Goal: Task Accomplishment & Management: Manage account settings

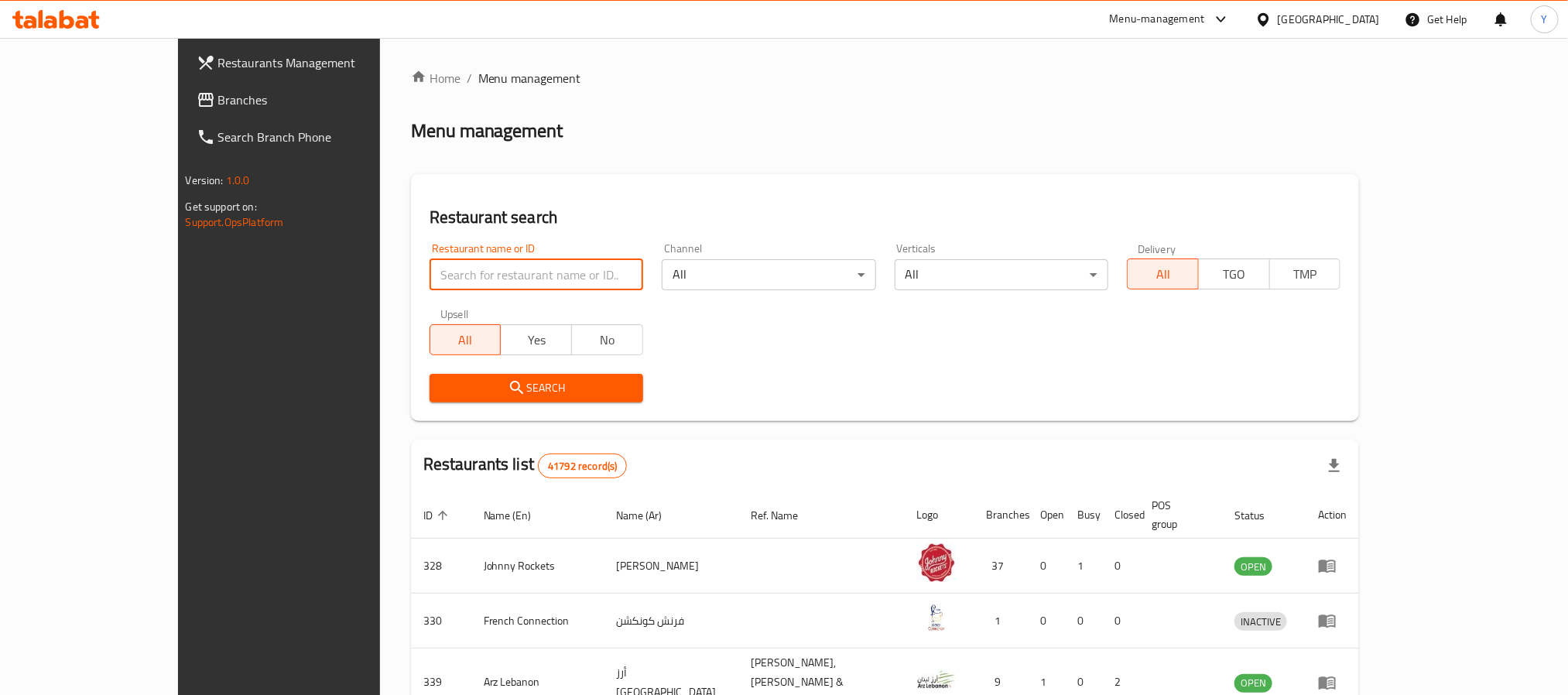
click at [430, 279] on input "search" at bounding box center [537, 275] width 214 height 31
paste input "656294"
type input "656294"
click button "Search" at bounding box center [537, 388] width 214 height 29
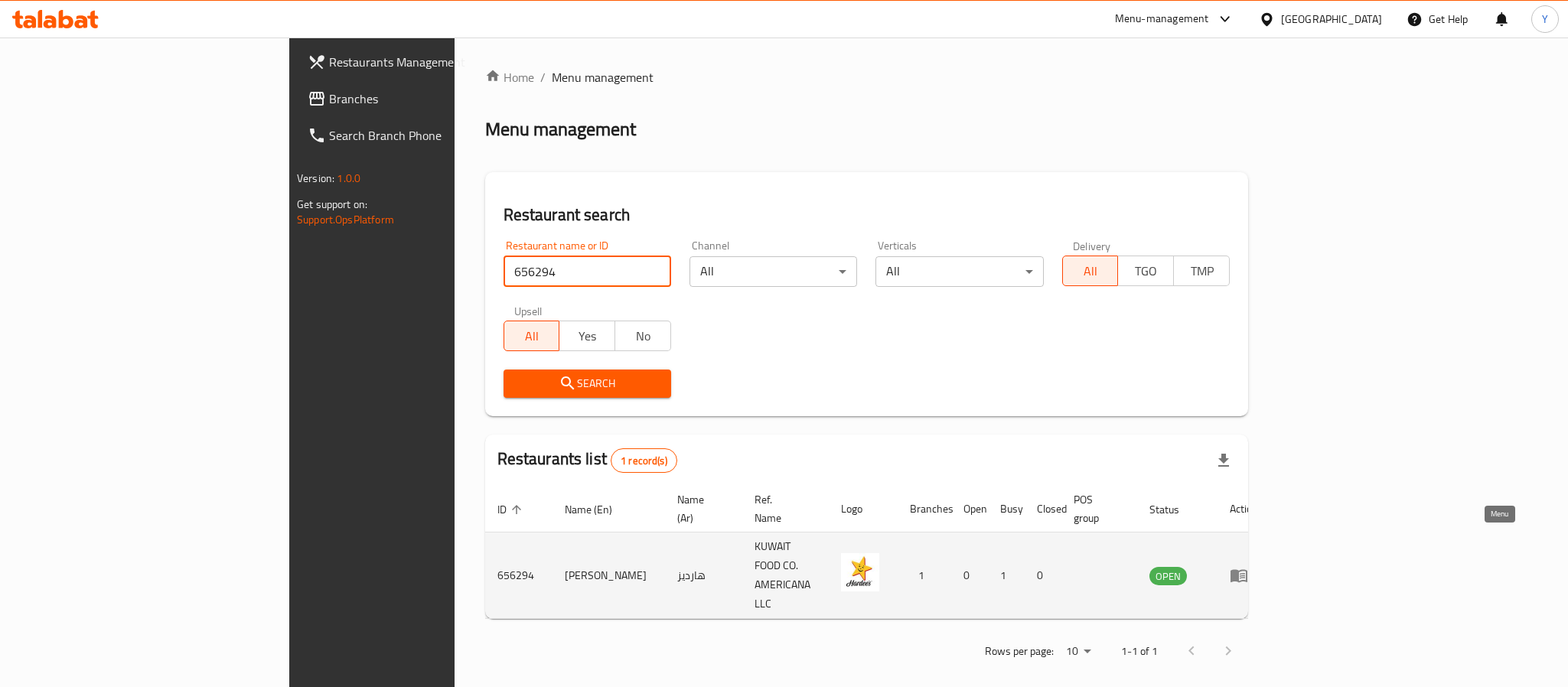
click at [1247, 570] on icon "enhanced table" at bounding box center [1238, 577] width 17 height 13
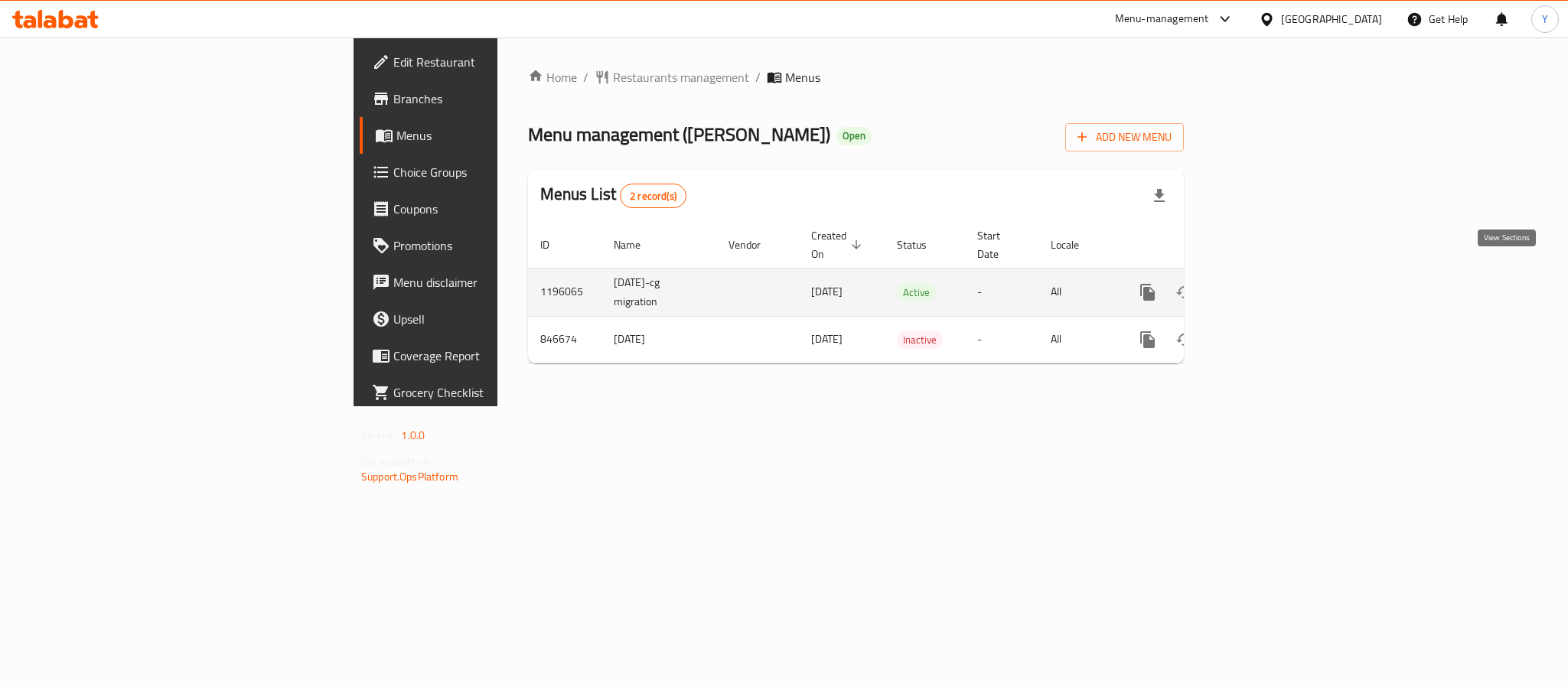
click at [1267, 283] on icon "enhanced table" at bounding box center [1258, 292] width 18 height 18
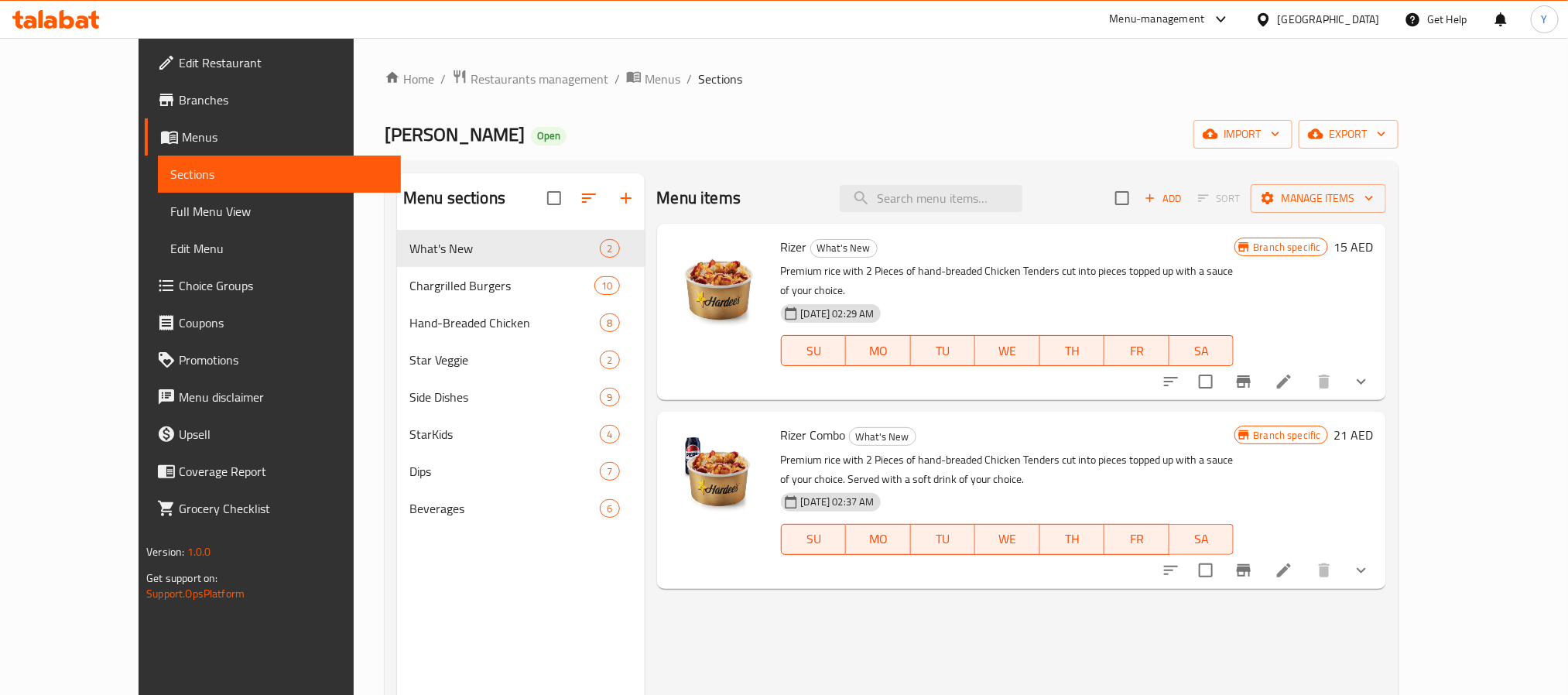
click at [1083, 193] on div "Menu items Add Sort Manage items" at bounding box center [1022, 198] width 729 height 50
click at [1022, 198] on input "search" at bounding box center [930, 199] width 182 height 27
paste input "Wraptor sandwich Original"
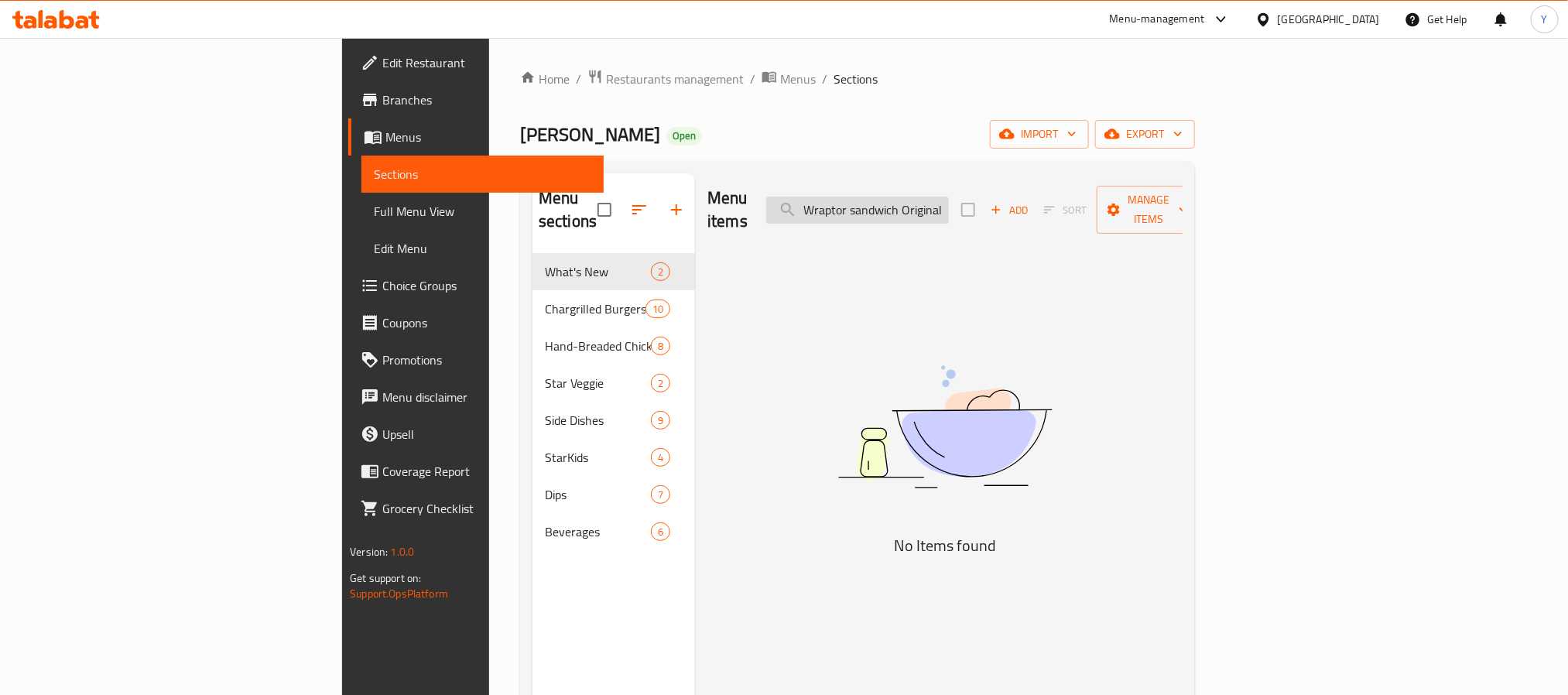
click at [949, 201] on input "Wraptor sandwich Original" at bounding box center [857, 210] width 182 height 27
click at [949, 198] on input "Wraptor sandwich Original" at bounding box center [857, 210] width 182 height 27
click at [949, 197] on input "Wraptor sandwich" at bounding box center [857, 210] width 182 height 27
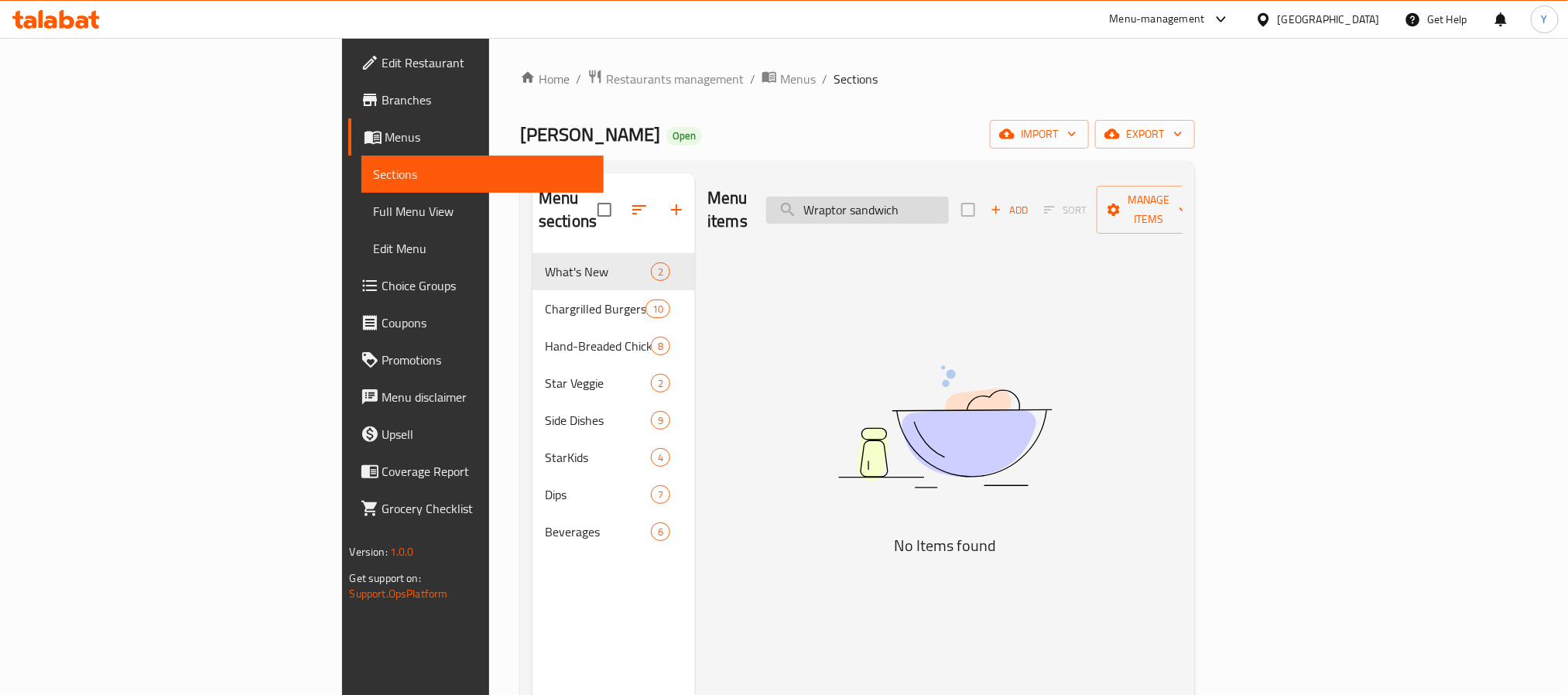
click at [949, 197] on input "Wraptor sandwich" at bounding box center [857, 210] width 182 height 27
click at [949, 204] on input "Wraptor" at bounding box center [857, 210] width 182 height 27
click at [949, 197] on input "Wraptor" at bounding box center [857, 210] width 182 height 27
drag, startPoint x: 957, startPoint y: 202, endPoint x: 804, endPoint y: 200, distance: 153.0
click at [805, 200] on div "Menu items Wrap tor Add Sort Manage items" at bounding box center [945, 210] width 475 height 73
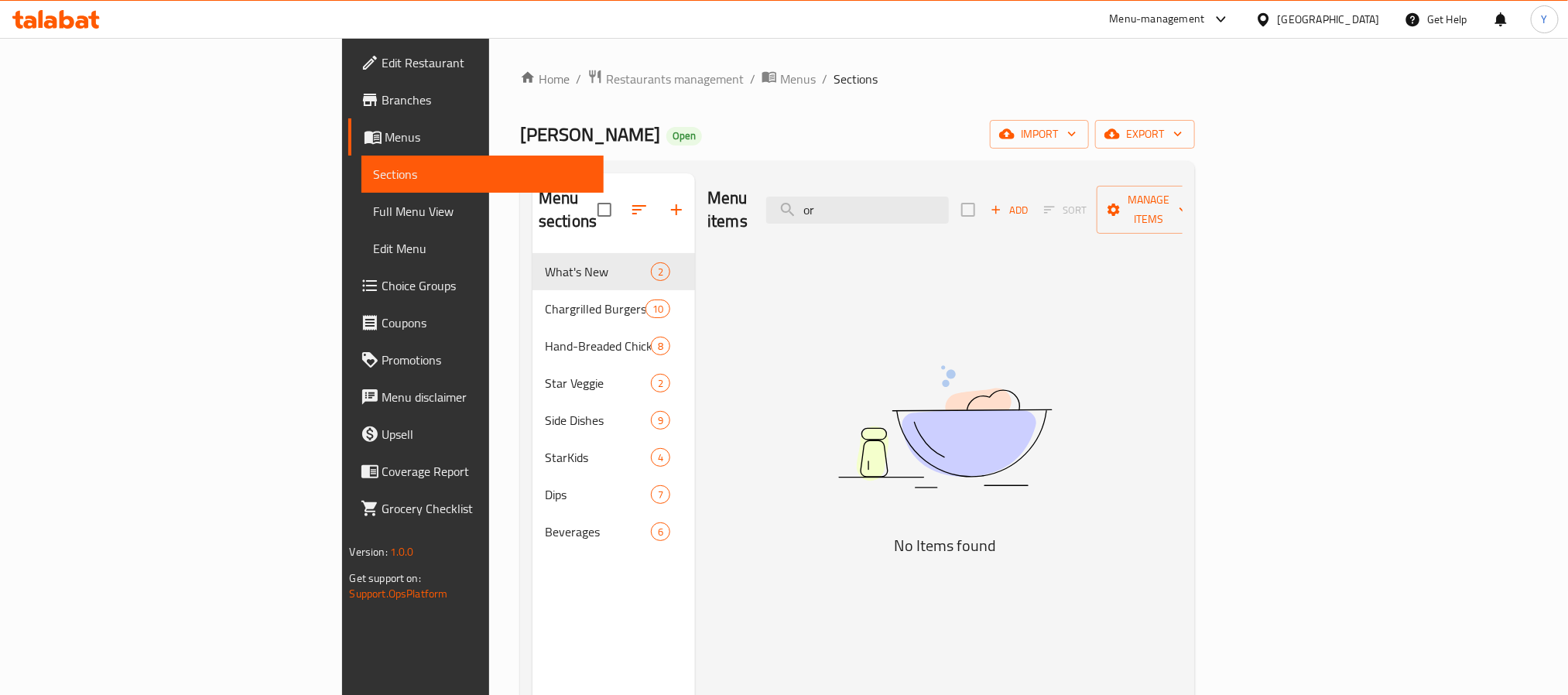
type input "r"
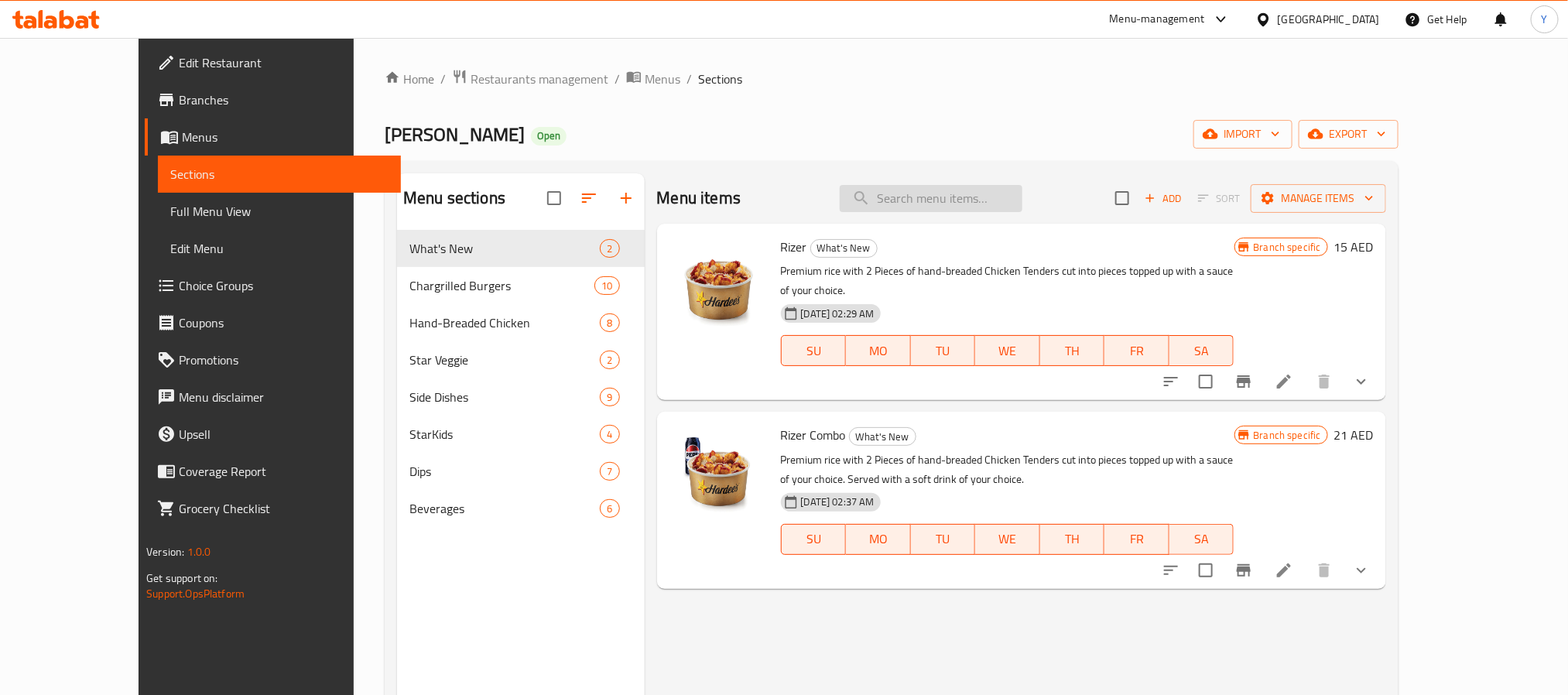
paste input "Tender 5 PC"
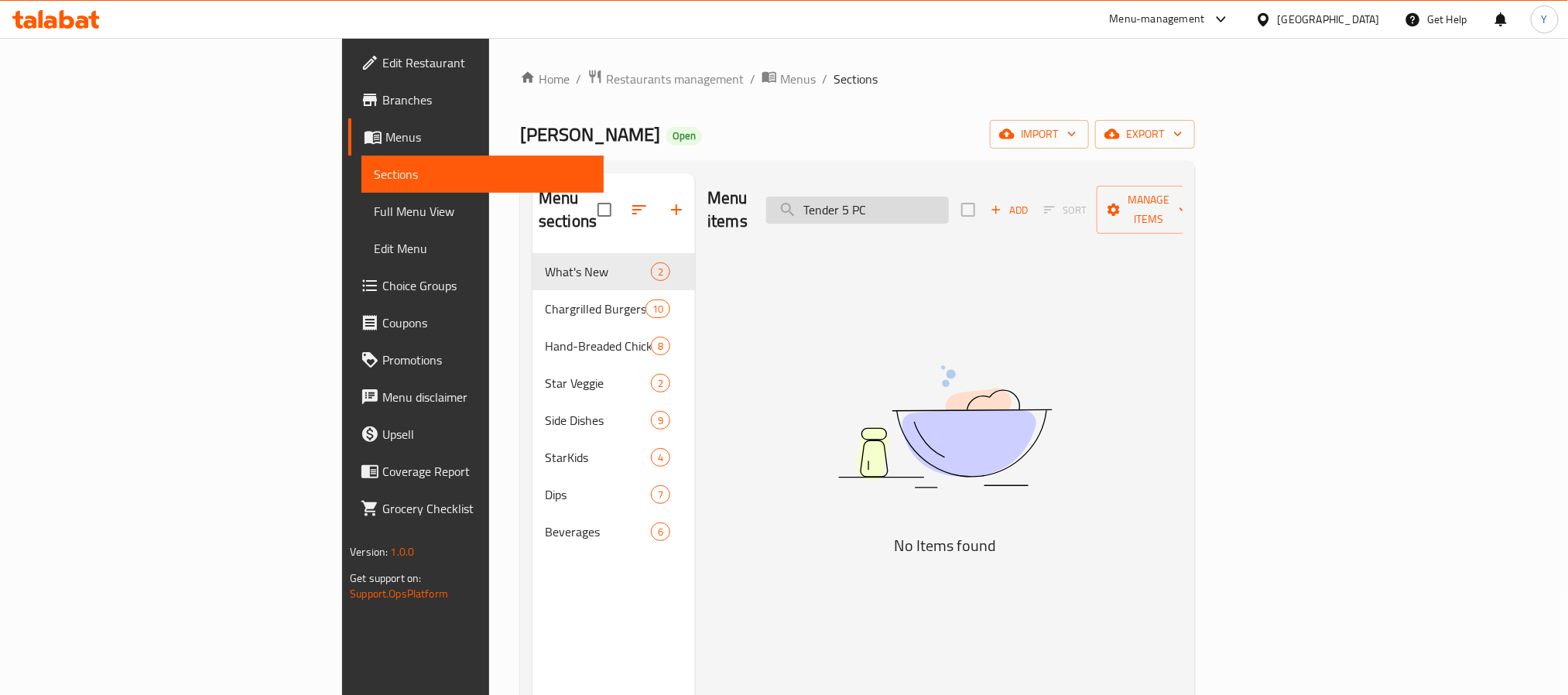
drag, startPoint x: 966, startPoint y: 196, endPoint x: 1015, endPoint y: 198, distance: 49.0
click at [949, 198] on input "Tender 5 PC" at bounding box center [857, 210] width 182 height 27
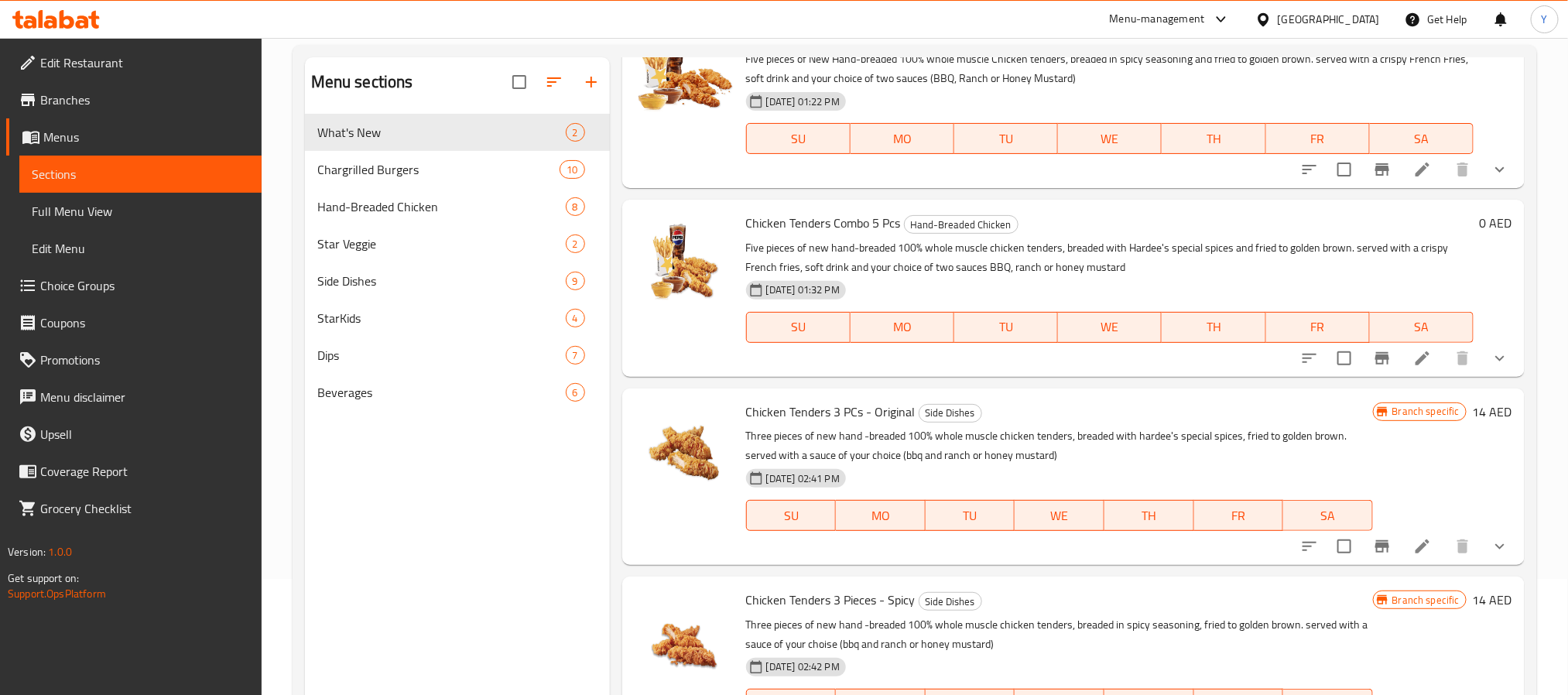
scroll to position [217, 0]
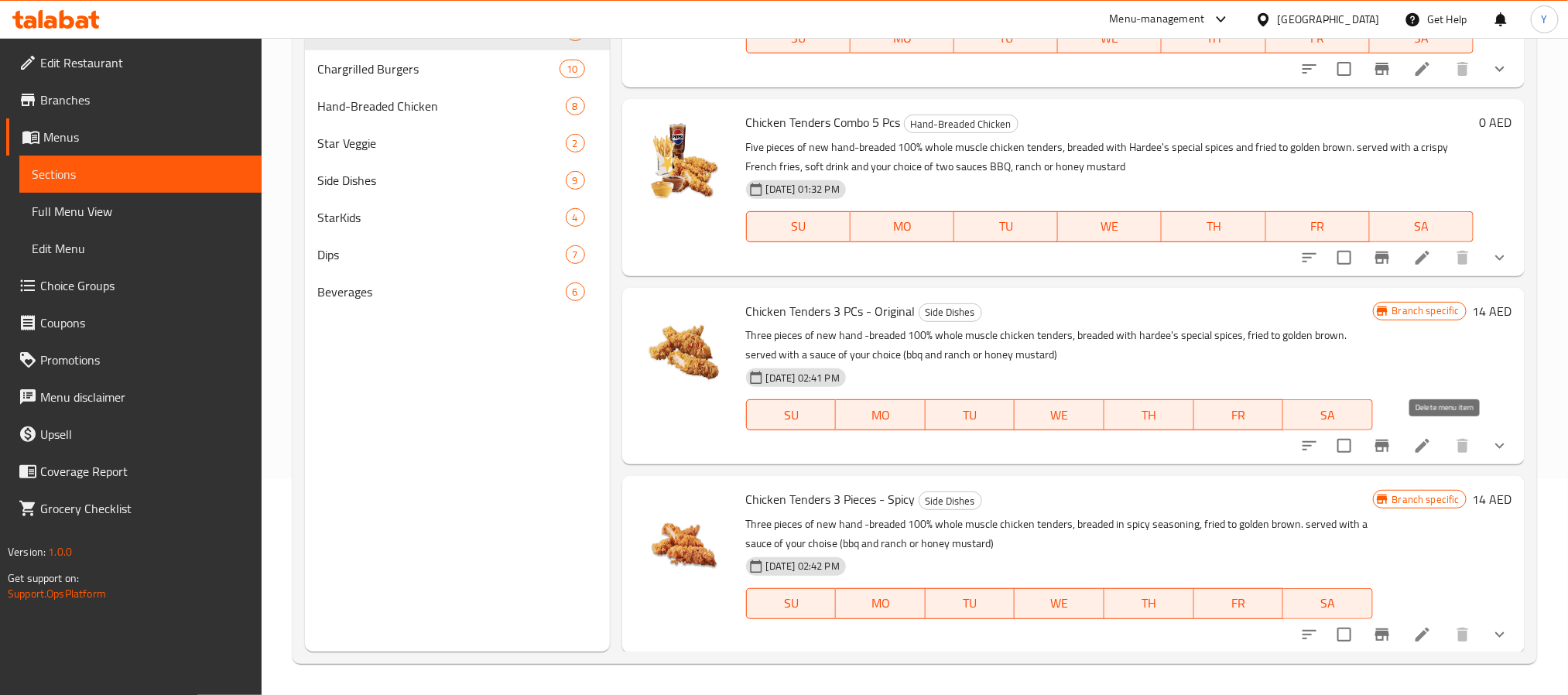
type input "Tender"
click at [1491, 451] on icon "show more" at bounding box center [1500, 445] width 18 height 18
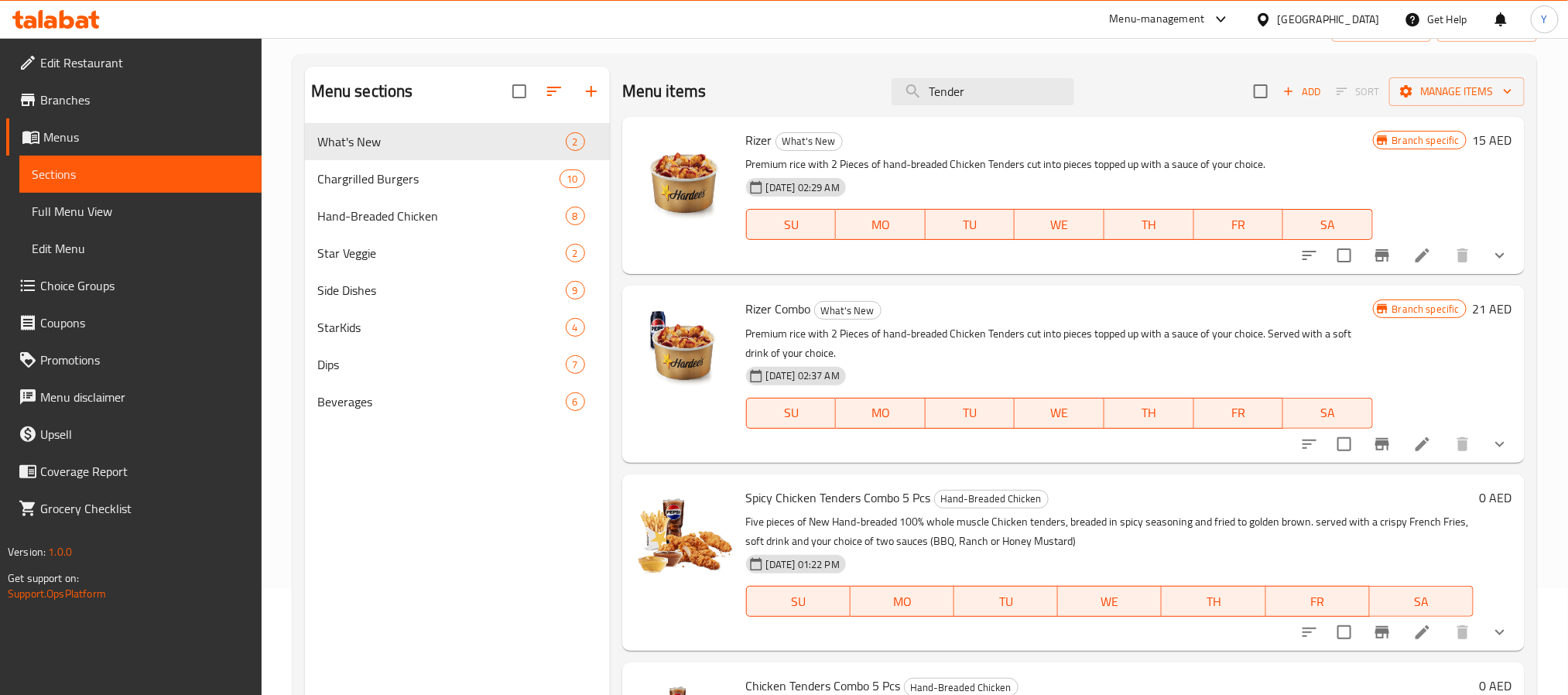
scroll to position [0, 0]
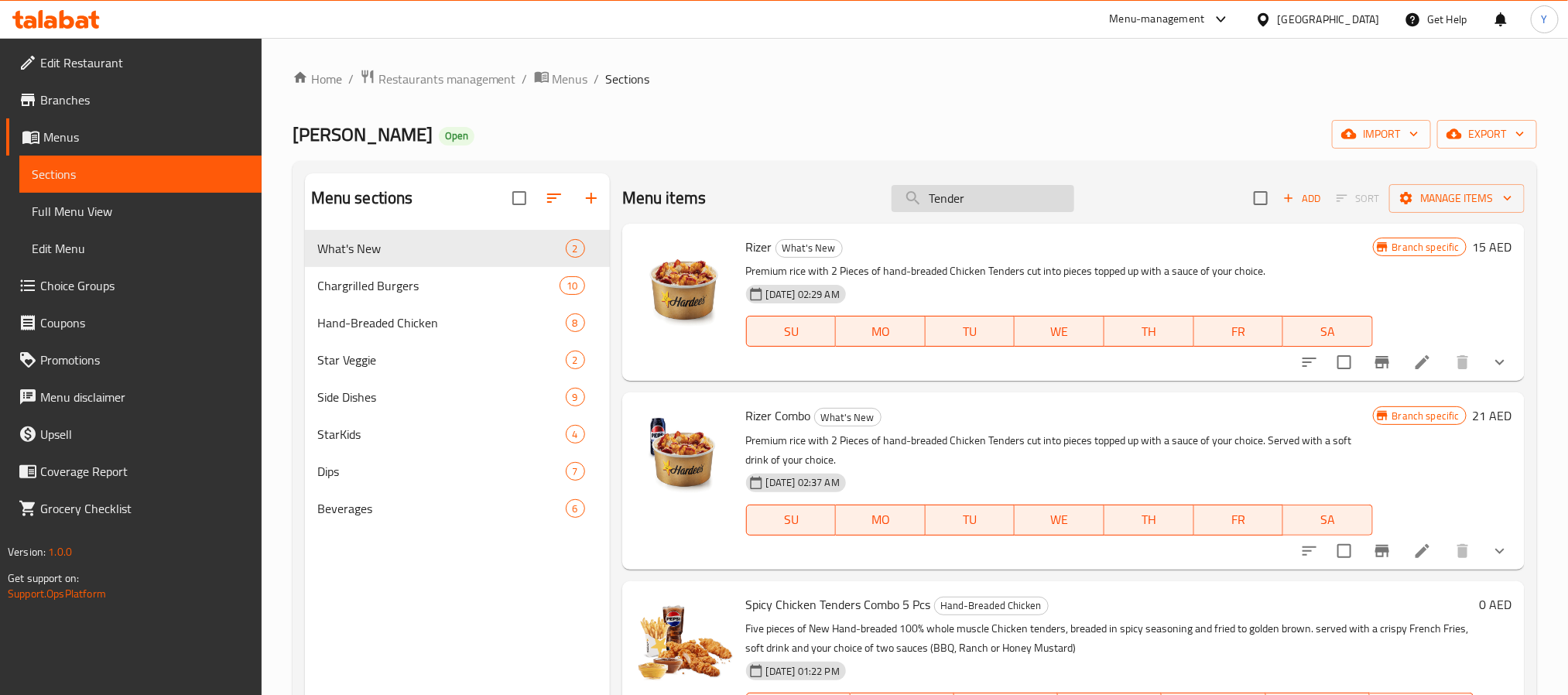
click at [999, 207] on input "Tender" at bounding box center [982, 199] width 182 height 27
paste input "Mayonnaise Packet"
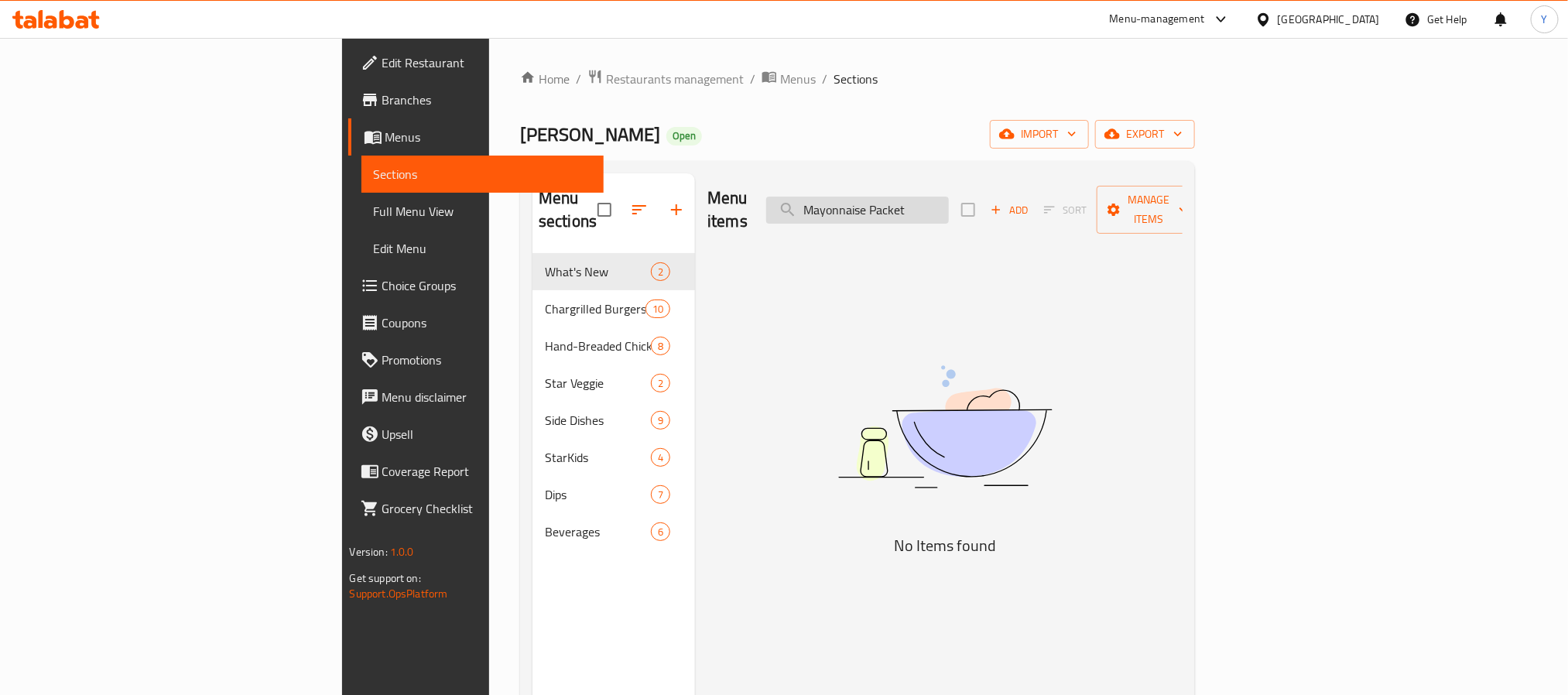
click at [949, 197] on input "Mayonnaise Packet" at bounding box center [857, 210] width 182 height 27
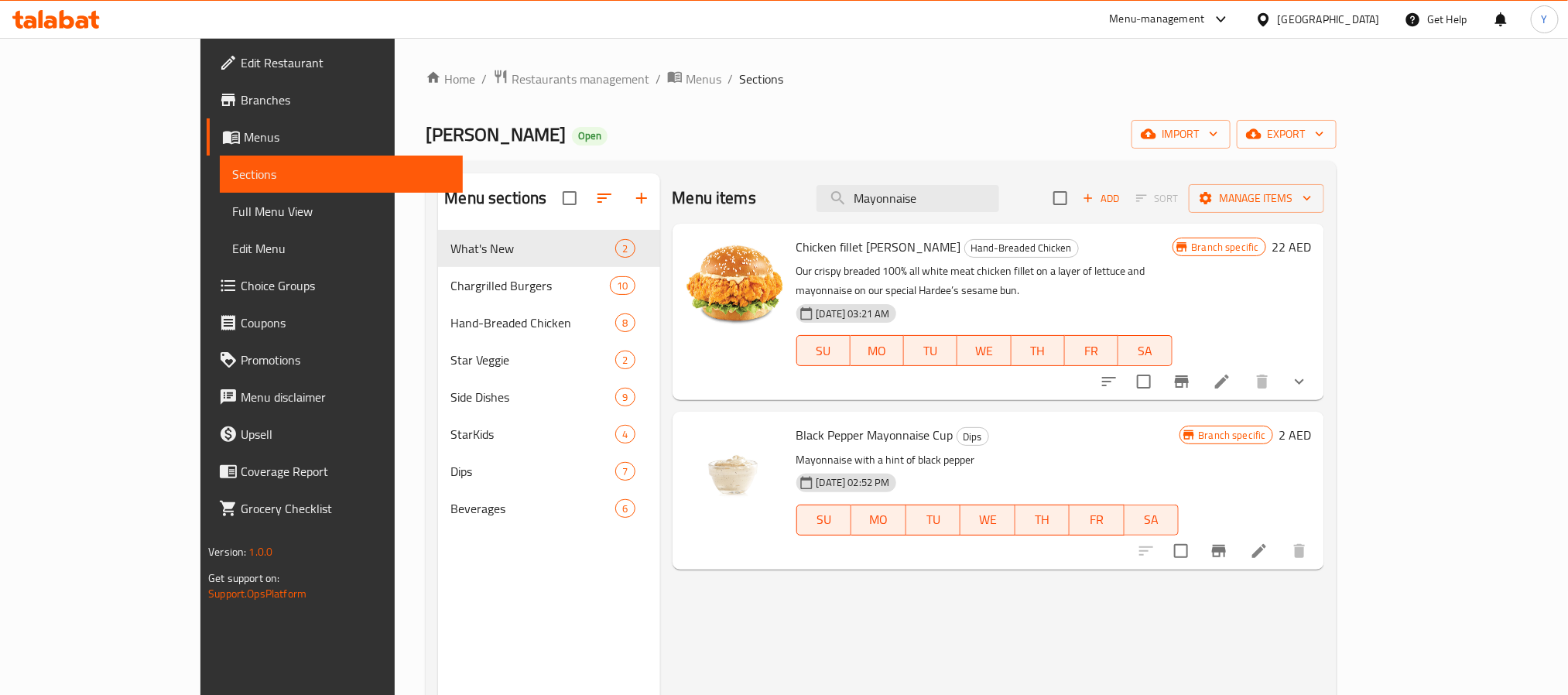
click at [796, 424] on span "Black Pepper Mayonnaise Cup" at bounding box center [874, 436] width 157 height 24
drag, startPoint x: 764, startPoint y: 416, endPoint x: 890, endPoint y: 405, distance: 126.5
click at [890, 424] on span "Black Pepper Mayonnaise Cup" at bounding box center [874, 436] width 157 height 24
click at [1043, 182] on div "Menu items Mayonnaise Add Sort Manage items" at bounding box center [998, 198] width 652 height 50
click at [1043, 183] on div "Menu items Mayonnaise Add Sort Manage items" at bounding box center [998, 198] width 652 height 50
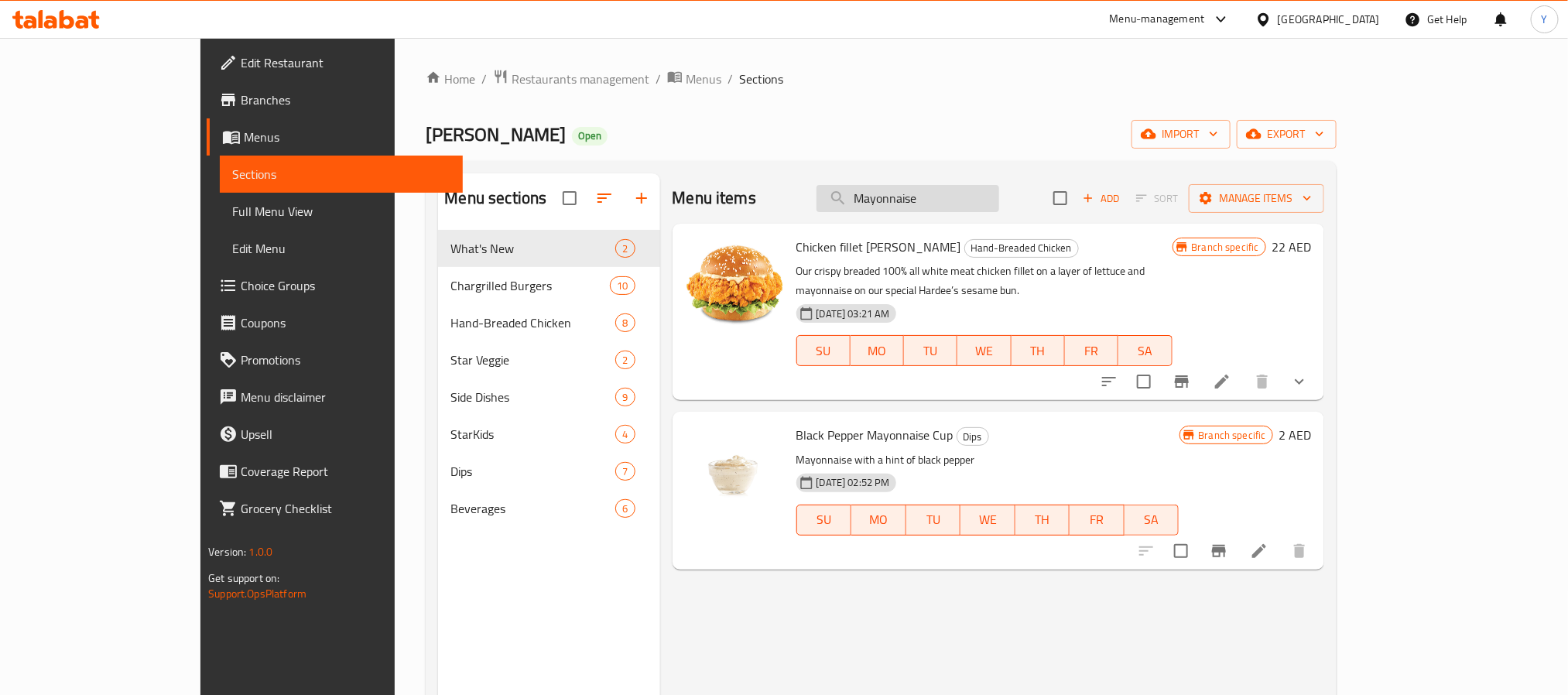
click at [999, 191] on input "Mayonnaise" at bounding box center [907, 199] width 182 height 27
paste input "classic"
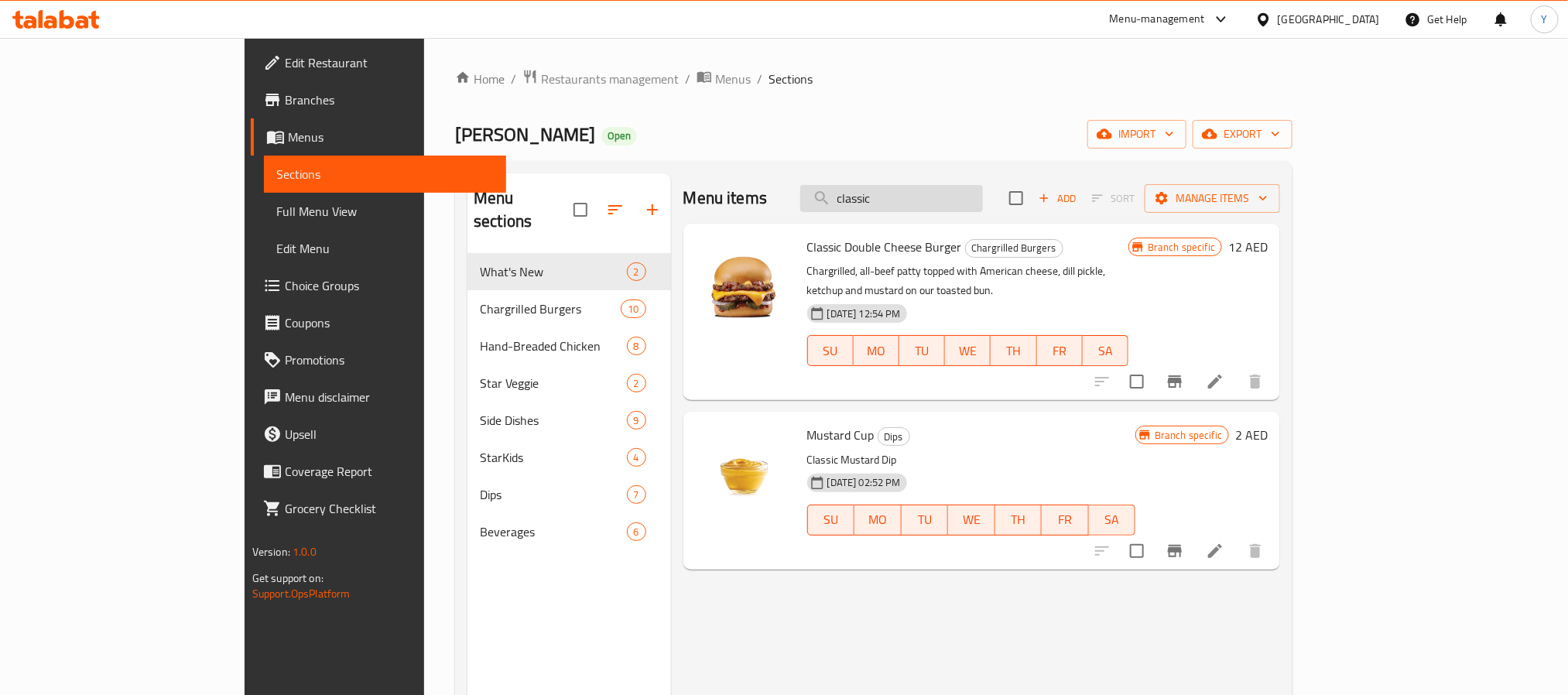
paste input "Chilli Sauce"
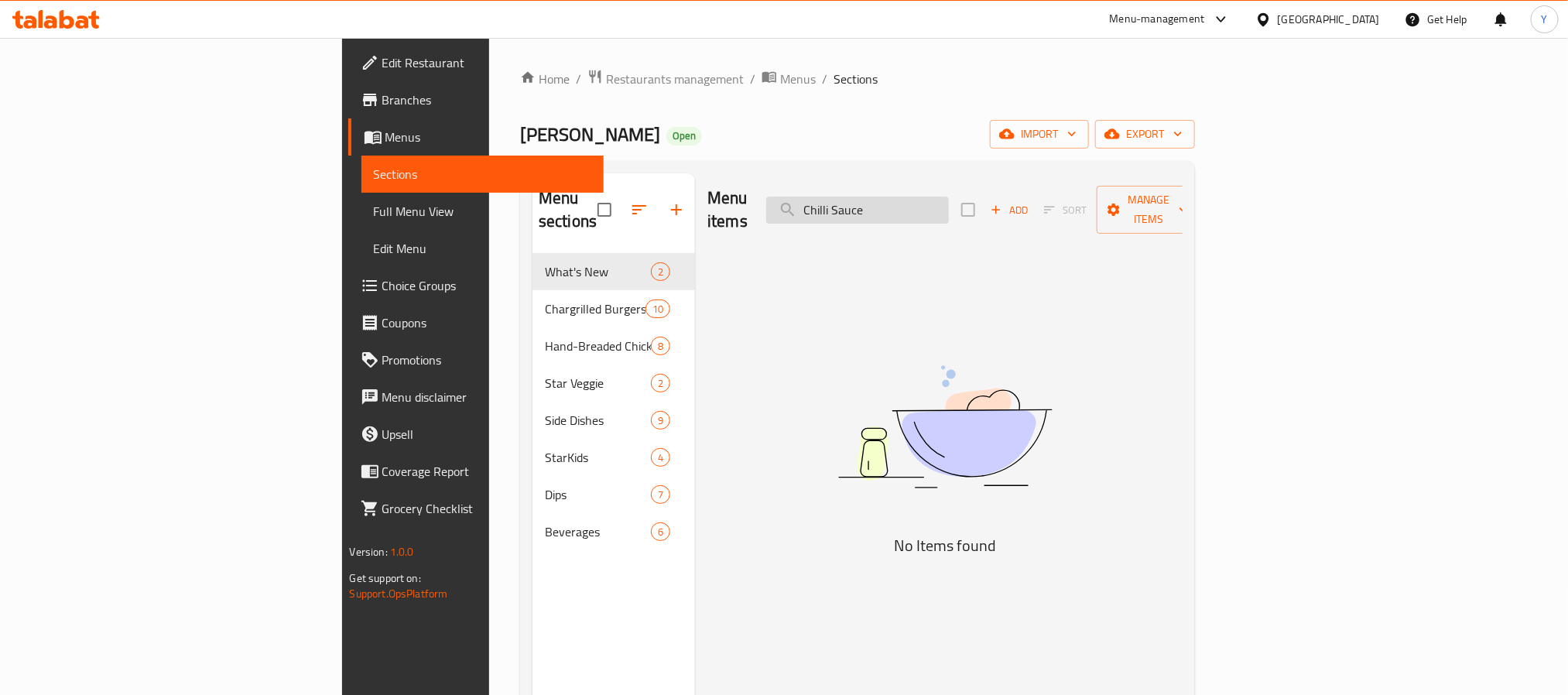
click at [949, 205] on input "Chilli Sauce" at bounding box center [857, 210] width 182 height 27
type input "Chilli"
click at [933, 202] on input "Chilli" at bounding box center [857, 210] width 182 height 27
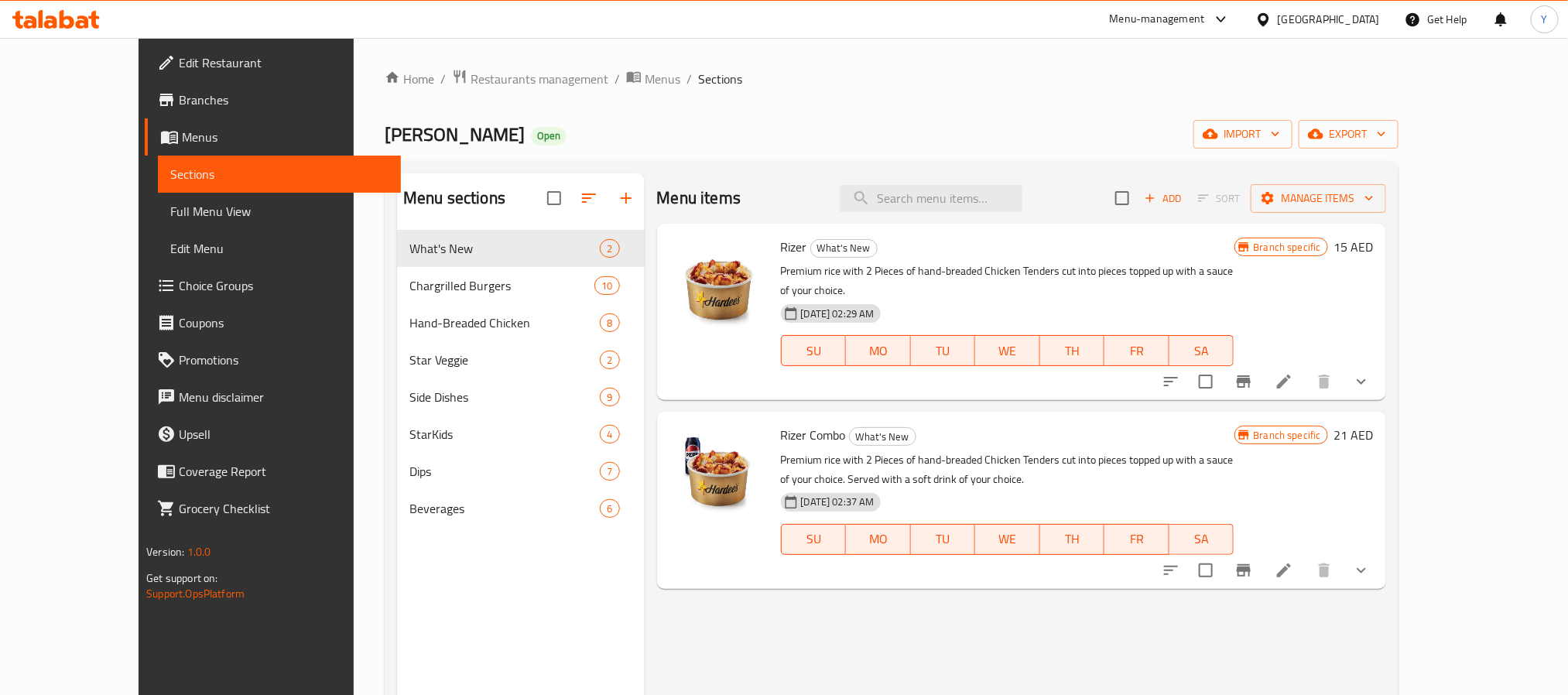
paste input "Chilli"
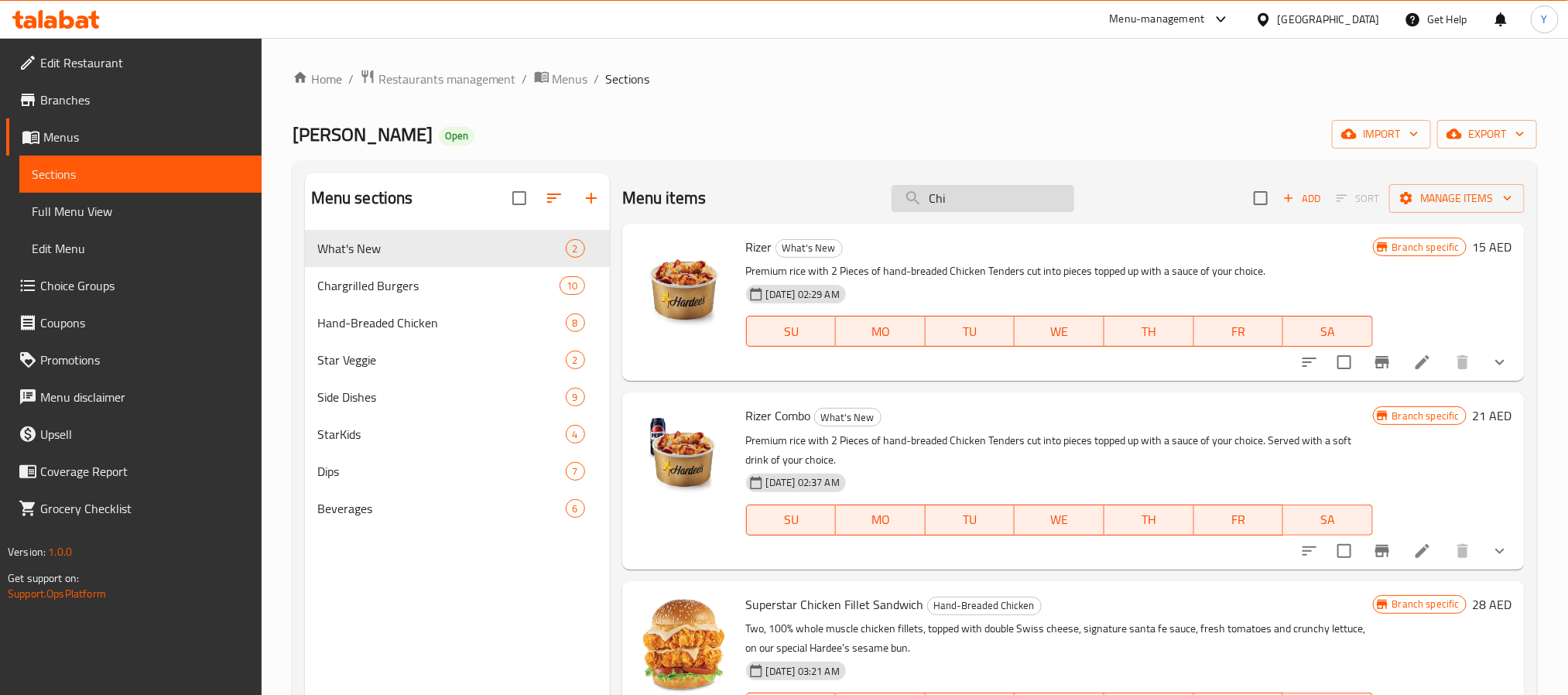
click at [973, 188] on input "Chi" at bounding box center [982, 199] width 182 height 27
paste input "Dynamite Cup"
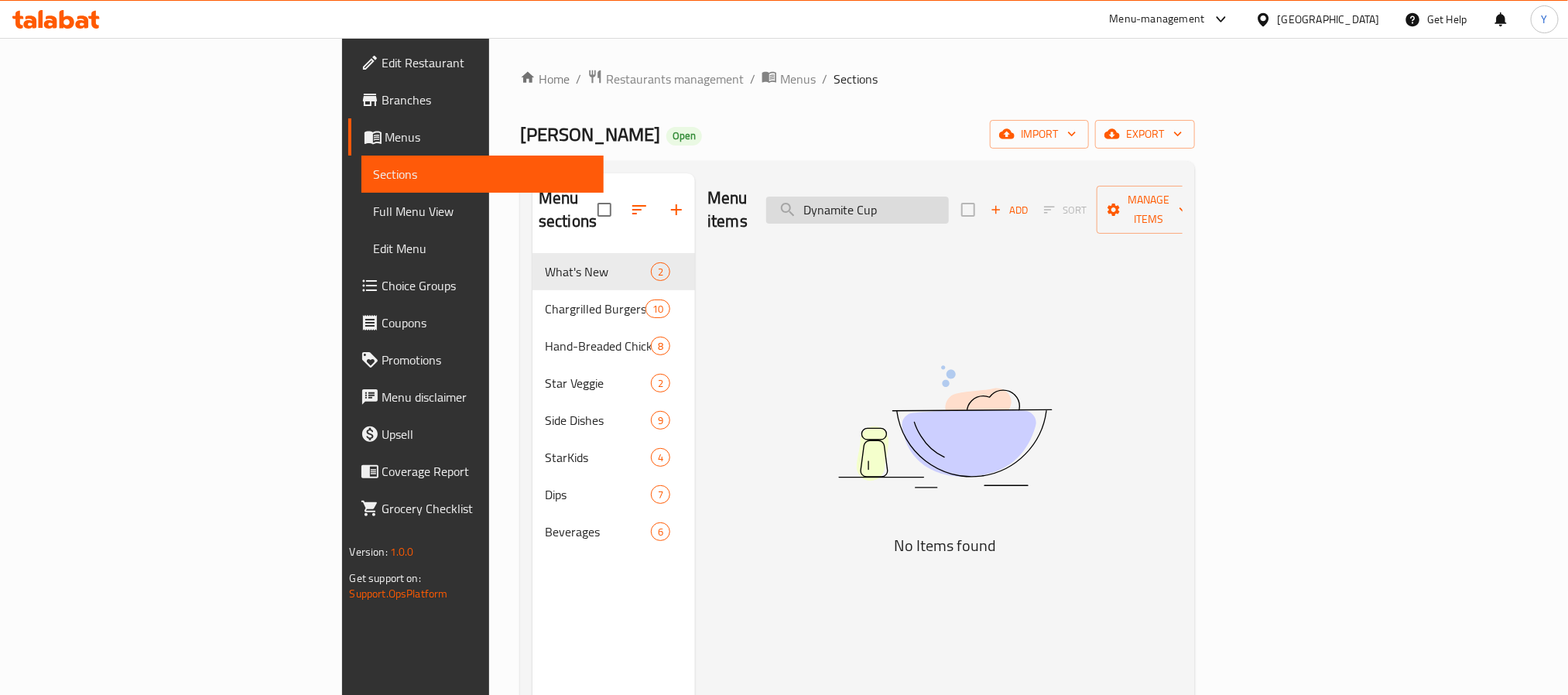
click at [949, 208] on input "Dynamite Cup" at bounding box center [857, 210] width 182 height 27
paste input "Honey Q"
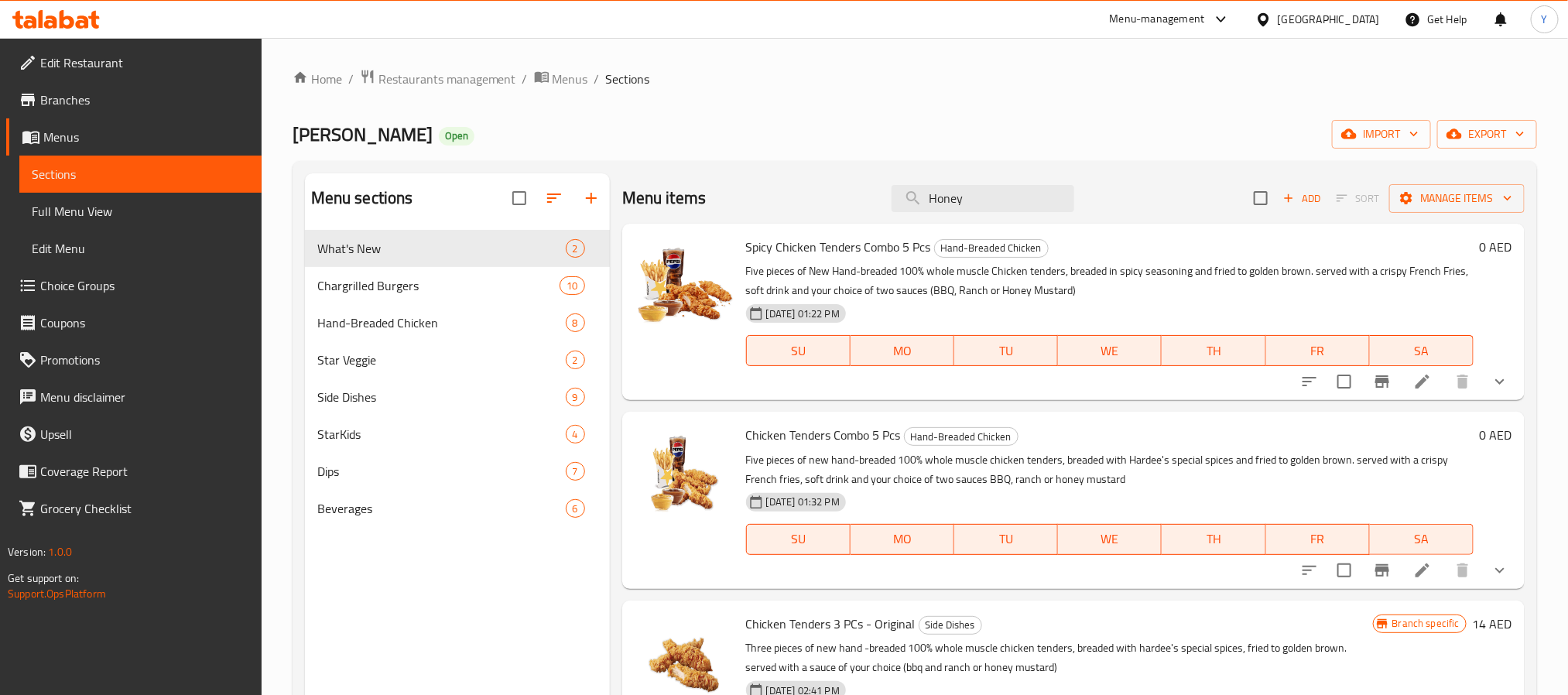
paste input "Chipotle"
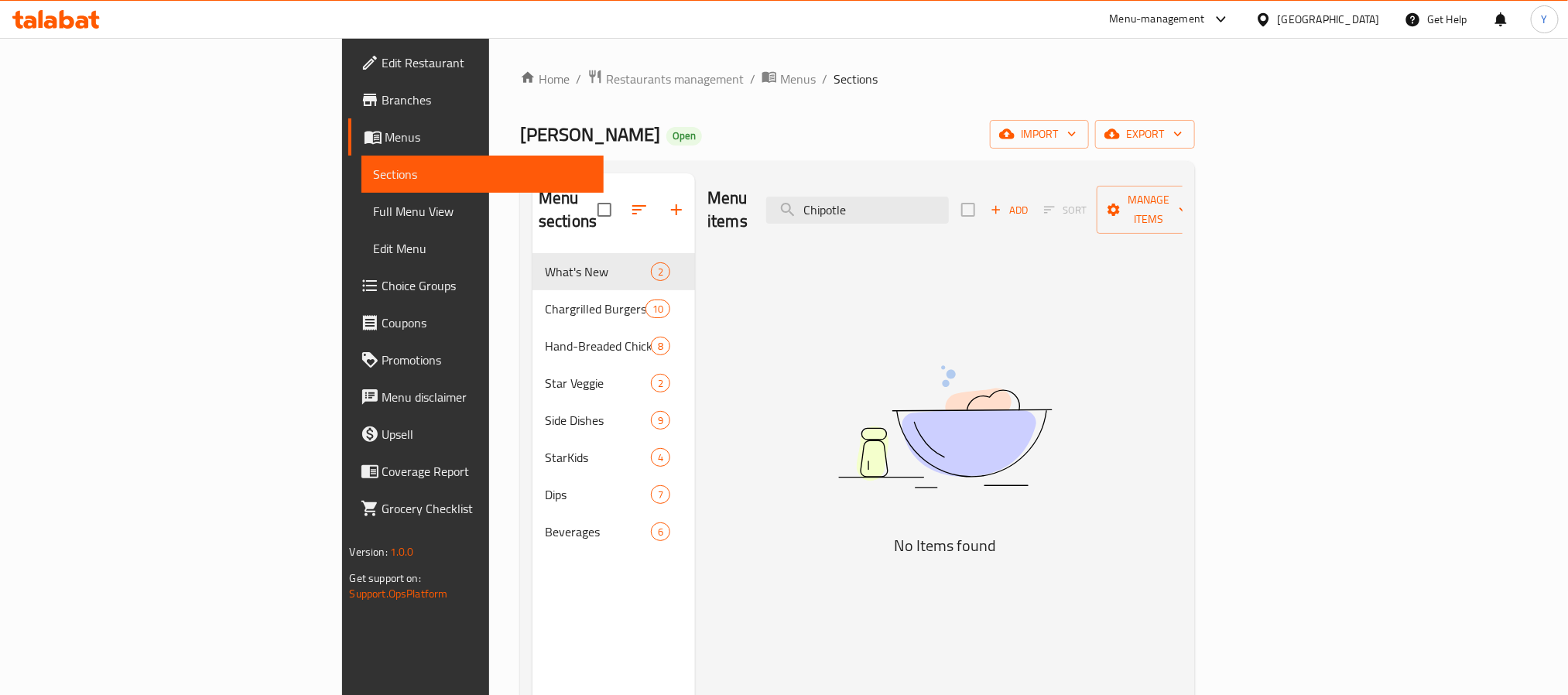
paste input "Garlic"
paste input "Peri Peri"
click at [949, 197] on input "Peri Peri" at bounding box center [857, 210] width 182 height 27
paste input "Tabasco Sauce"
click at [949, 197] on input "Tabasco Sauce" at bounding box center [857, 210] width 182 height 27
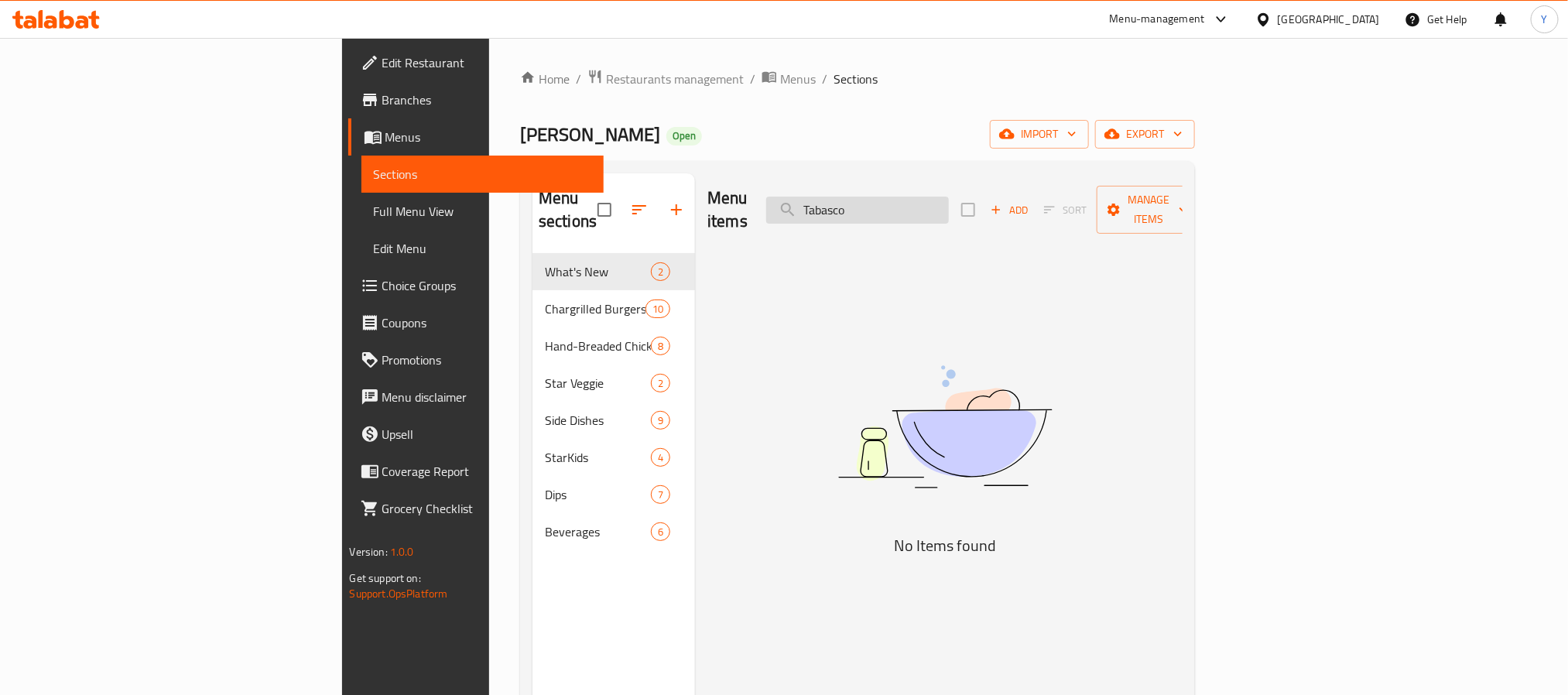
click at [949, 197] on input "Tabasco" at bounding box center [857, 210] width 182 height 27
paste input "carolina"
paste input "Sweet Chilli"
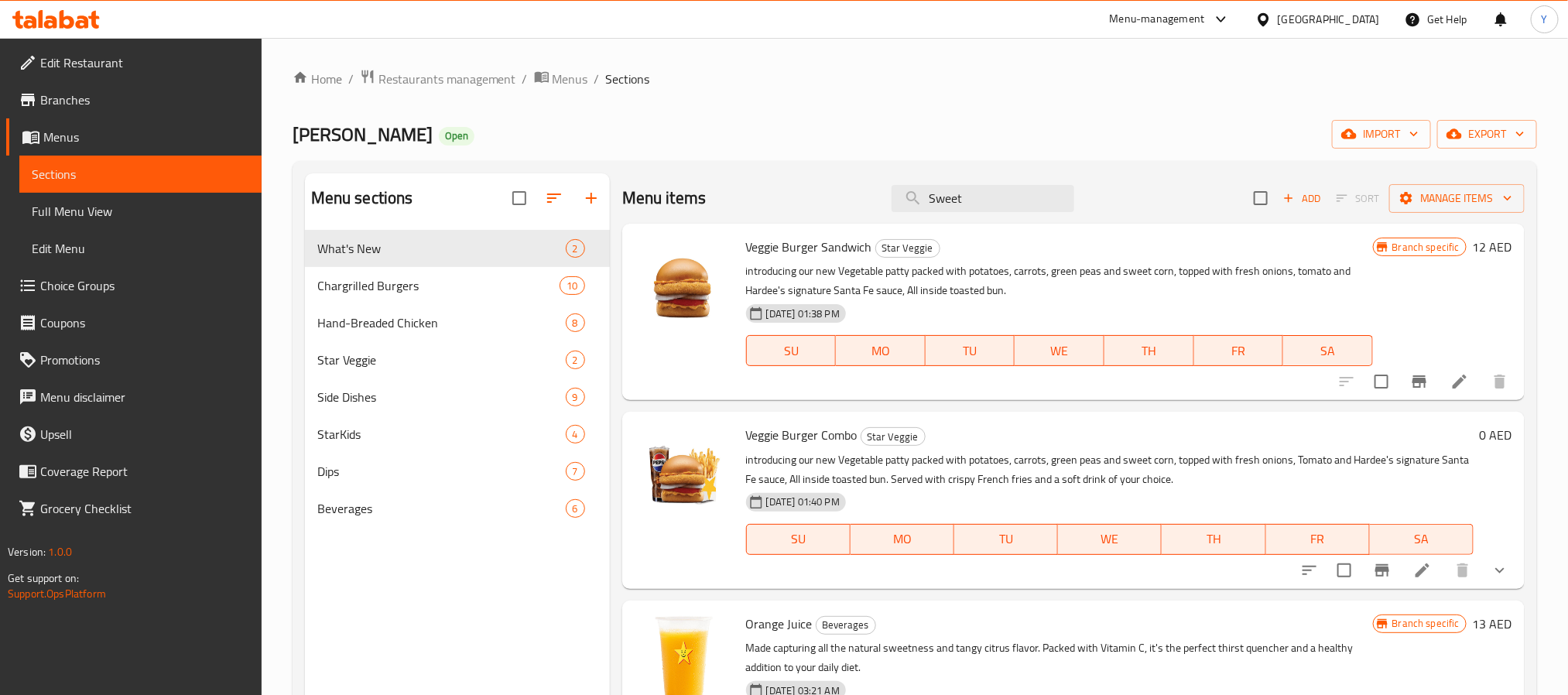
click at [1041, 225] on div "Veggie Burger Sandwich Star Veggie introducing our new Vegetable patty packed w…" at bounding box center [1073, 312] width 902 height 177
click at [1041, 214] on div "Menu items Sweet Add Sort Manage items" at bounding box center [1073, 198] width 902 height 50
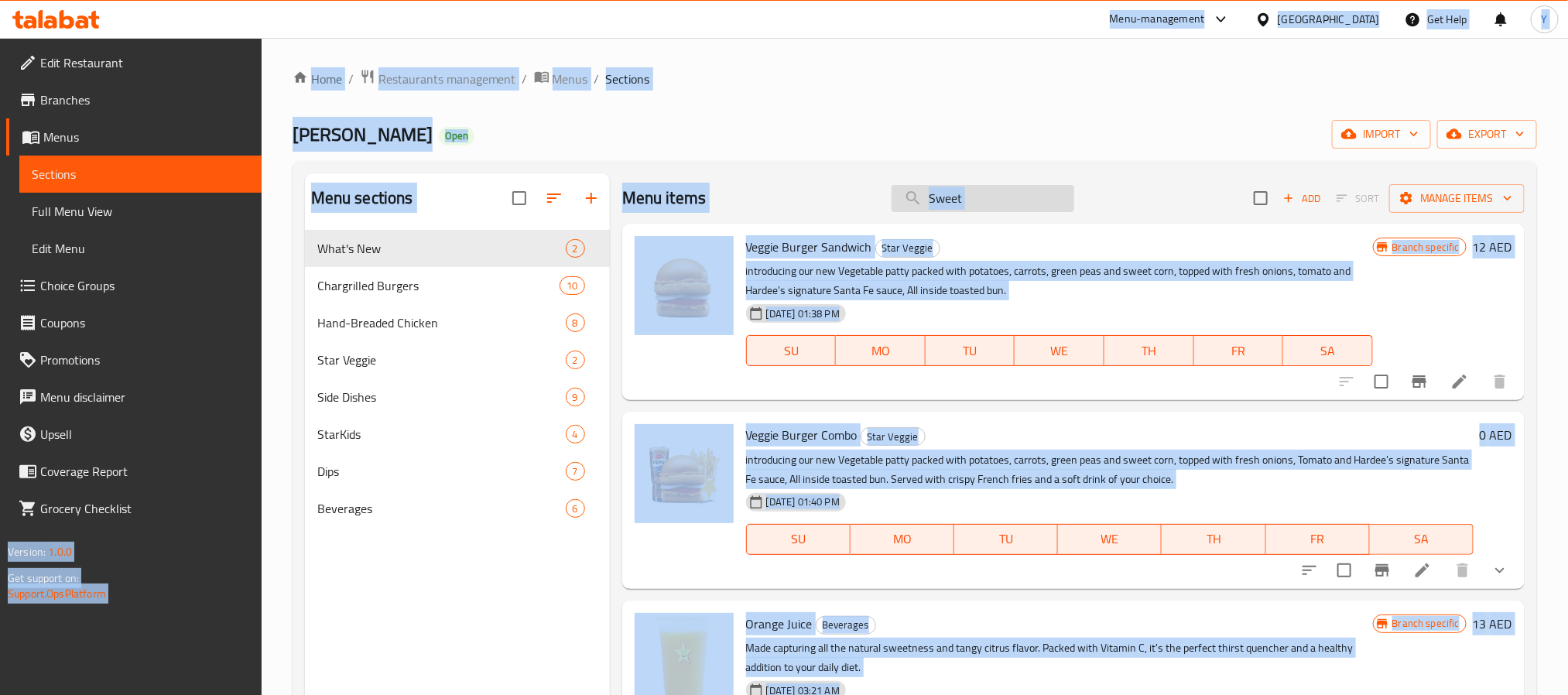
click at [1043, 201] on input "Sweet" at bounding box center [982, 199] width 182 height 27
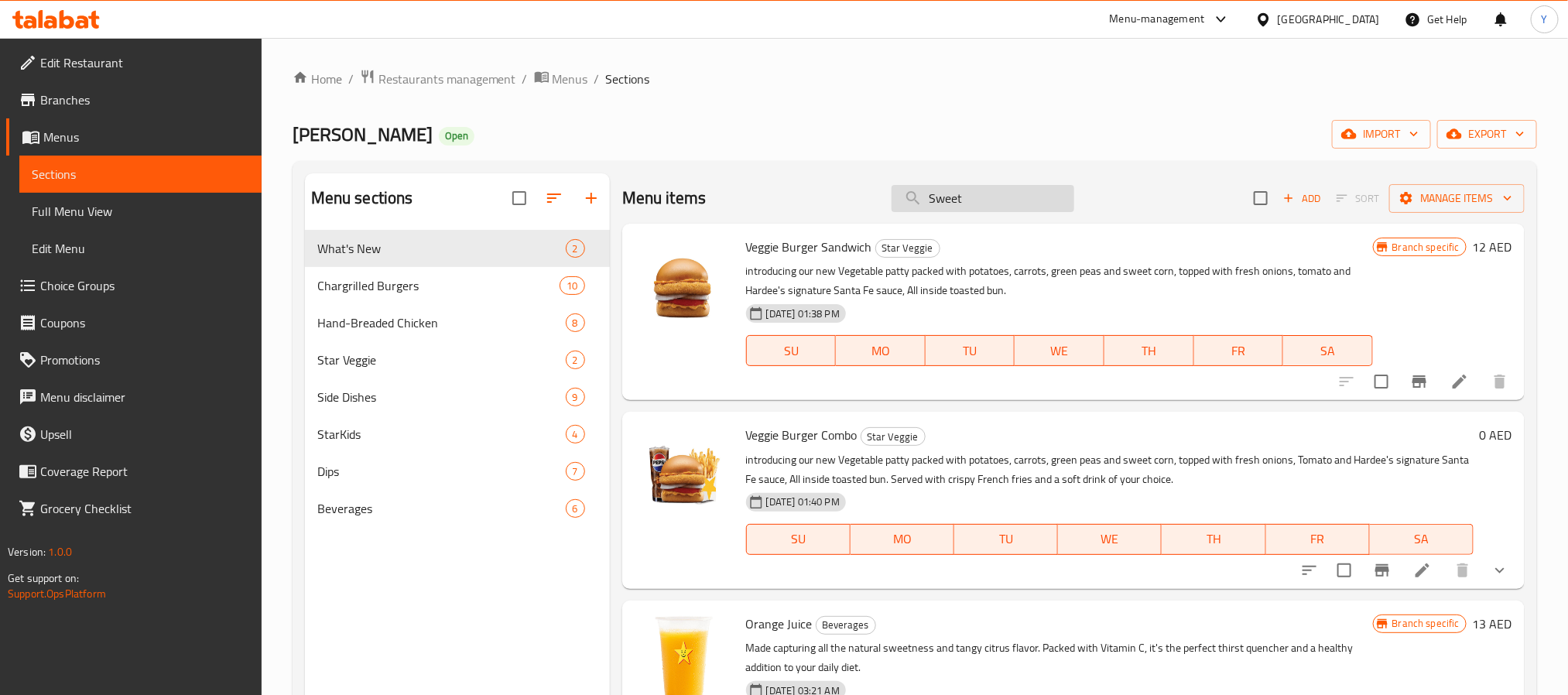
paste input "Mighty Feas"
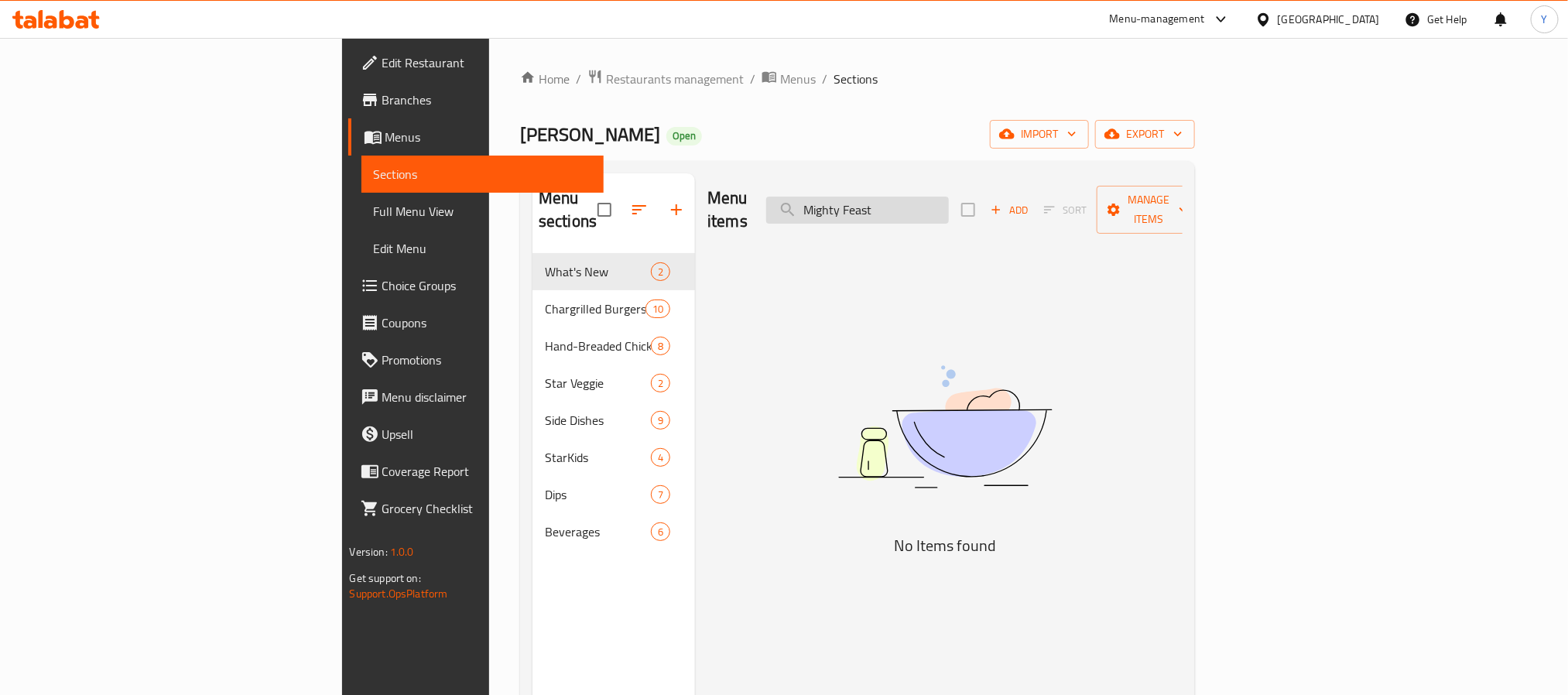
click at [949, 198] on input "Mighty Feast" at bounding box center [857, 210] width 182 height 27
paste input "Ramadan"
paste input "Super Star"
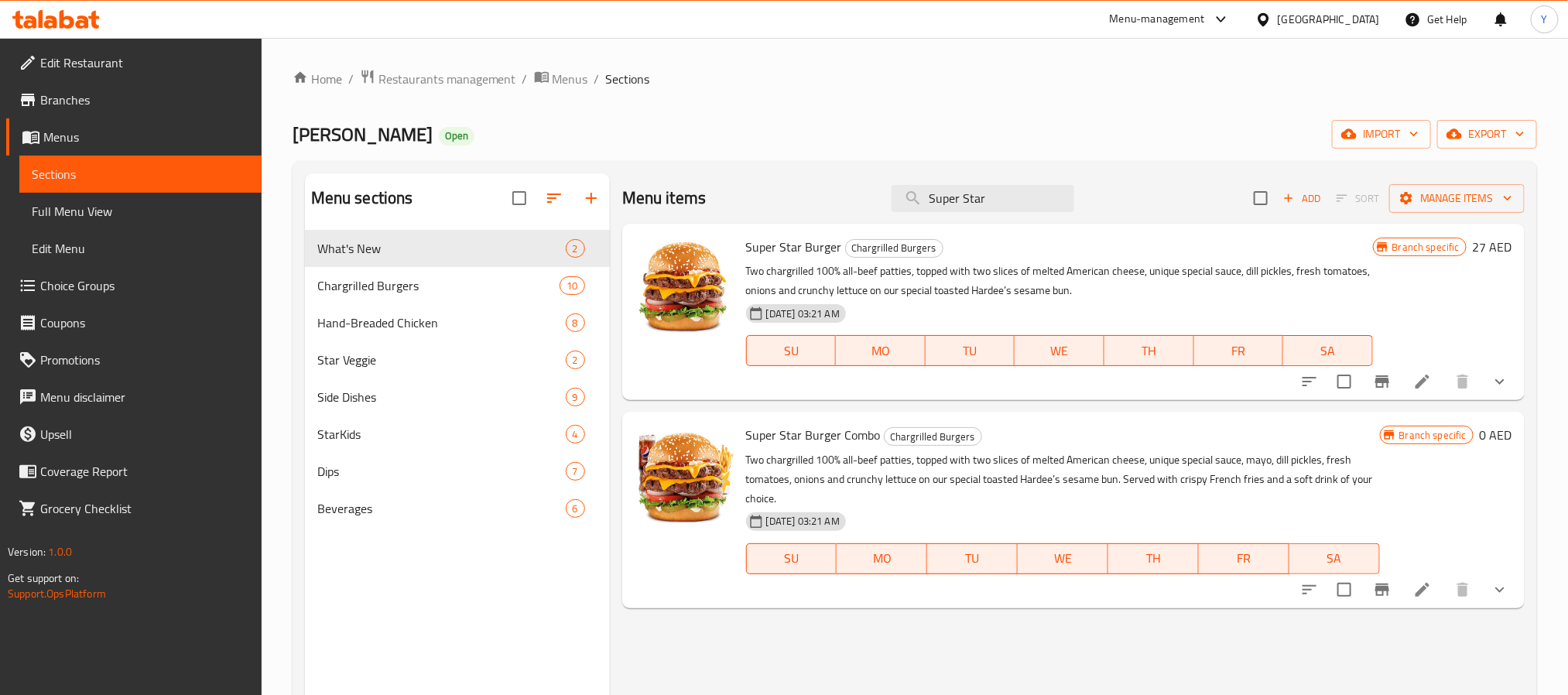
type input "Super Star"
click at [1503, 583] on icon "show more" at bounding box center [1500, 590] width 18 height 18
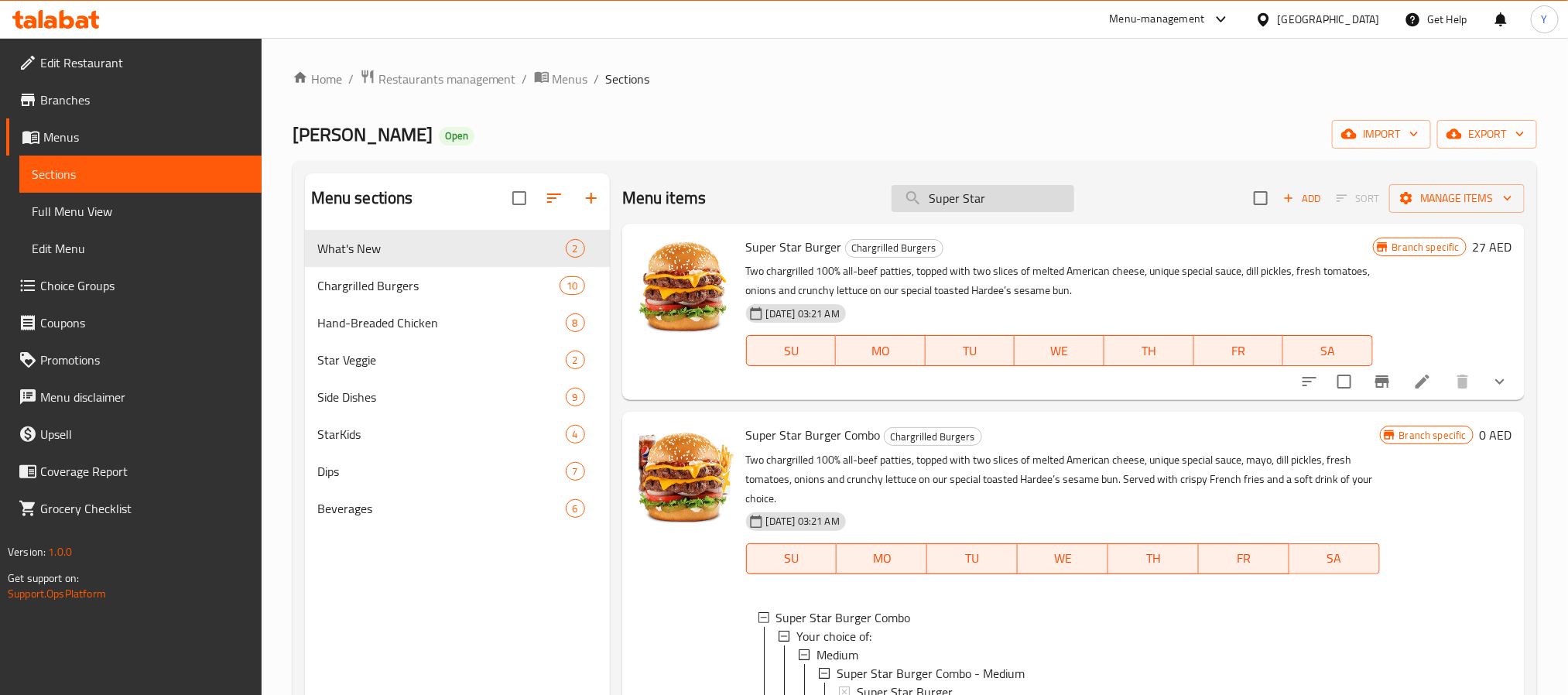
click at [1018, 193] on input "Super Star" at bounding box center [982, 199] width 182 height 27
paste input "Chicken Fillet"
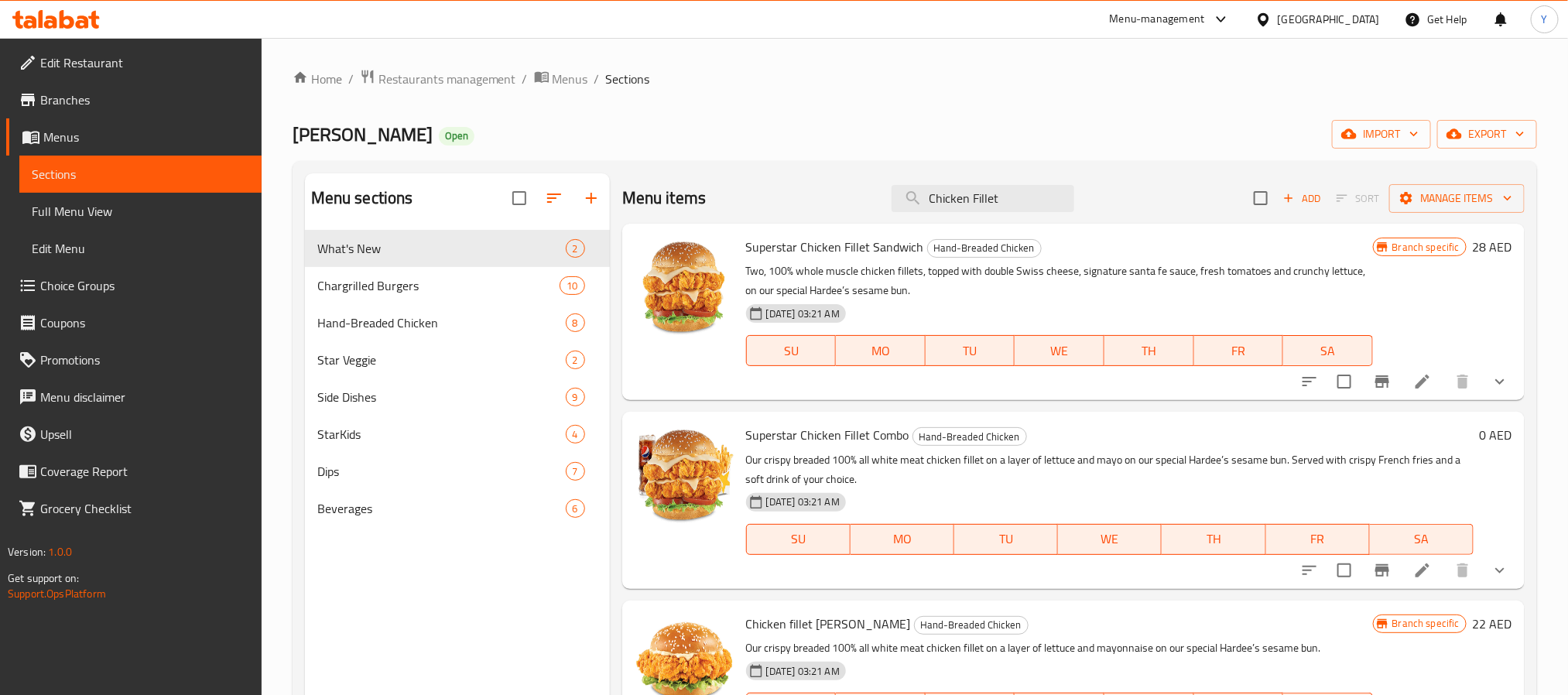
click at [1001, 230] on div "Superstar Chicken Fillet Sandwich Hand-Breaded Chicken Two, 100% whole muscle c…" at bounding box center [1059, 311] width 639 height 164
click at [1013, 207] on input "Chicken Fillet" at bounding box center [982, 199] width 182 height 27
paste input "Big Deluxe"
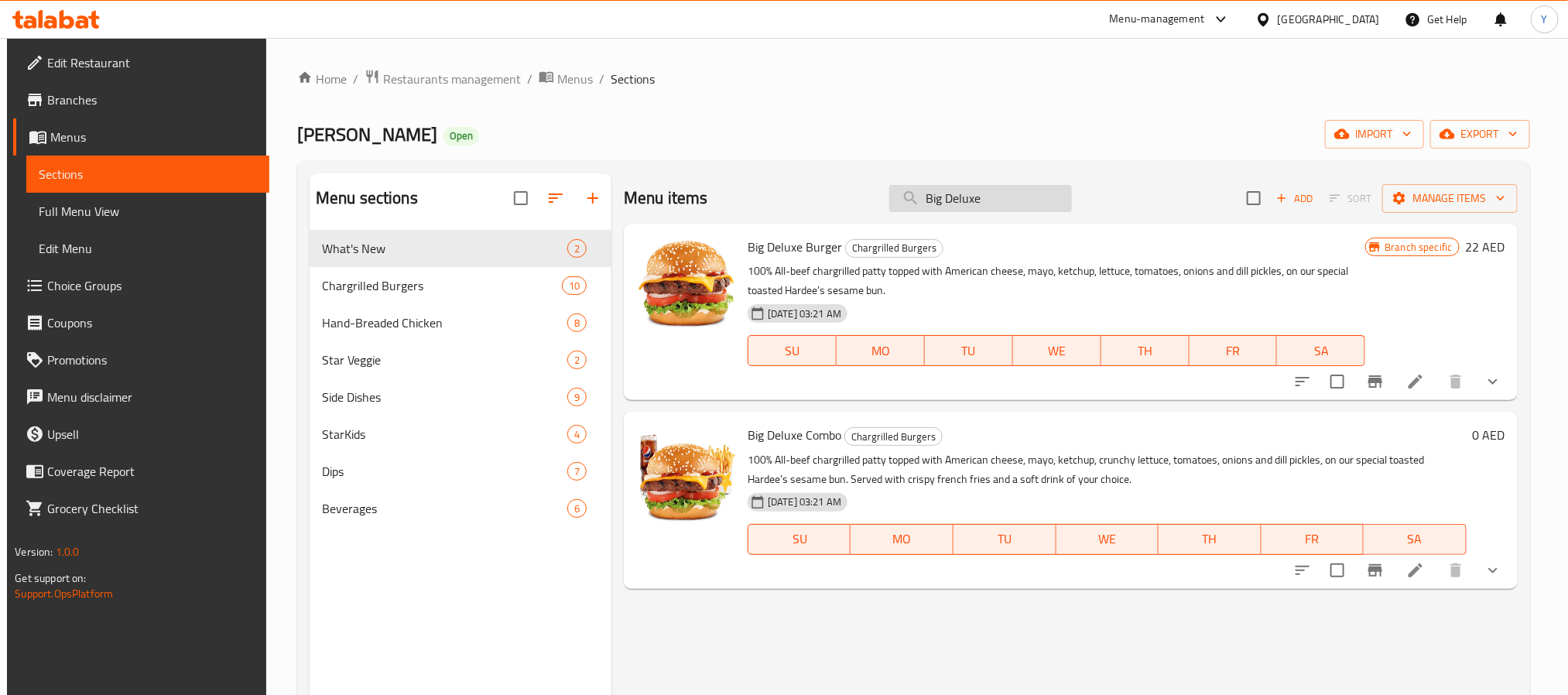
click at [1022, 201] on input "Big Deluxe" at bounding box center [980, 199] width 182 height 27
paste input "Grilled Chicken"
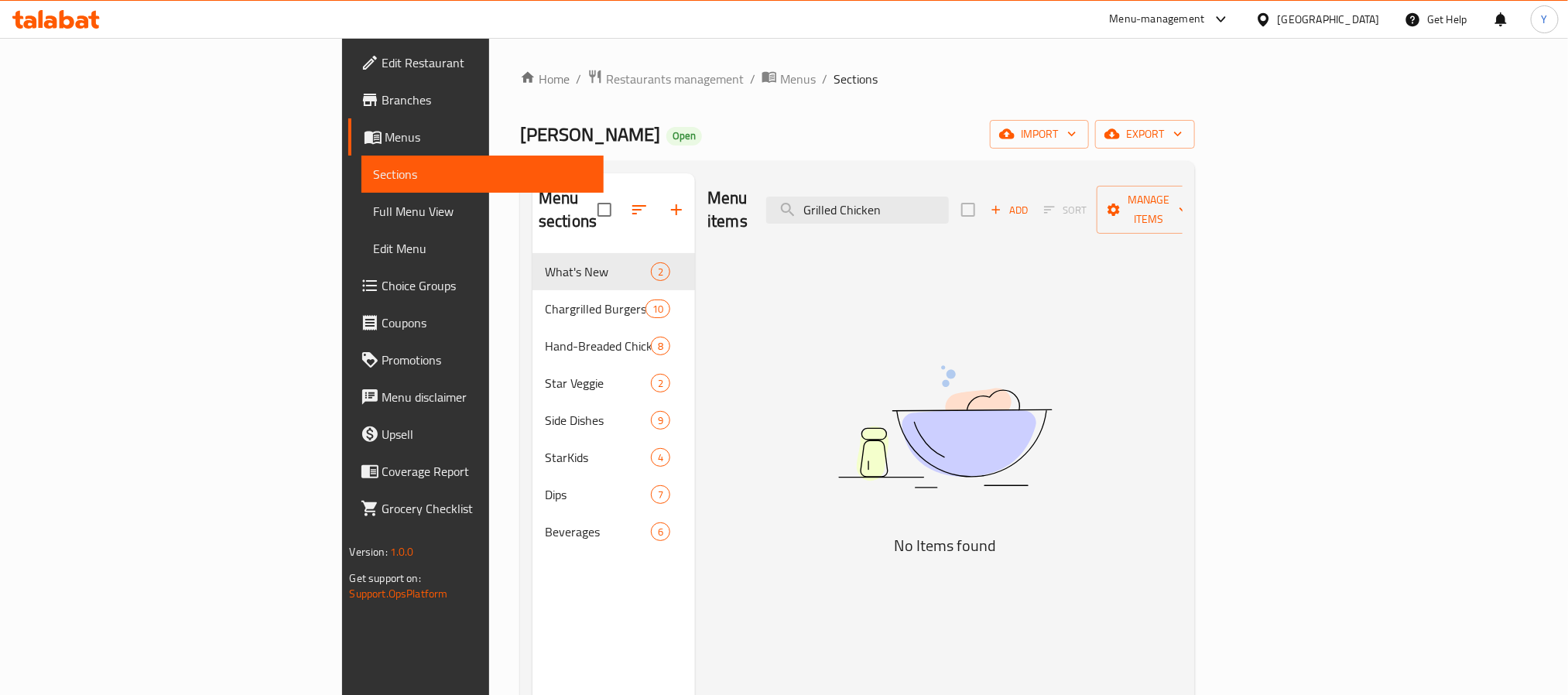
click at [1010, 177] on div "Menu items Grilled Chicken Add Sort Manage items" at bounding box center [945, 210] width 475 height 73
click at [949, 198] on input "Grilled Chicken" at bounding box center [857, 210] width 182 height 27
paste input "Chicken Spicy"
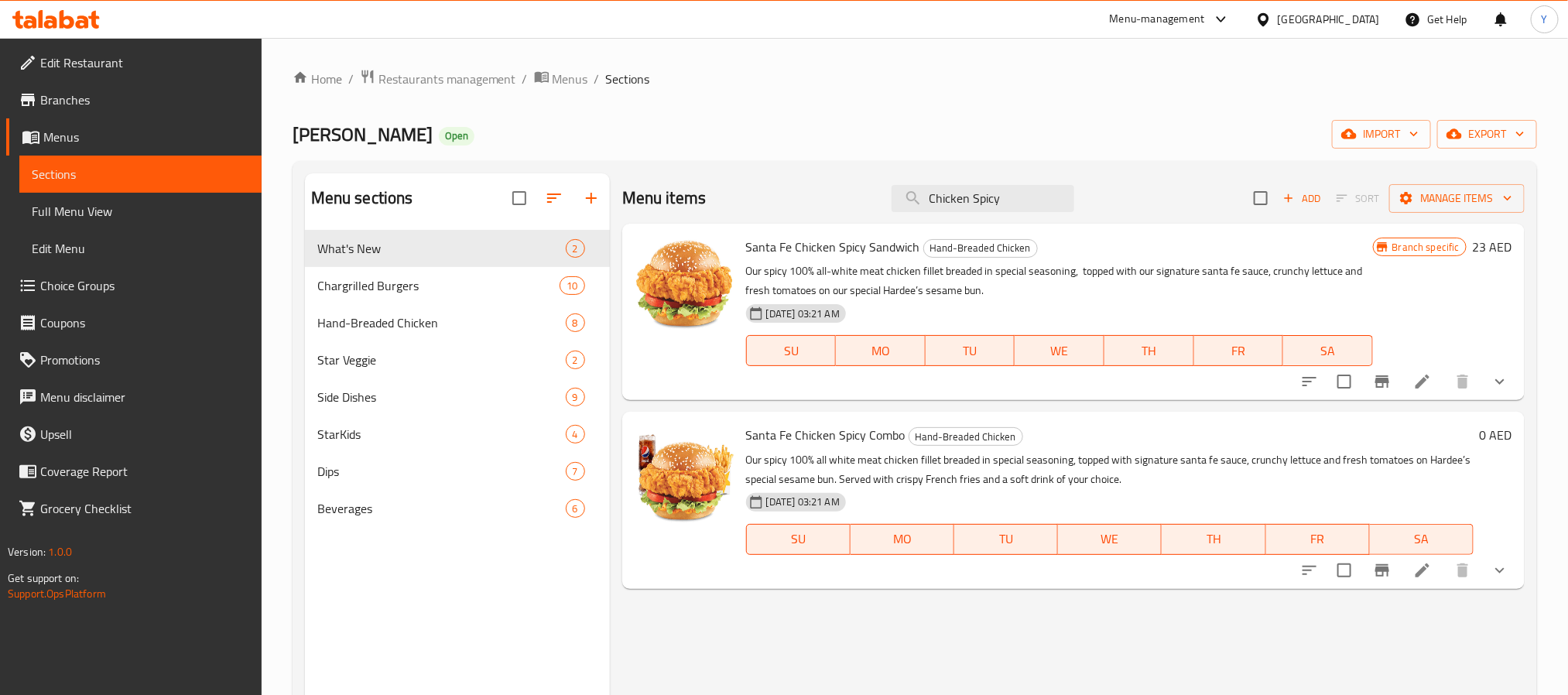
click at [1034, 220] on div "Menu items Chicken Spicy Add Sort Manage items" at bounding box center [1073, 198] width 902 height 50
click at [1047, 181] on div "Menu items Chicken Spicy Add Sort Manage items" at bounding box center [1073, 198] width 902 height 50
click at [1047, 195] on input "Chicken Spicy" at bounding box center [982, 199] width 182 height 27
paste input "Swiss"
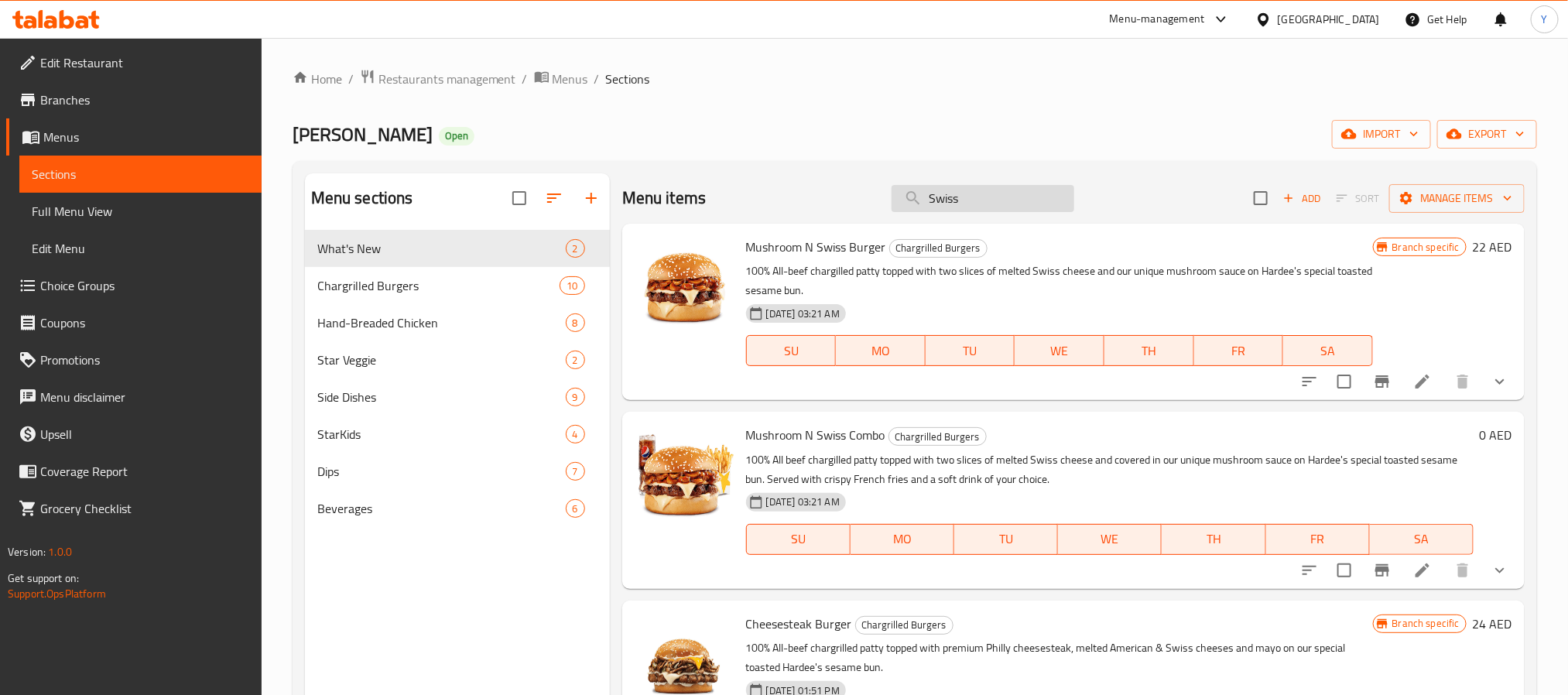
click at [1022, 184] on div "Menu items Swiss Add Sort Manage items" at bounding box center [1073, 198] width 902 height 50
click at [1022, 191] on input "Swiss" at bounding box center [982, 199] width 182 height 27
paste input "Star"
paste input "search"
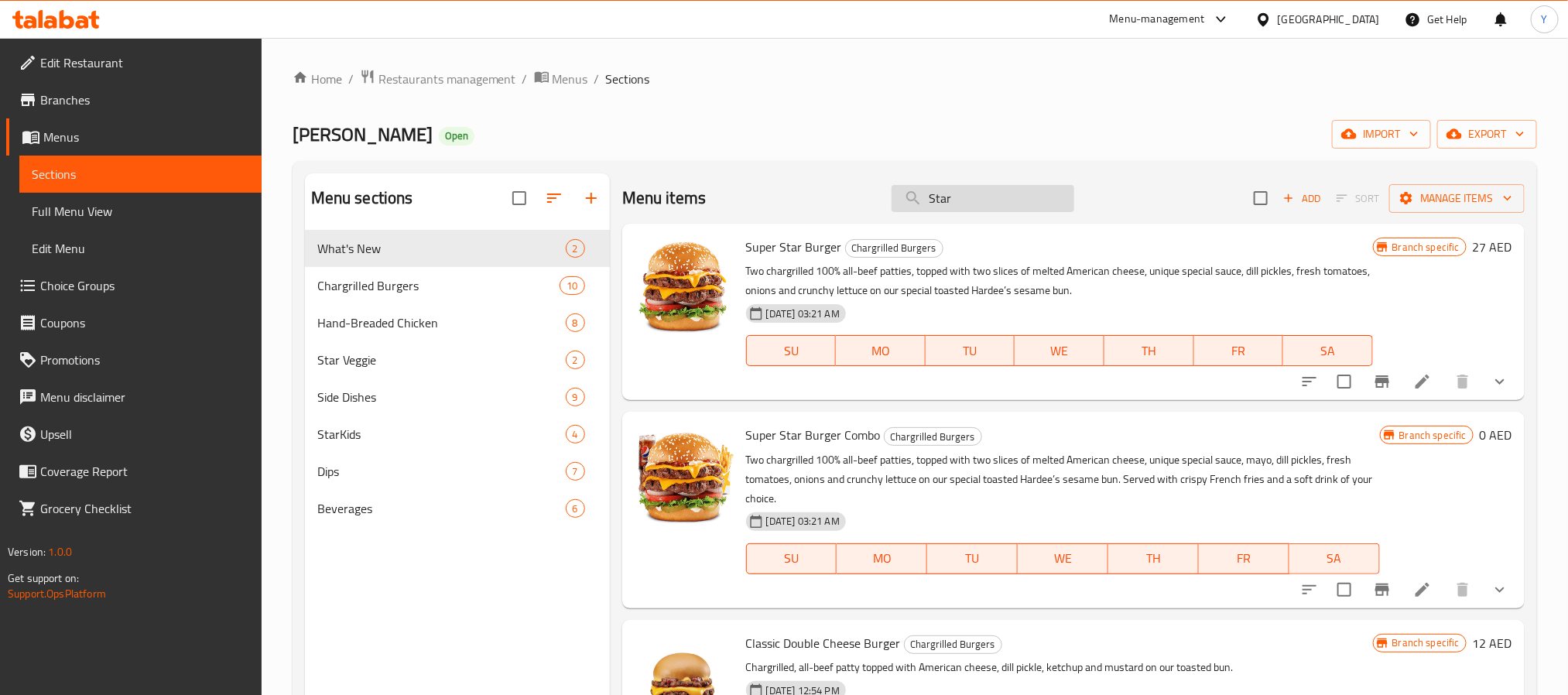
click at [1053, 209] on input "Star" at bounding box center [982, 199] width 182 height 27
paste input "Big Burge"
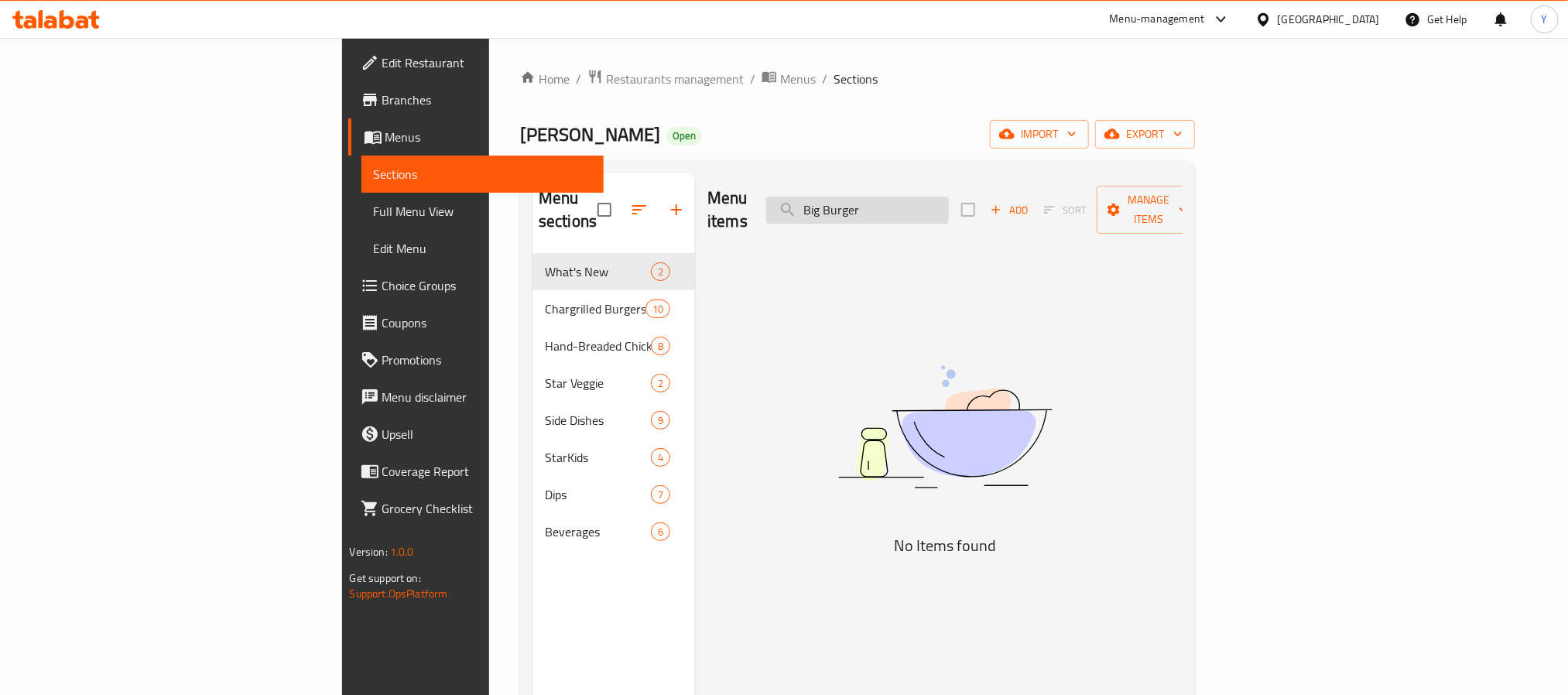
click at [949, 197] on input "Big Burger" at bounding box center [857, 210] width 182 height 27
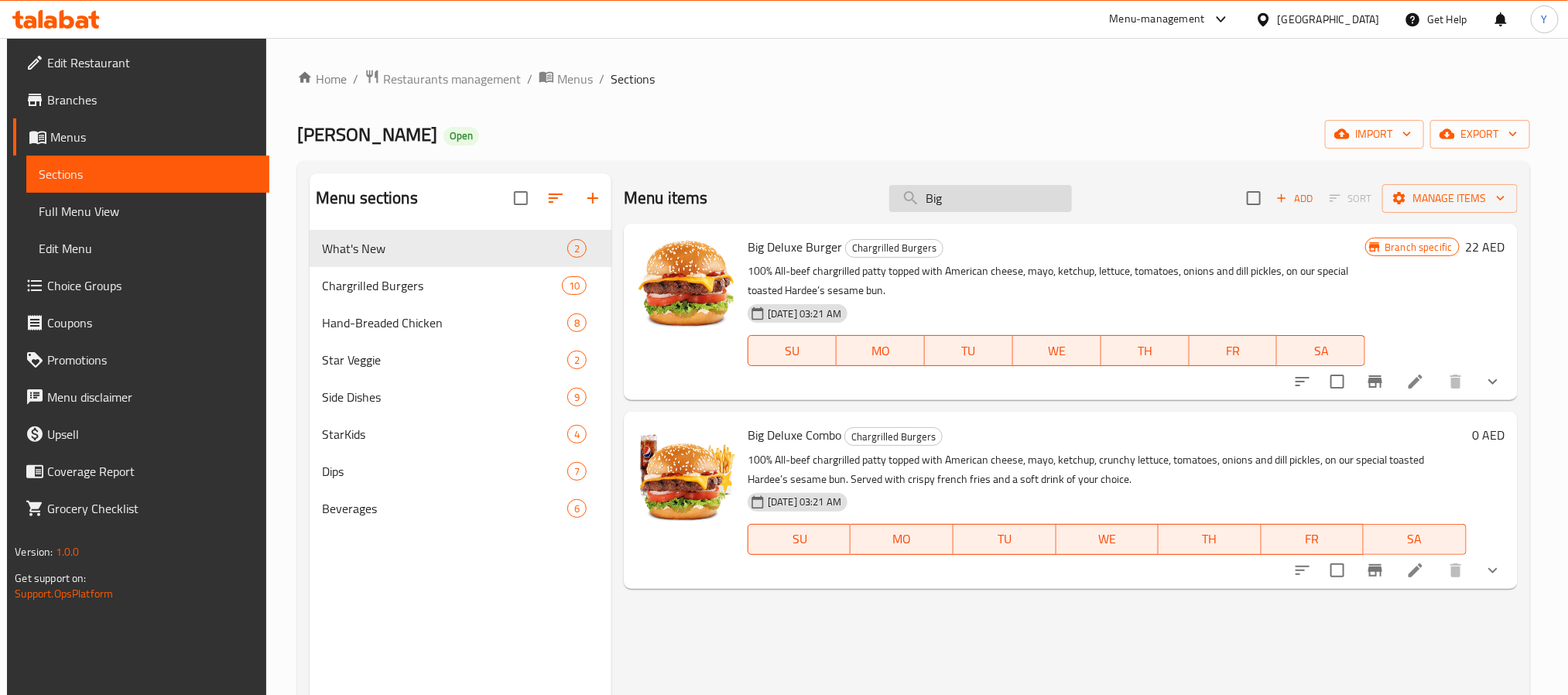
click at [970, 212] on input "Big" at bounding box center [980, 199] width 182 height 27
paste input "Cordon Blue"
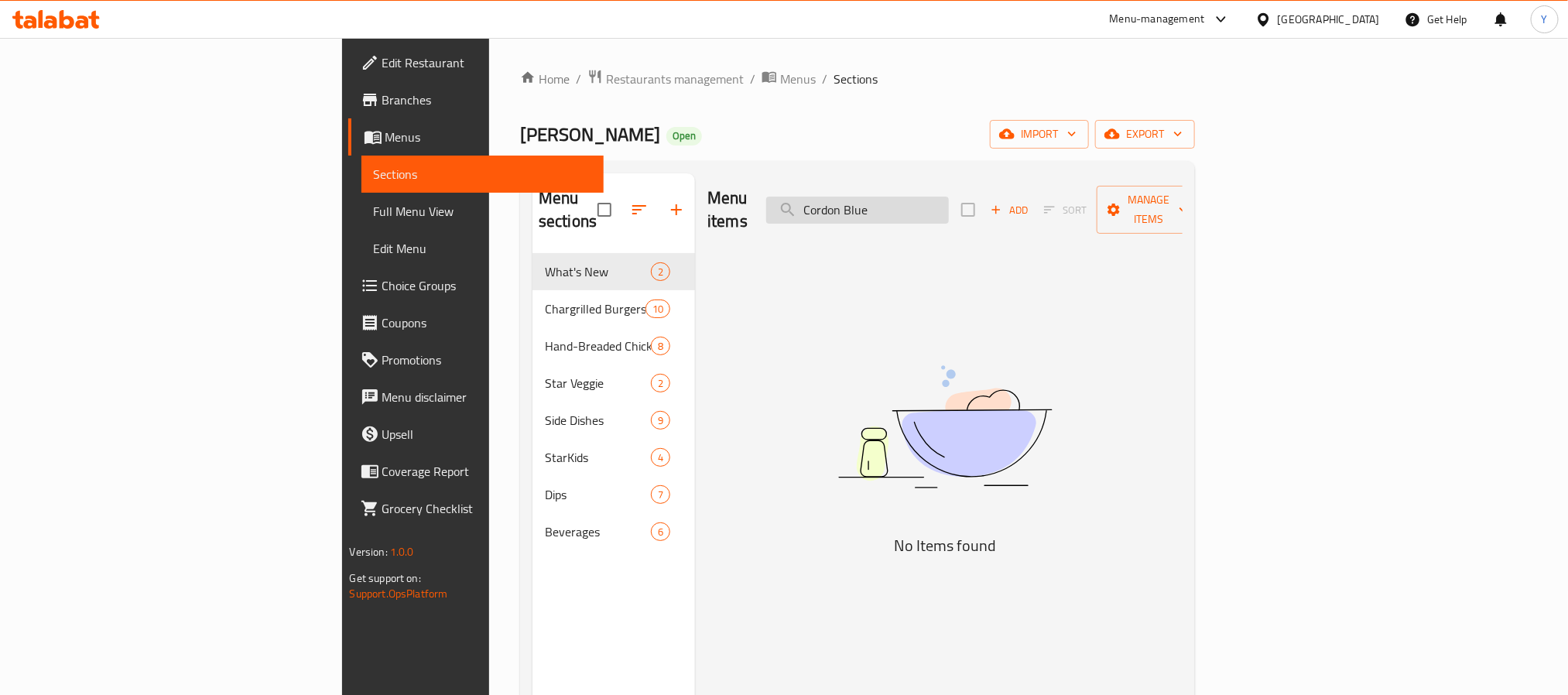
click at [949, 200] on input "Cordon Blue" at bounding box center [857, 210] width 182 height 27
paste input "Burger Wrap Meal"
click at [990, 223] on div "Menu items Burger Wrap Meal Add Sort Manage items" at bounding box center [945, 210] width 475 height 73
click at [949, 197] on input "Burger Wrap Meal" at bounding box center [857, 210] width 182 height 27
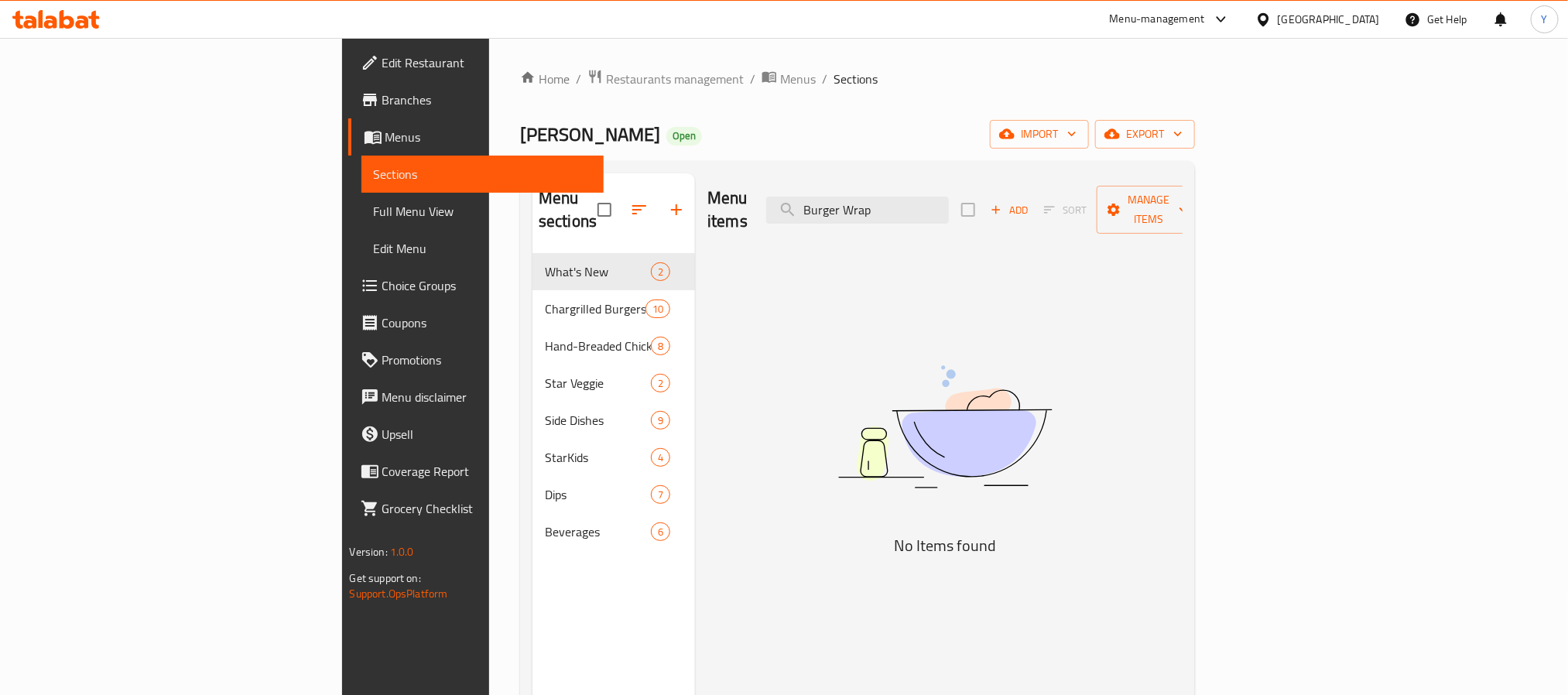
drag, startPoint x: 962, startPoint y: 198, endPoint x: 866, endPoint y: 208, distance: 96.5
click at [866, 208] on div "Menu items Burger Wrap Add Sort Manage items" at bounding box center [945, 210] width 475 height 73
paste input "Burger"
paste input "Big Hardee"
click at [1131, 191] on div "Menu items Big Hardee Add Sort Manage items" at bounding box center [945, 210] width 475 height 73
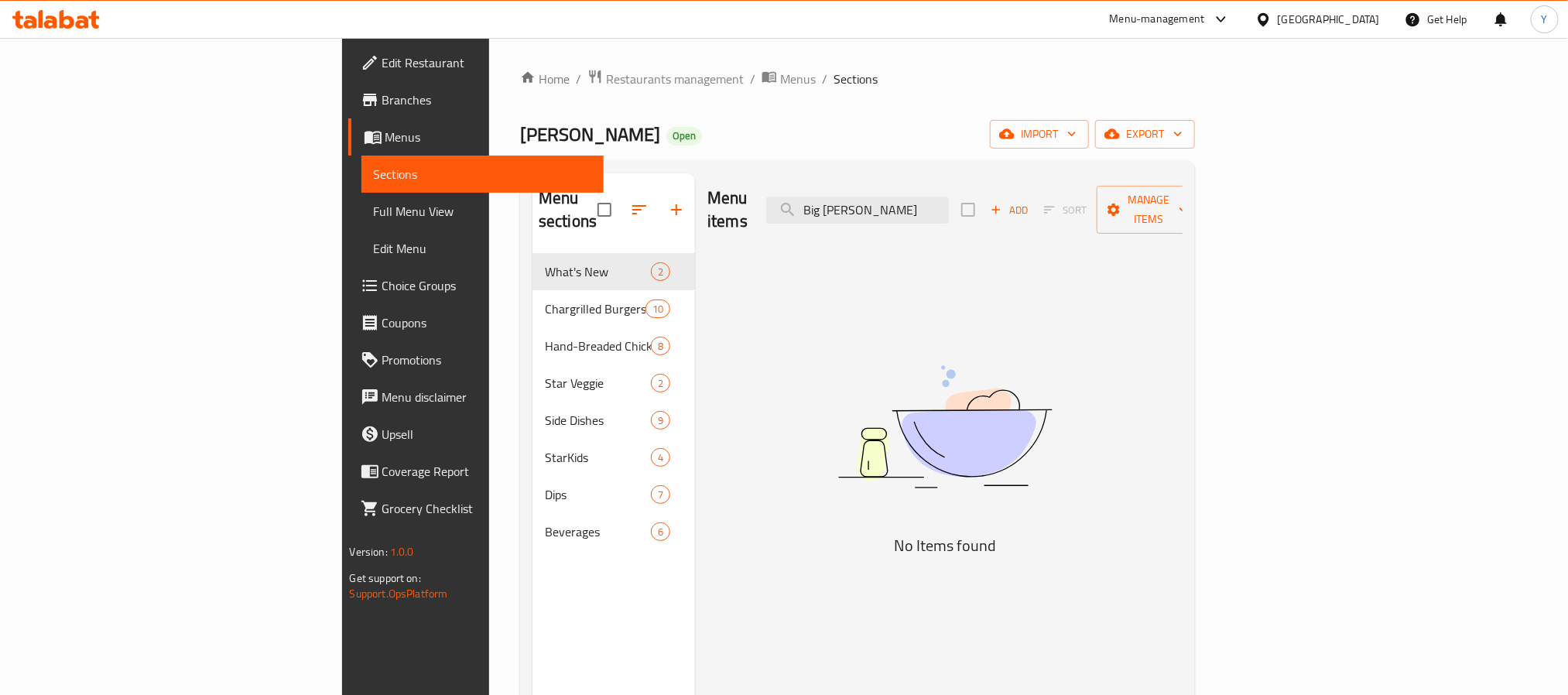
click at [1071, 214] on div "Menu items Big Hardee Add Sort Manage items" at bounding box center [945, 210] width 475 height 73
click at [1027, 183] on div "Menu items Big Hardee Add Sort Manage items" at bounding box center [945, 210] width 475 height 73
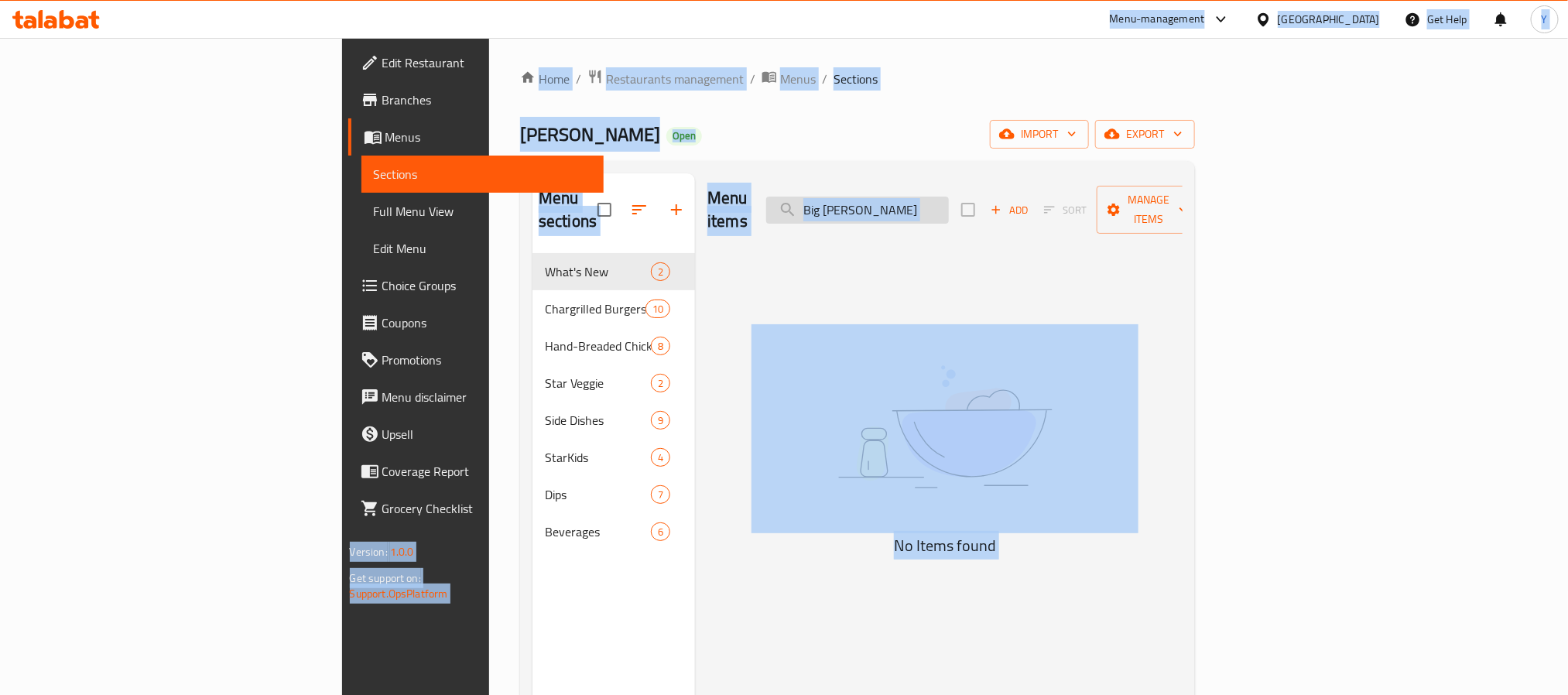
click at [949, 208] on input "Big Hardee" at bounding box center [857, 210] width 182 height 27
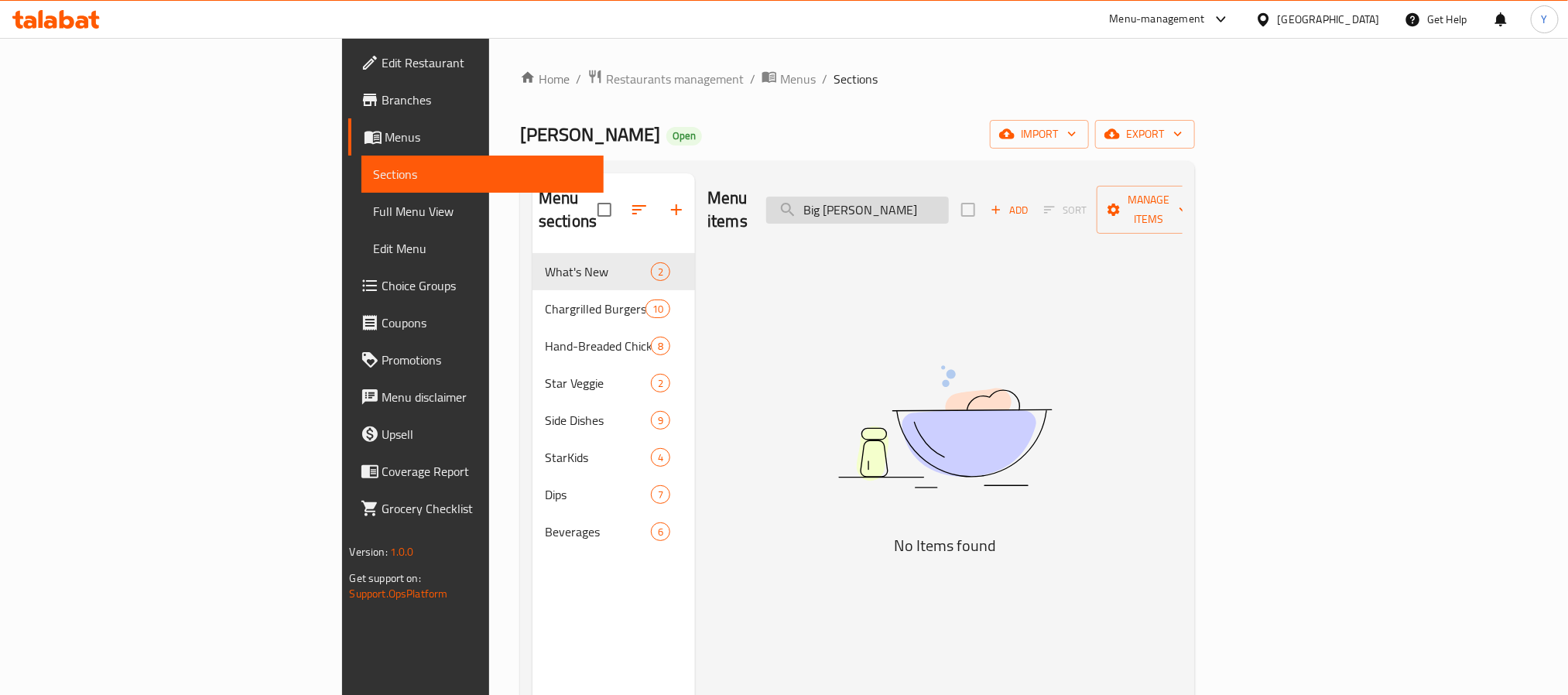
paste input "Angus ThickBurger"
click at [946, 197] on input "Angus ThickBurger" at bounding box center [857, 210] width 182 height 27
click at [949, 200] on input "Angus ThickBurger" at bounding box center [857, 210] width 182 height 27
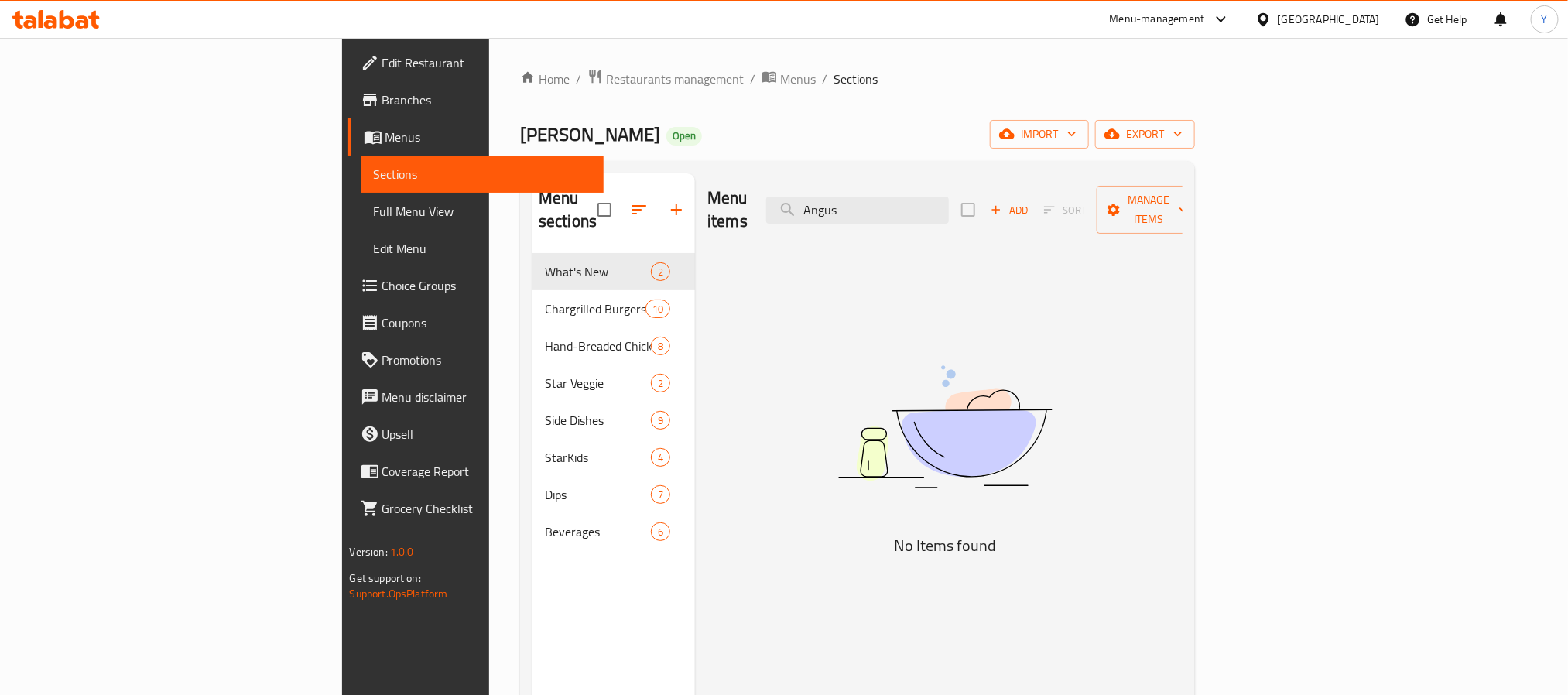
paste input "Mushrom"
click at [1015, 223] on div "Menu items Mushrom Add Sort Manage items" at bounding box center [945, 210] width 475 height 73
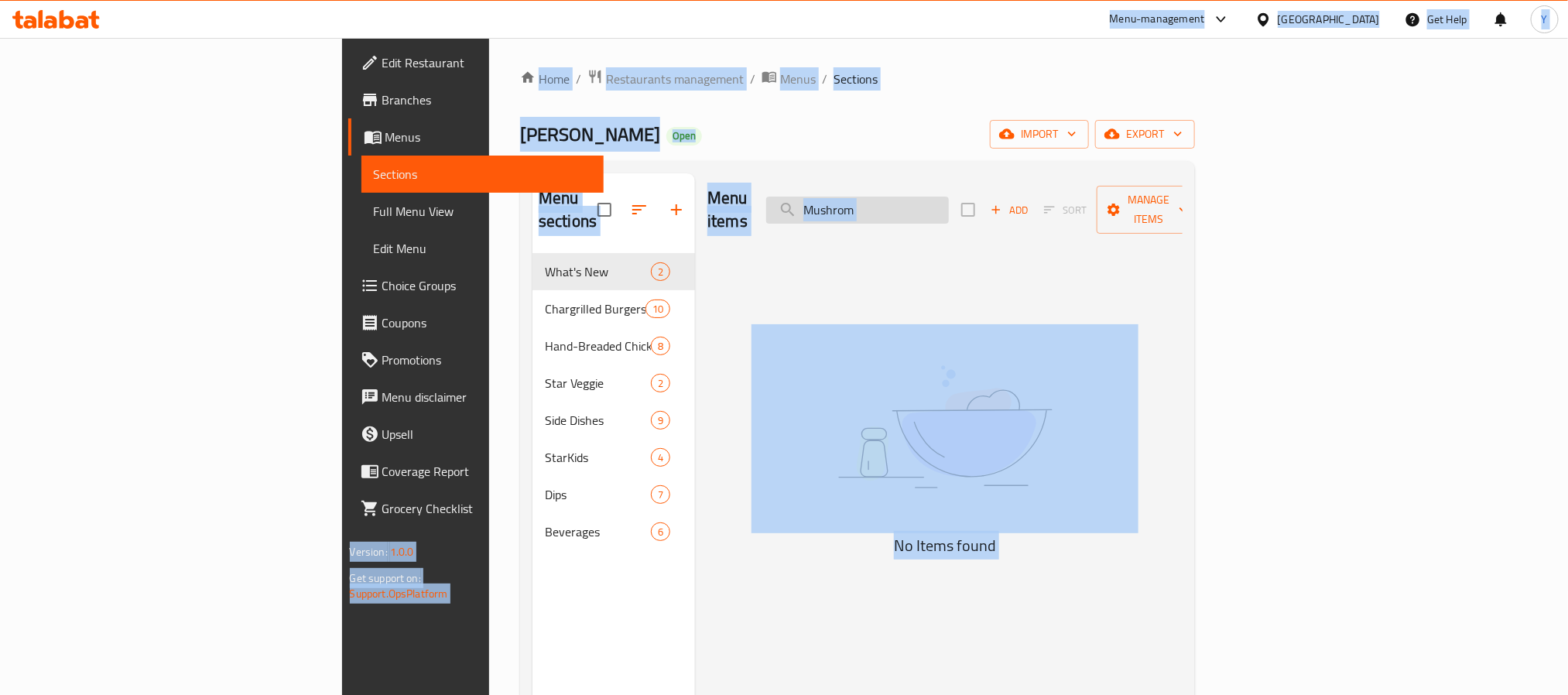
click at [949, 211] on input "Mushrom" at bounding box center [857, 210] width 182 height 27
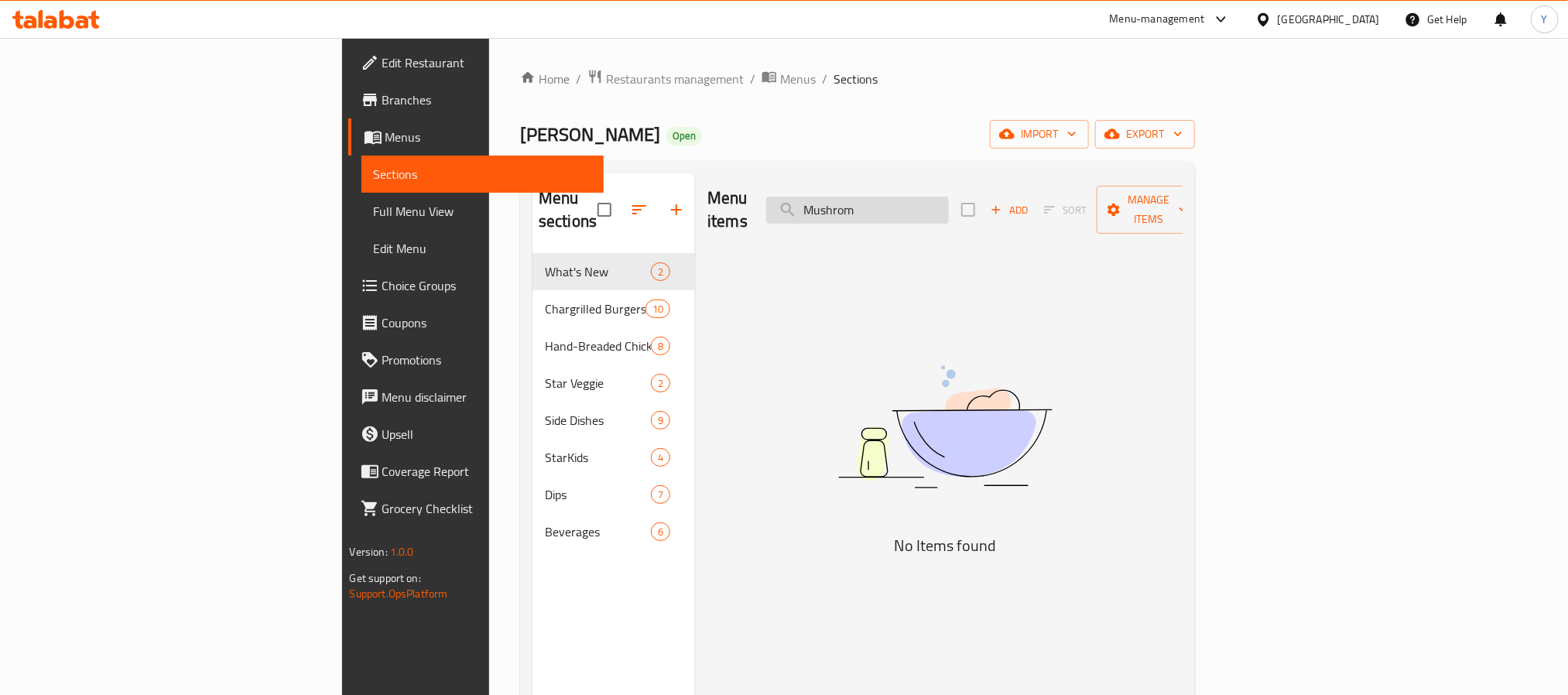
paste input "Ang"
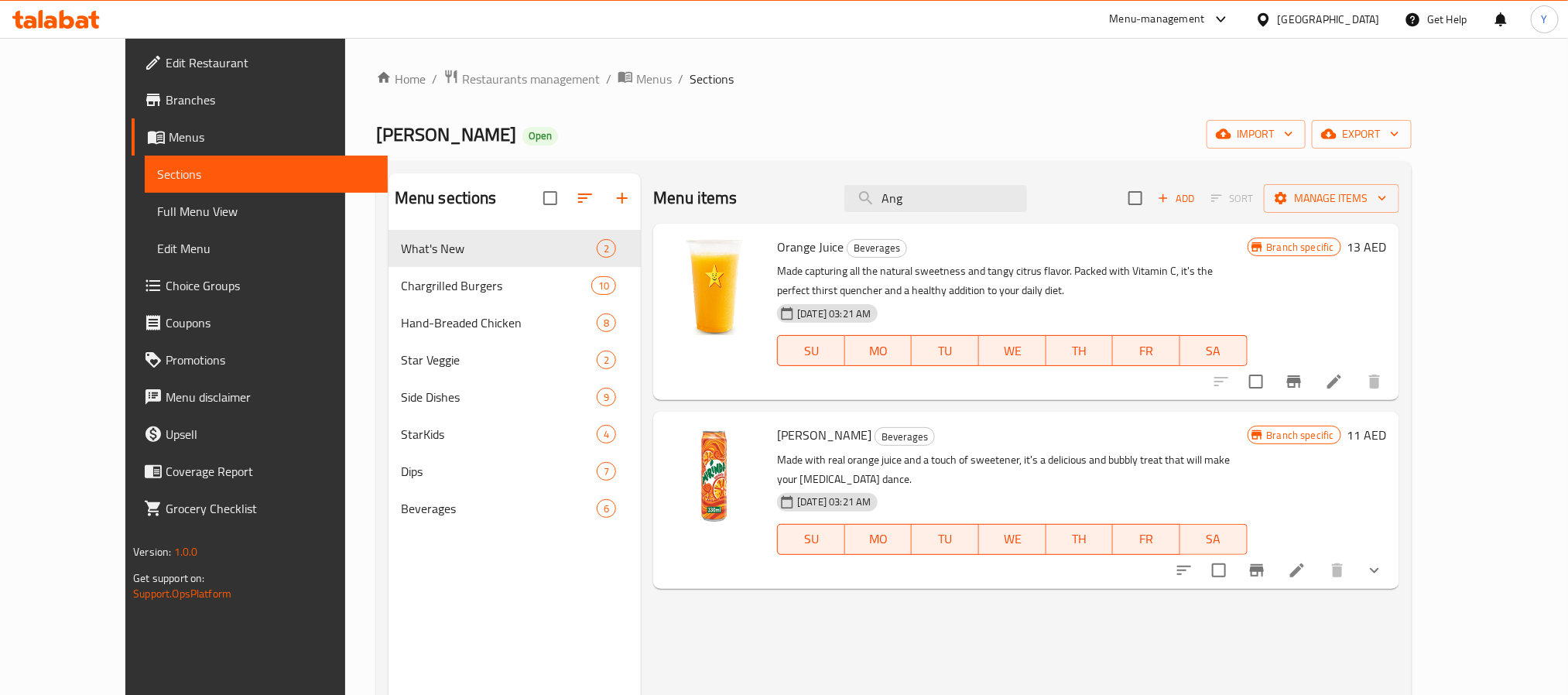
click at [1008, 182] on div "Menu items Ang Add Sort Manage items" at bounding box center [1026, 198] width 745 height 50
click at [999, 202] on input "Ang" at bounding box center [935, 199] width 182 height 27
paste input "Jalapeno"
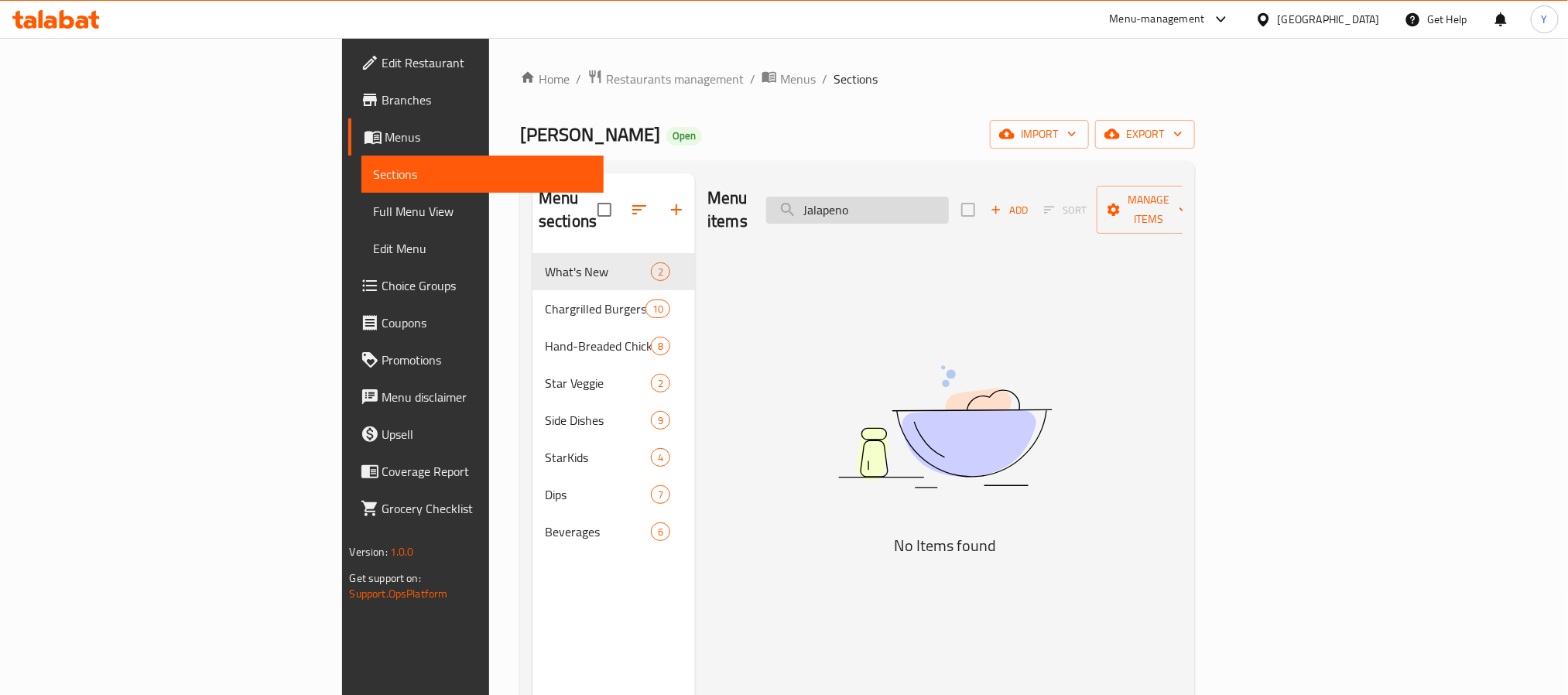
click at [949, 204] on input "Jalapeno" at bounding box center [857, 210] width 182 height 27
paste input "Dbl"
click at [949, 197] on input "Dbl" at bounding box center [857, 210] width 182 height 27
paste input "ouble Burger"
click at [949, 208] on input "Double Burger" at bounding box center [857, 210] width 182 height 27
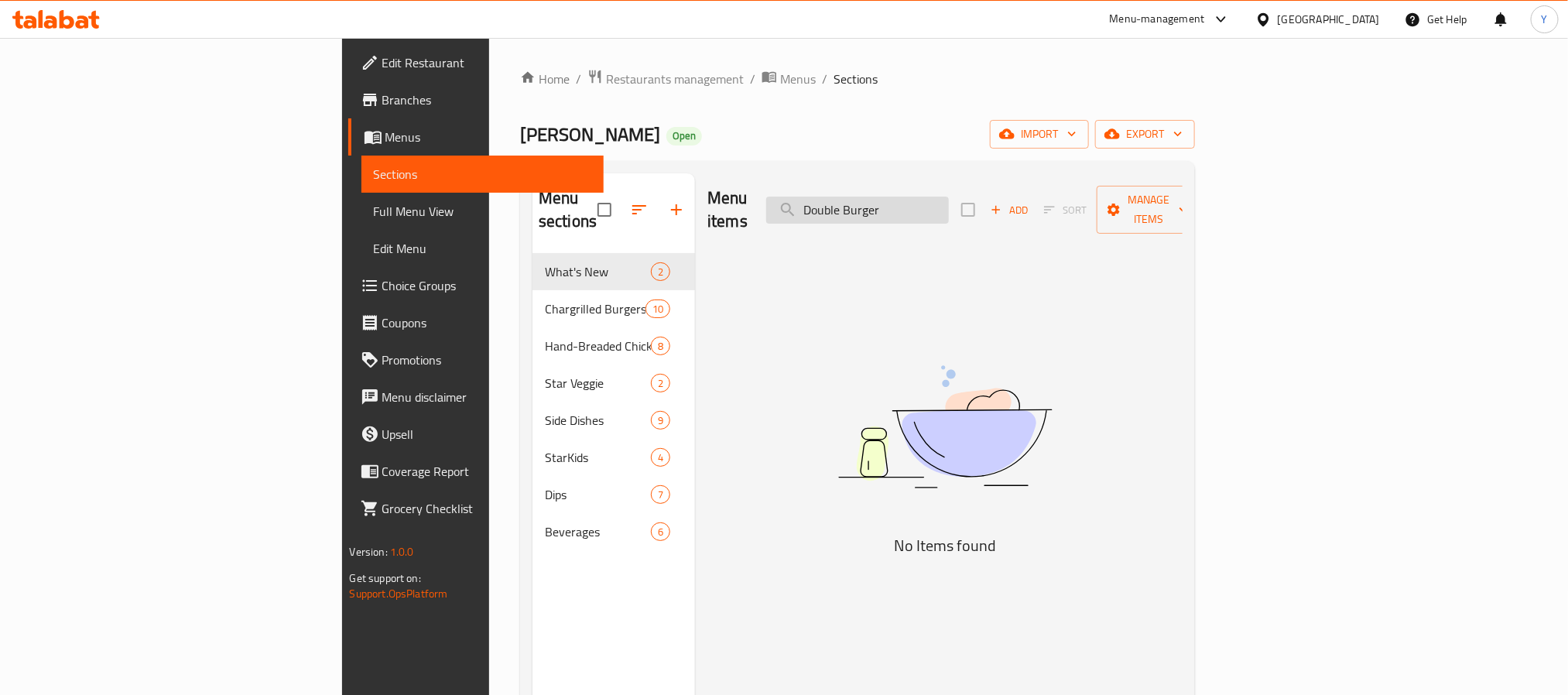
paste input "Steak Load"
click at [949, 197] on input "Steak Loader" at bounding box center [857, 210] width 182 height 27
paste input "Angus"
click at [964, 220] on div "Menu items Angus Add Sort Manage items" at bounding box center [945, 210] width 475 height 73
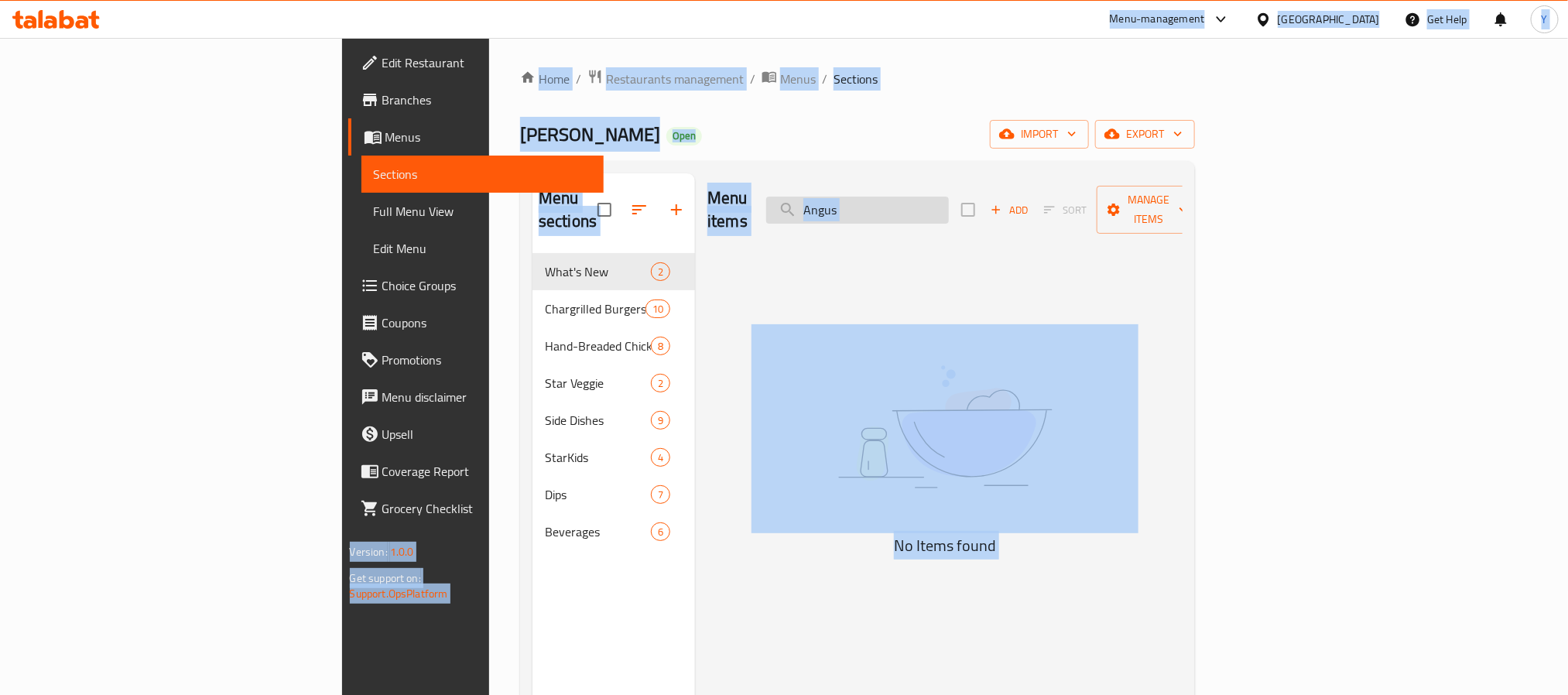
click at [949, 202] on input "Angus" at bounding box center [857, 210] width 182 height 27
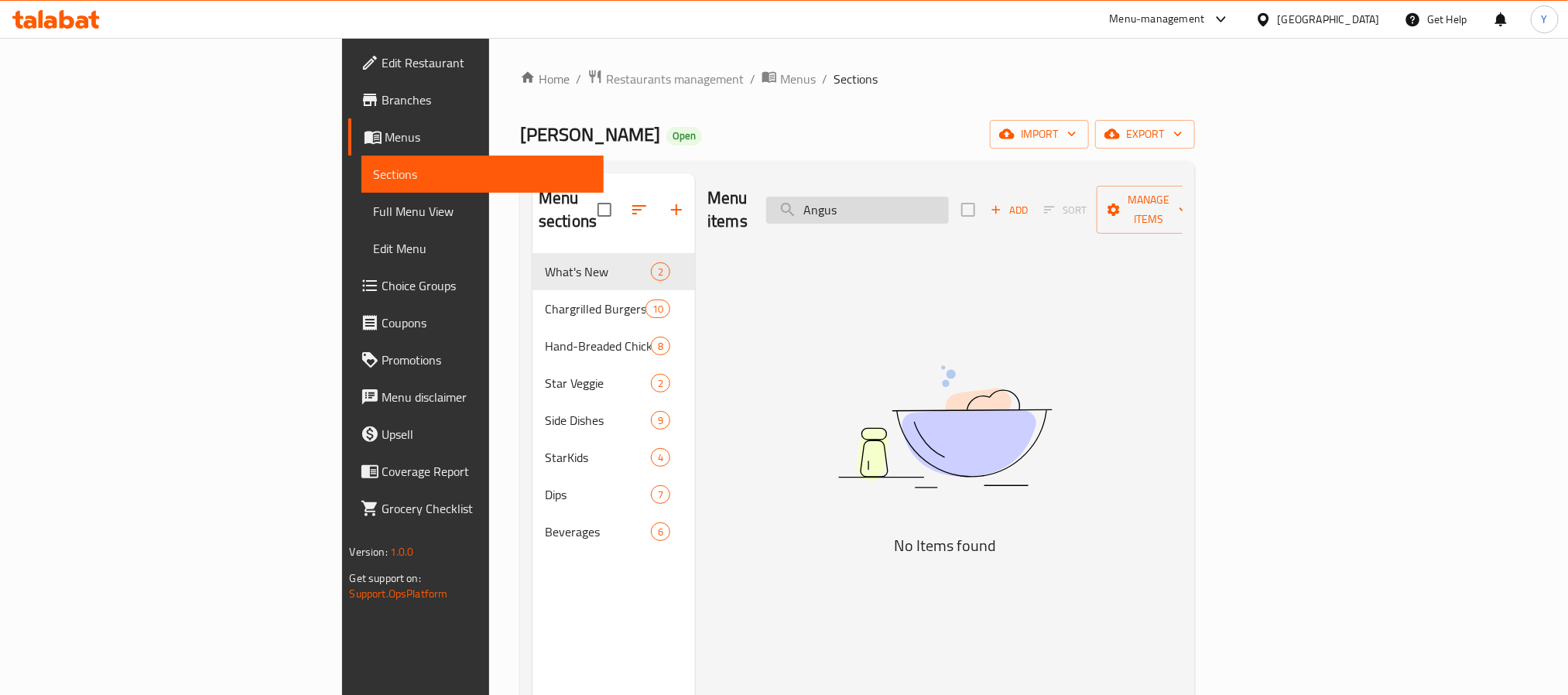
paste input "Super"
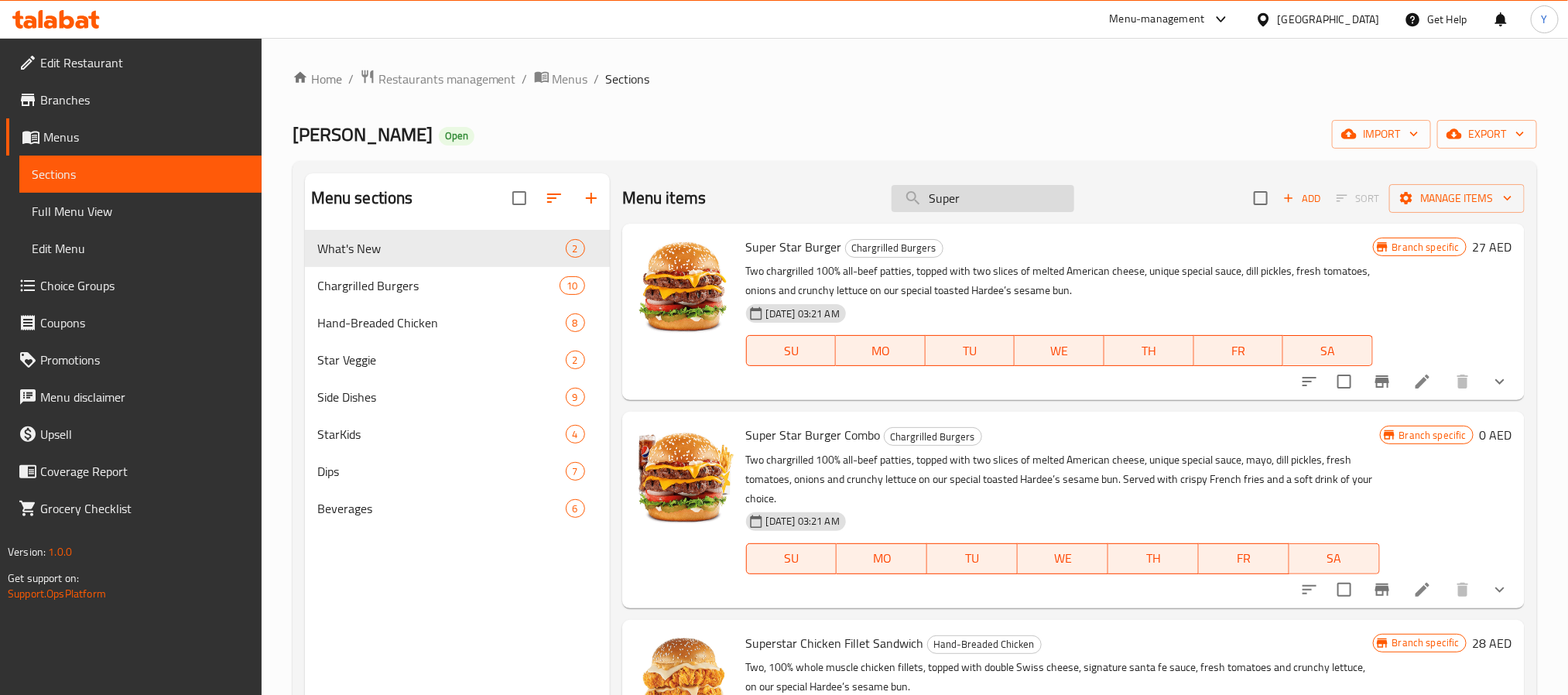
click at [976, 198] on input "Super" at bounding box center [982, 199] width 182 height 27
paste input "Corden Blue"
type input "Corden Blue"
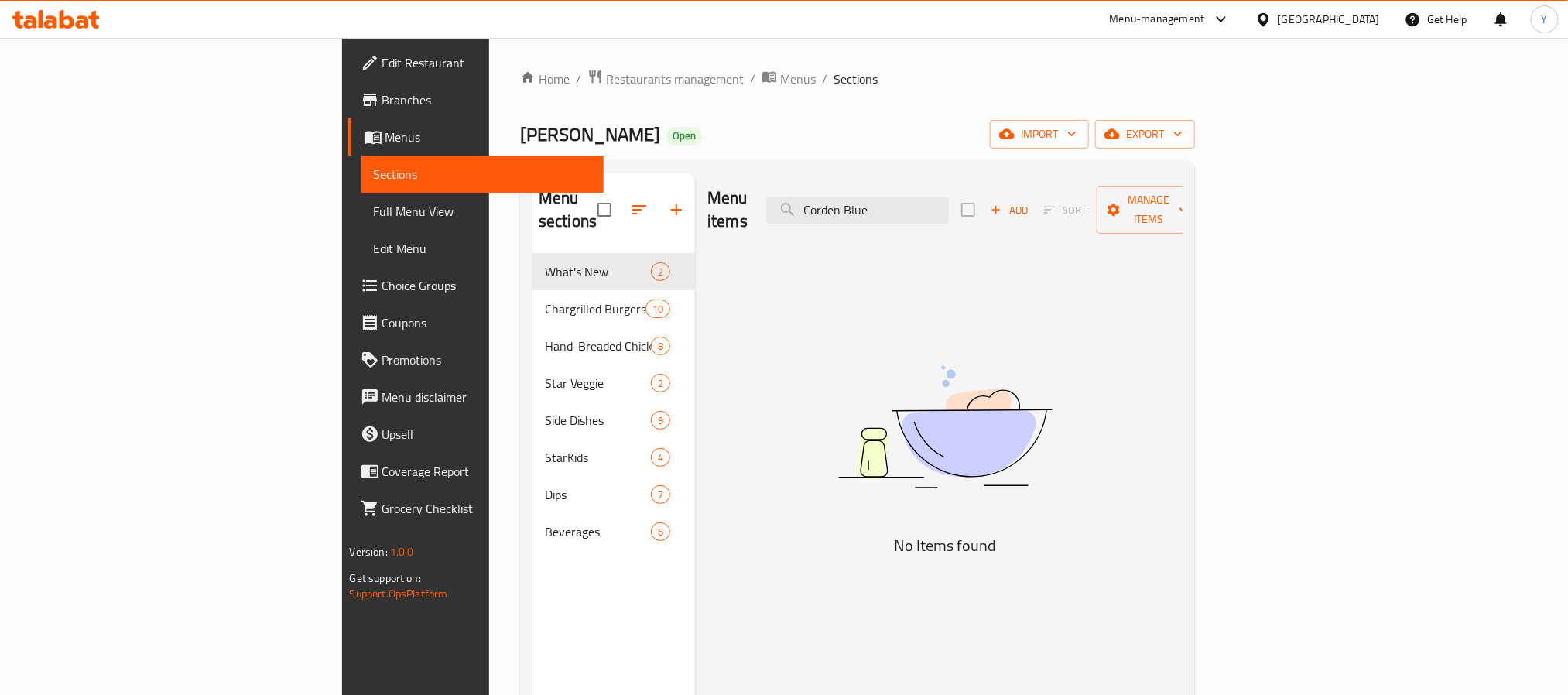
drag, startPoint x: 96, startPoint y: 93, endPoint x: 266, endPoint y: 21, distance: 184.6
click at [383, 93] on span "Branches" at bounding box center [487, 100] width 209 height 18
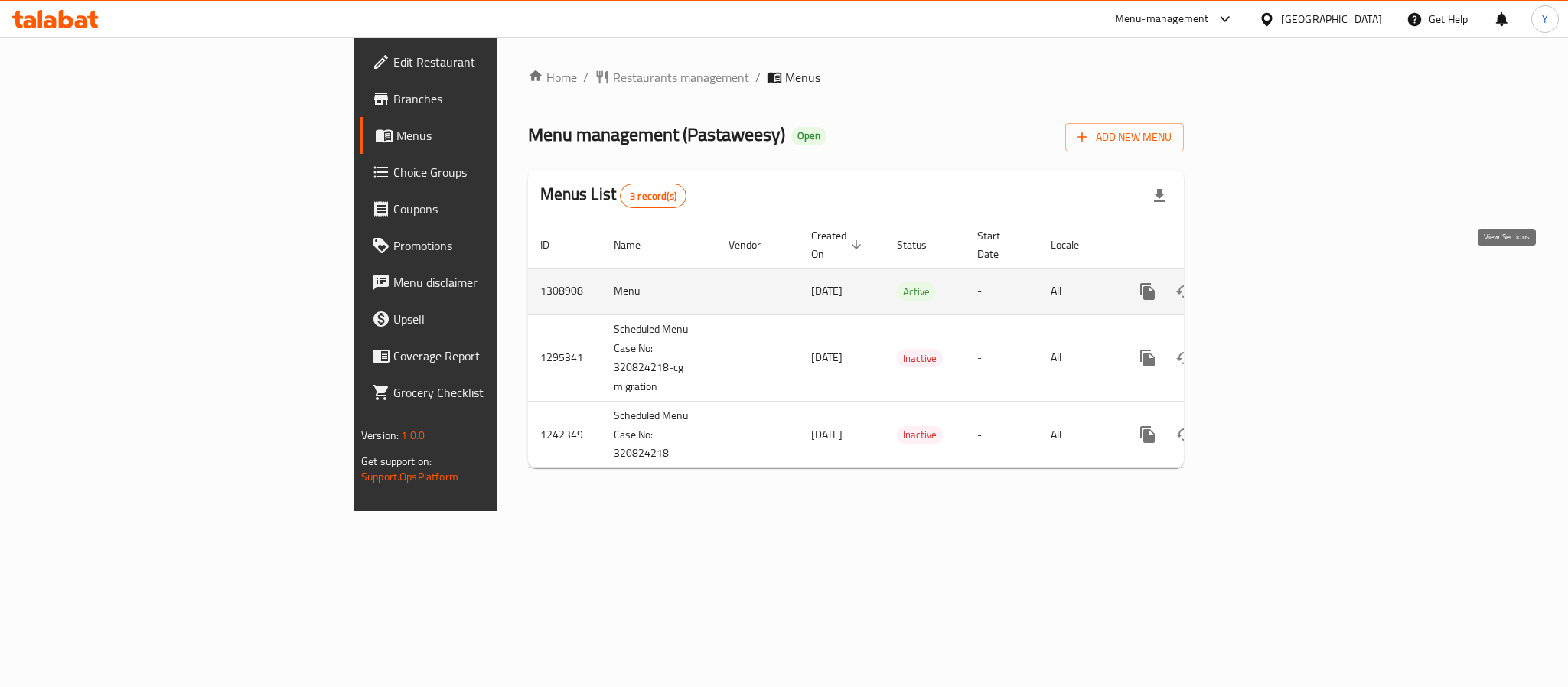
click at [1277, 274] on link "enhanced table" at bounding box center [1258, 291] width 37 height 37
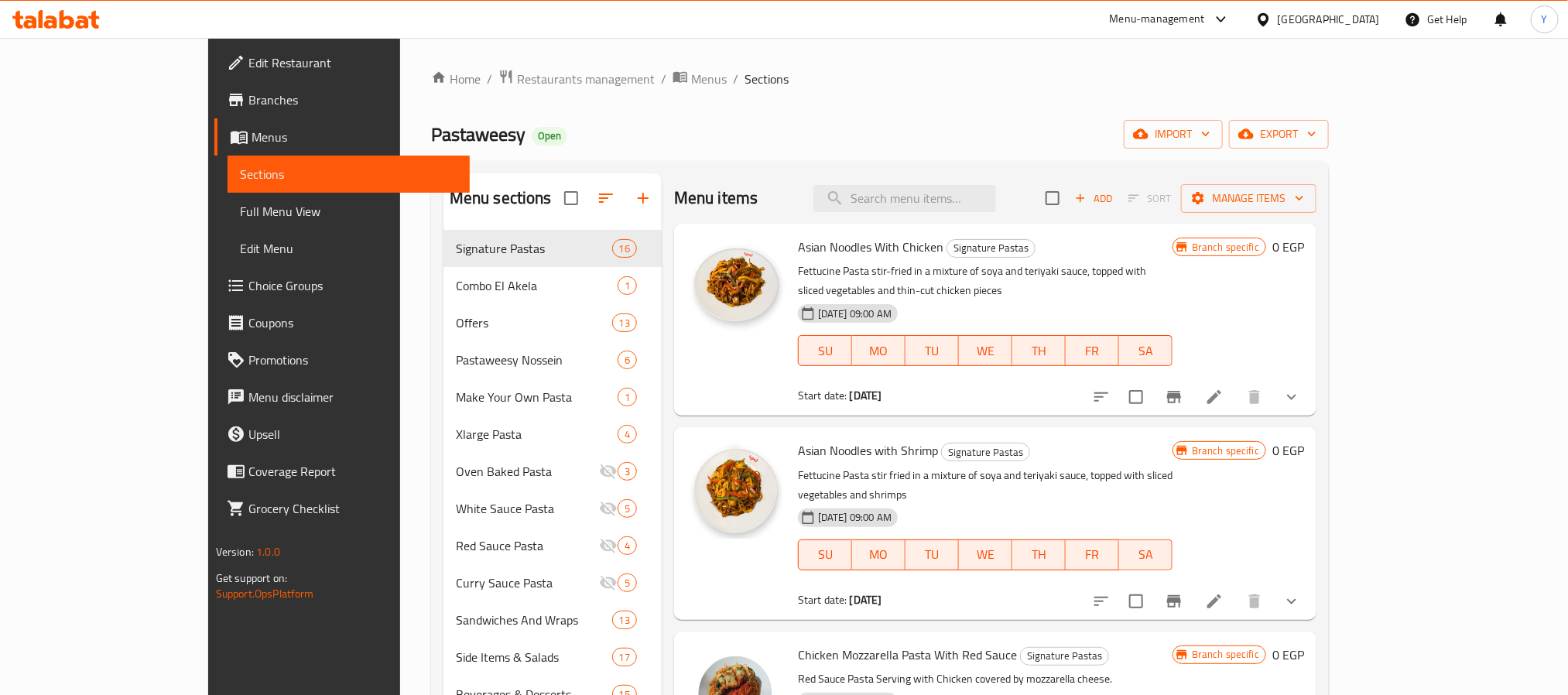
click at [1045, 171] on div "Menu sections Signature Pastas 16 Combo El Akela 1 Offers 13 Pastaweesy Nossein…" at bounding box center [880, 522] width 898 height 720
click at [996, 201] on input "search" at bounding box center [904, 199] width 182 height 27
paste input "First Bundle"
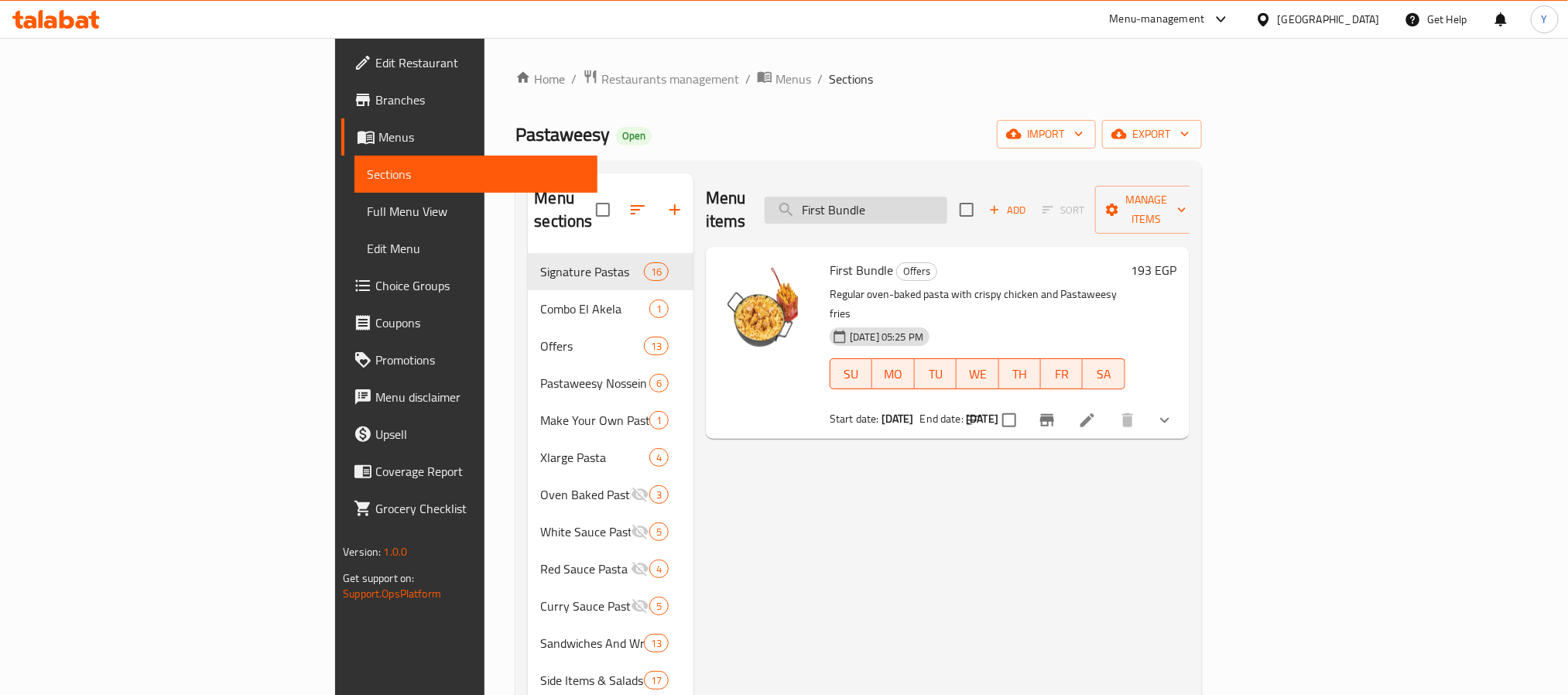
click at [948, 197] on input "First Bundle" at bounding box center [855, 210] width 182 height 27
paste input "Second"
type input "Second Bundle"
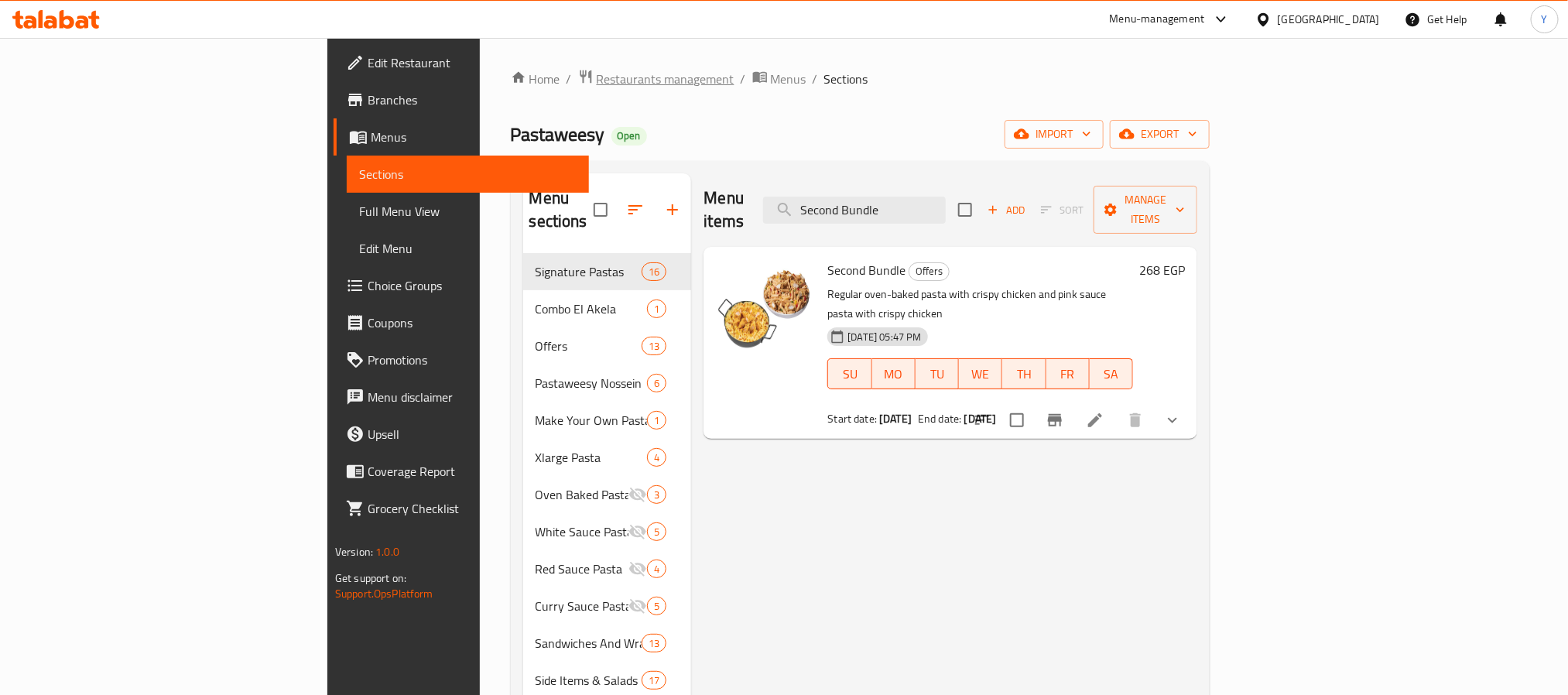
click at [597, 83] on span "Restaurants management" at bounding box center [666, 79] width 138 height 18
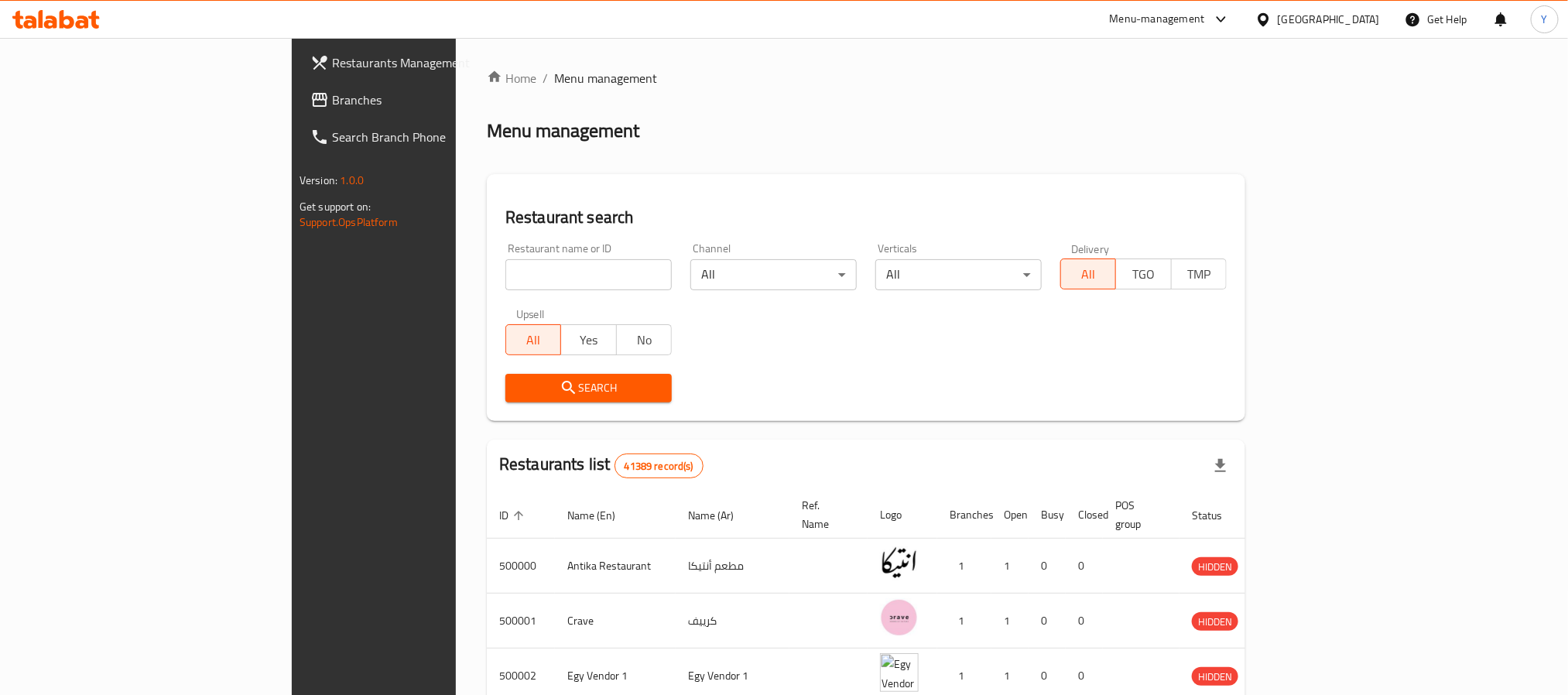
click at [505, 251] on div "Restaurant name or ID Restaurant name or ID" at bounding box center [588, 267] width 166 height 47
paste input "502253"
click at [505, 260] on input "search" at bounding box center [588, 275] width 166 height 31
type input "502253"
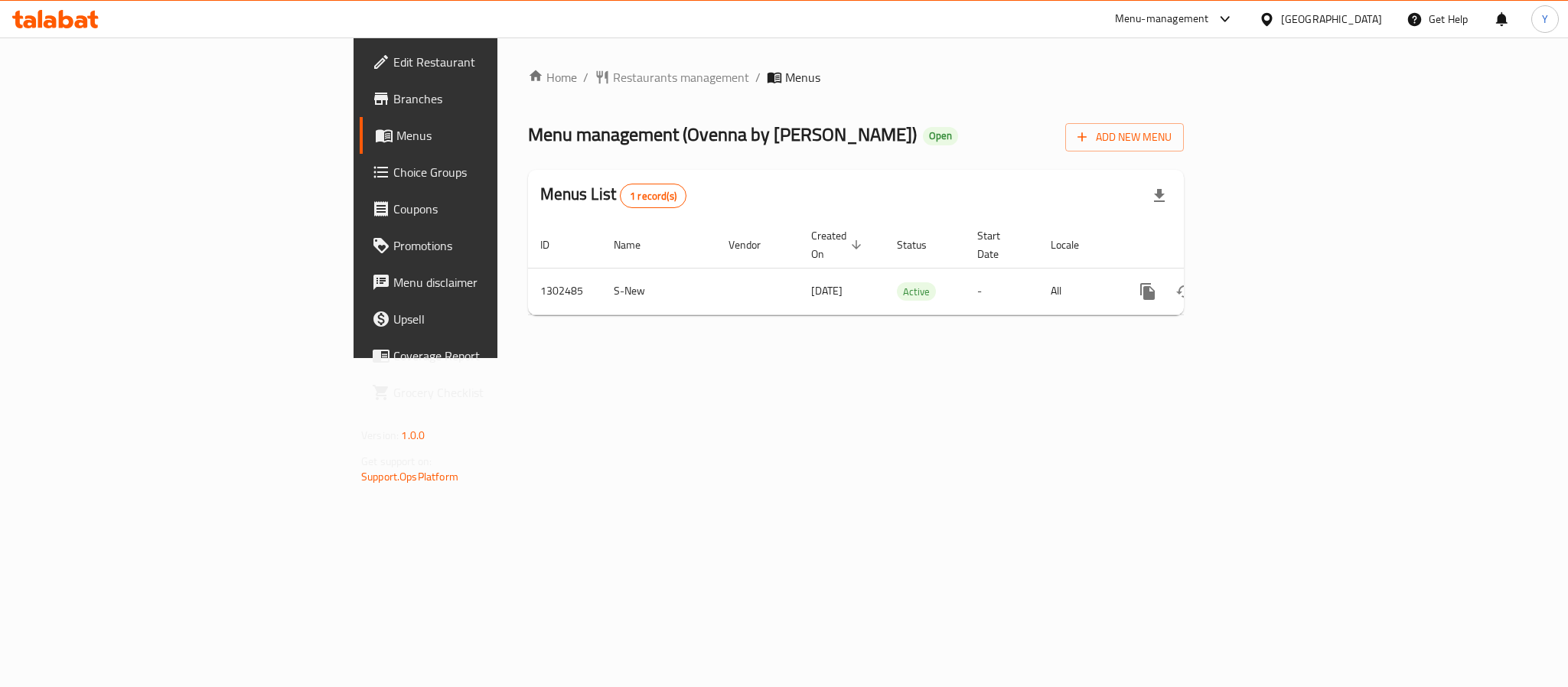
click at [394, 175] on span "Choice Groups" at bounding box center [498, 172] width 210 height 18
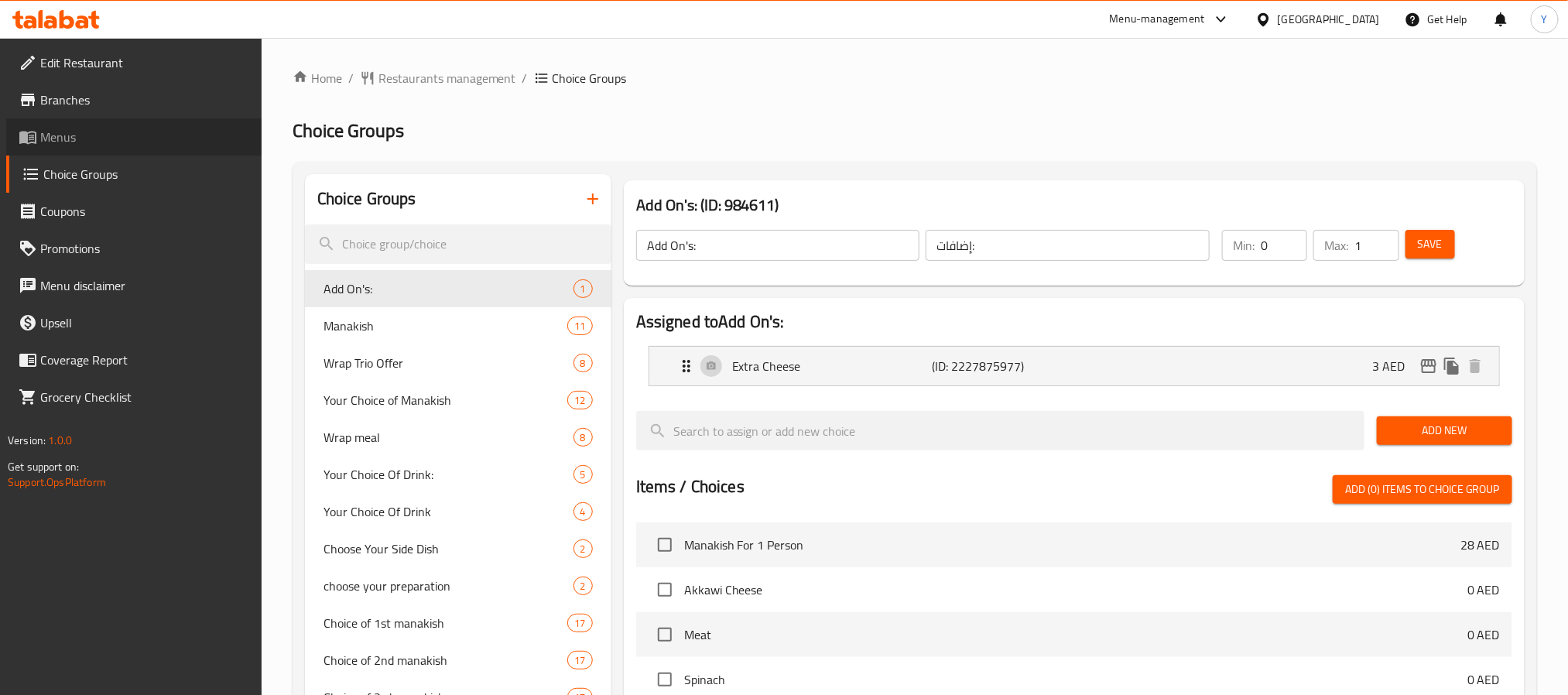
click at [76, 124] on link "Menus" at bounding box center [134, 137] width 256 height 37
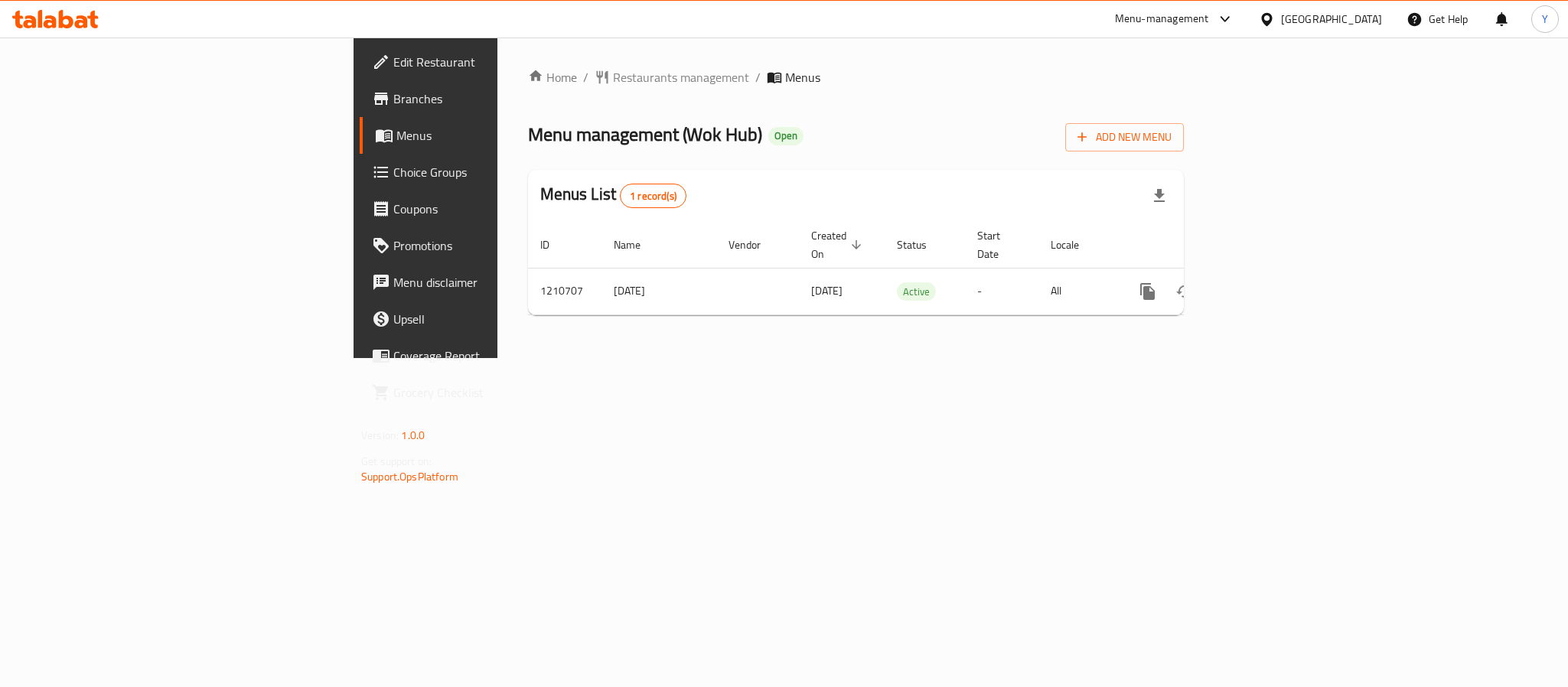
click at [394, 177] on span "Choice Groups" at bounding box center [498, 172] width 210 height 18
click at [1267, 284] on icon "enhanced table" at bounding box center [1258, 293] width 18 height 18
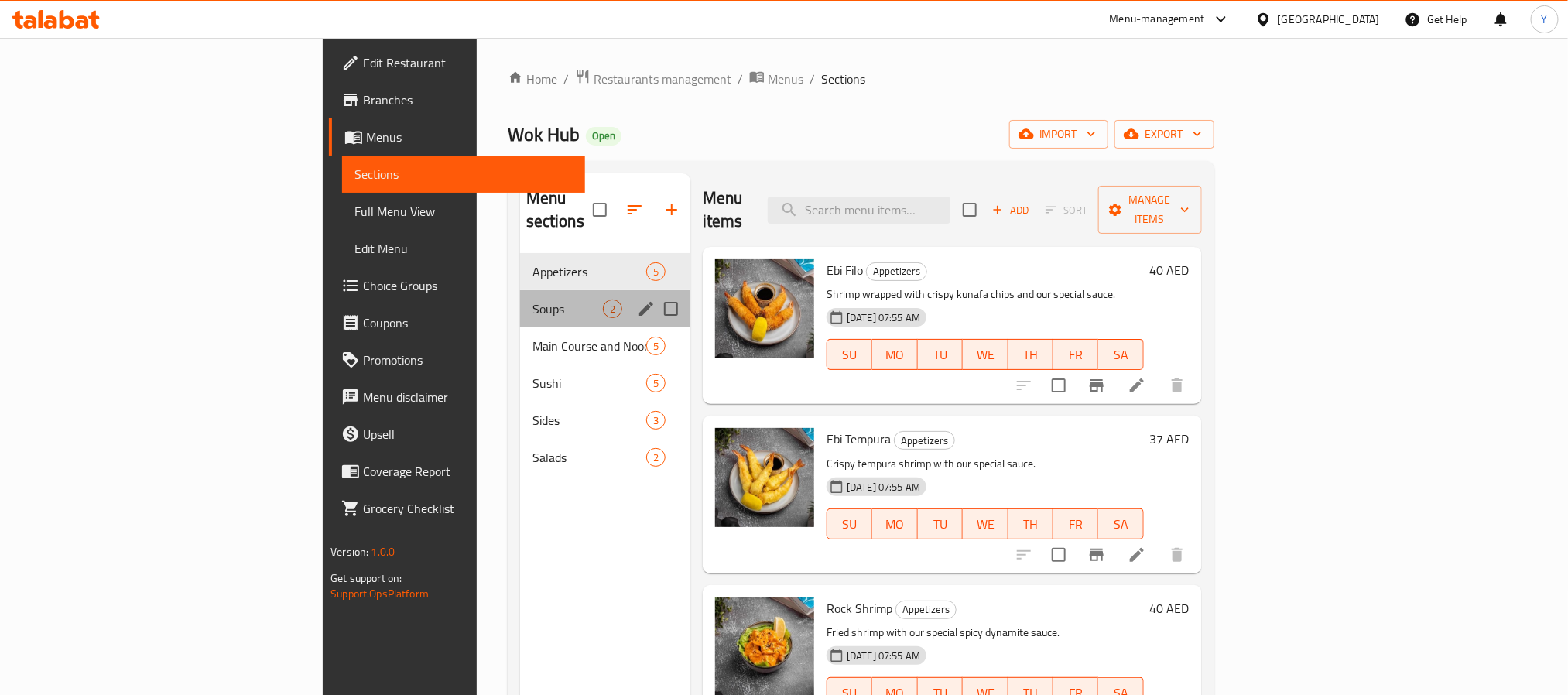
click at [521, 303] on div "Soups 2" at bounding box center [606, 308] width 170 height 37
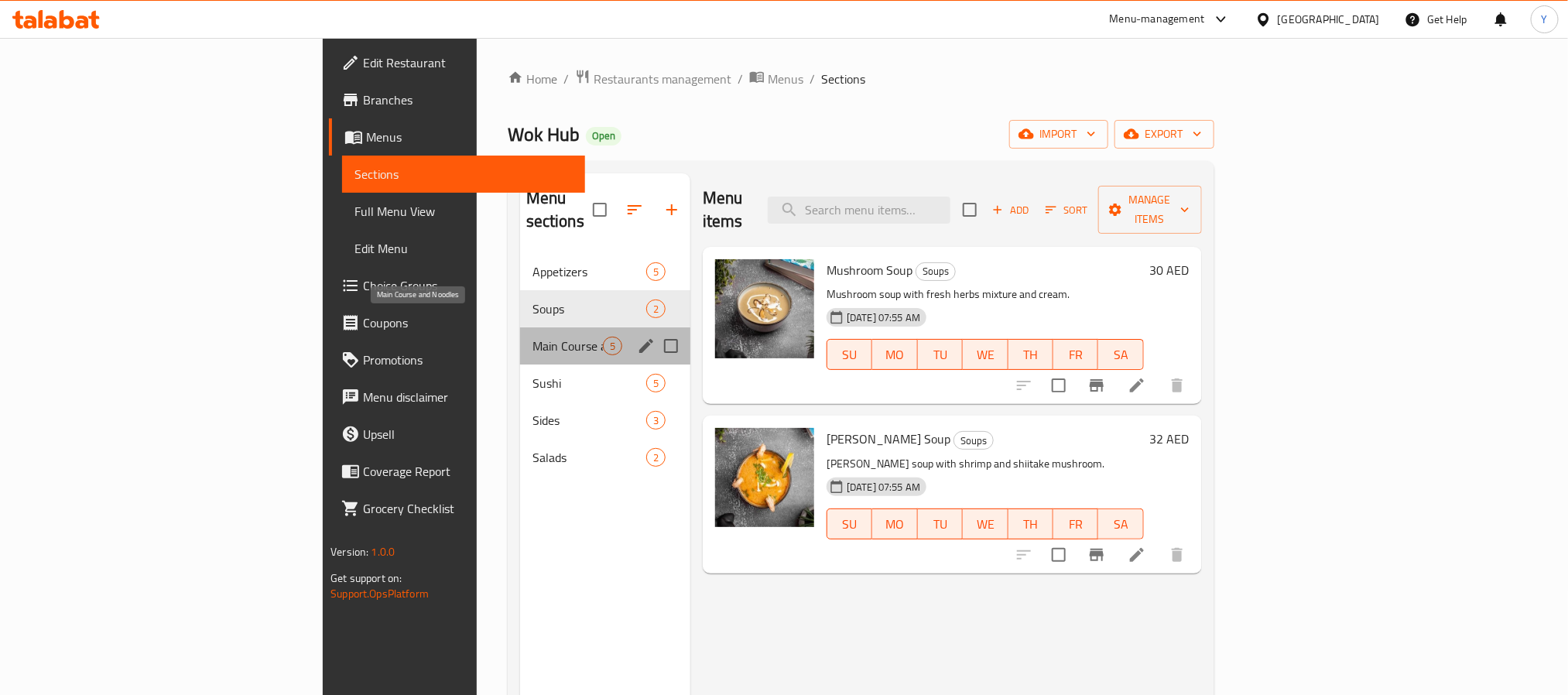
click at [532, 337] on span "Main Course and Noodles" at bounding box center [568, 346] width 71 height 18
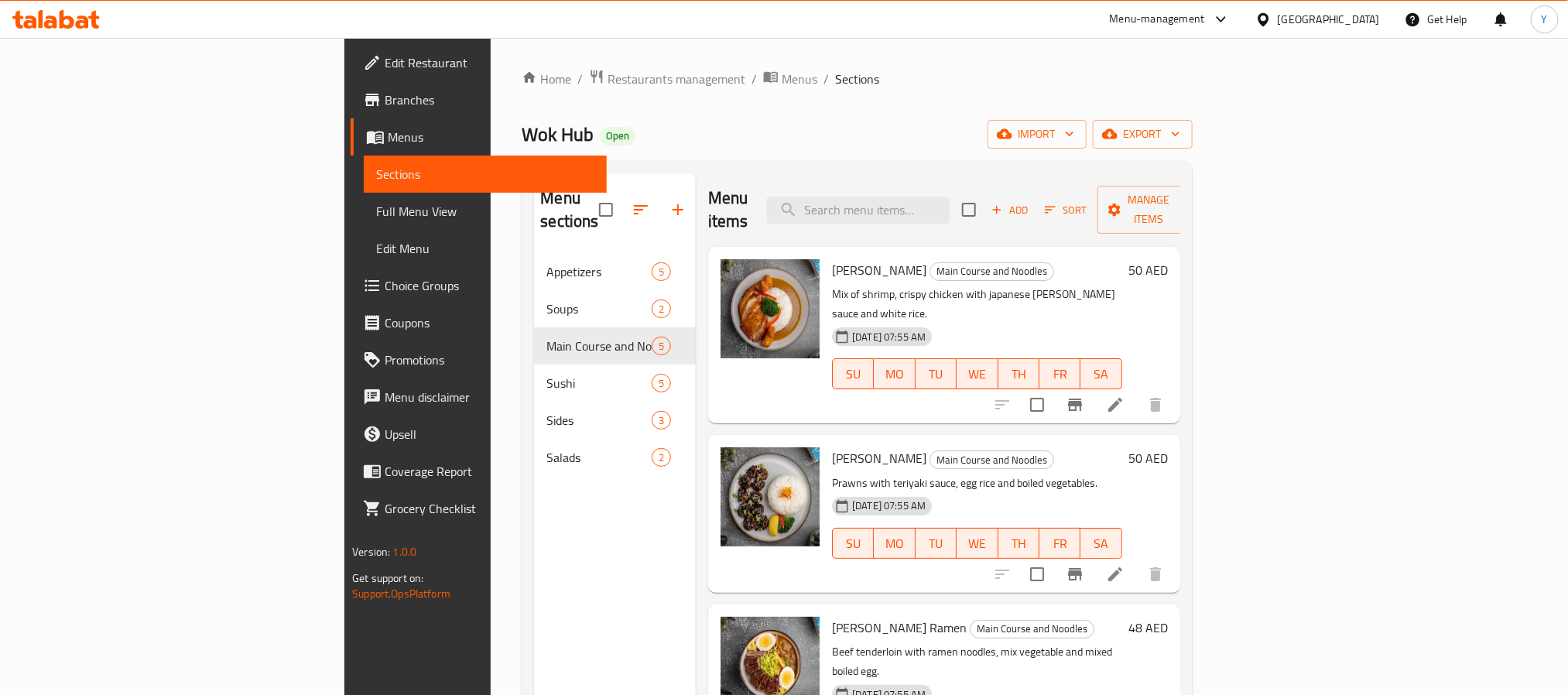
drag, startPoint x: 985, startPoint y: 109, endPoint x: 996, endPoint y: 108, distance: 11.0
click at [985, 109] on div "Home / Restaurants management / Menus / Sections Wok Hub Open import export Men…" at bounding box center [856, 475] width 670 height 812
